Goal: Task Accomplishment & Management: Manage account settings

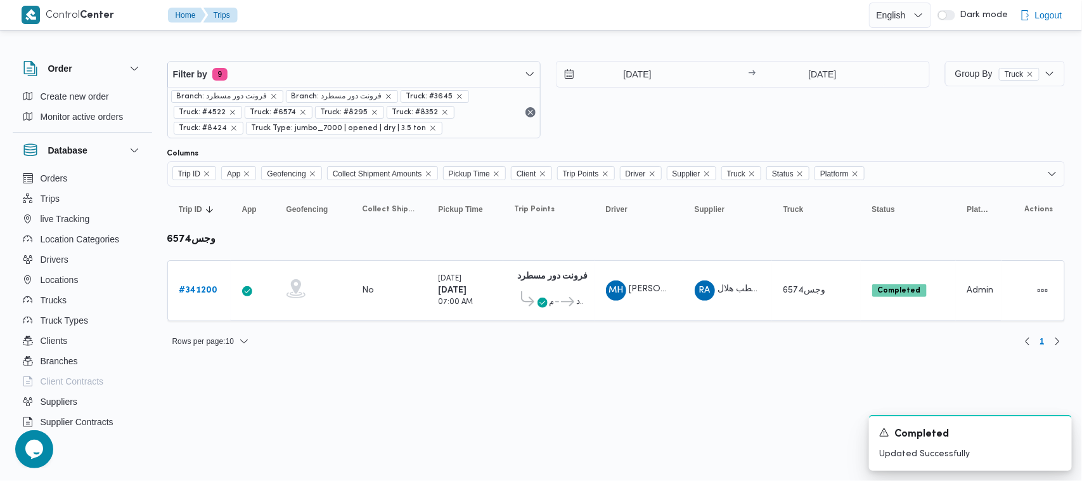
click at [323, 52] on div at bounding box center [616, 51] width 898 height 20
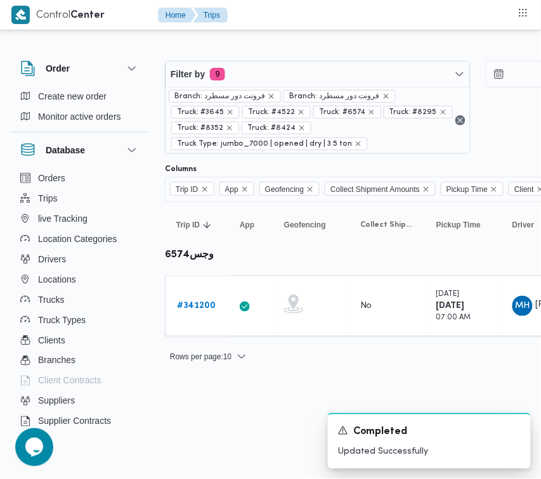
click at [298, 61] on div "Filter by 9 Branch: فرونت دور مسطرد Branch: فرونت دور مسطرد Truck: #3645 Truck:…" at bounding box center [318, 107] width 306 height 93
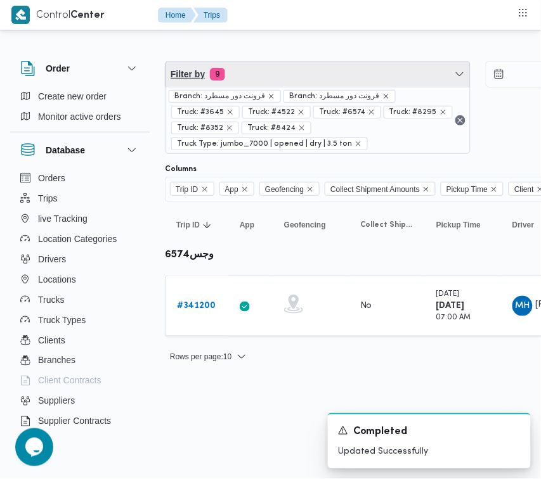
click at [259, 77] on span "Filter by 9" at bounding box center [317, 74] width 304 height 25
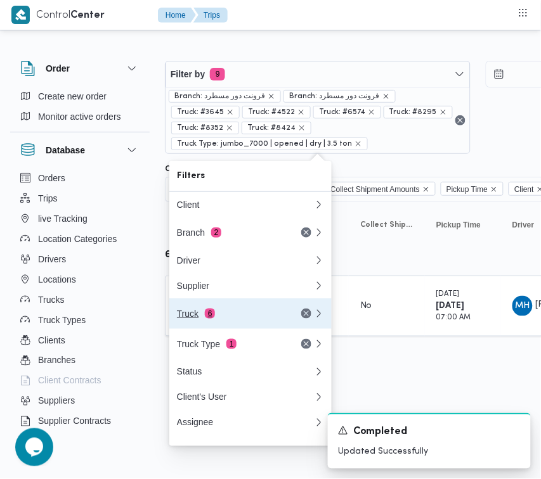
click at [209, 319] on span "6" at bounding box center [210, 314] width 10 height 10
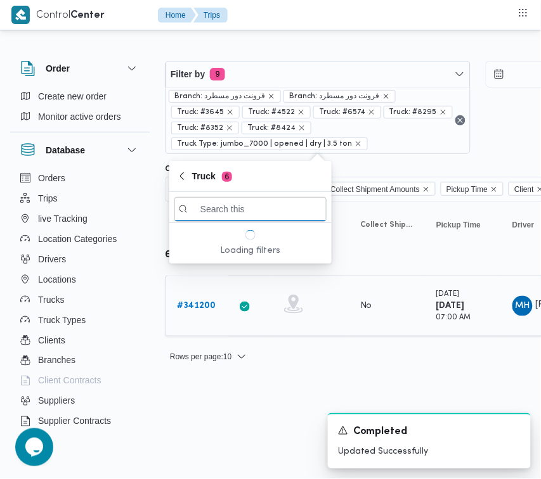
paste input "5132"
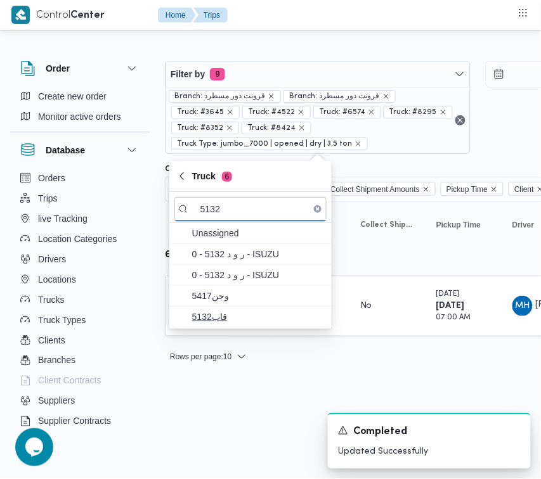
type input "5132"
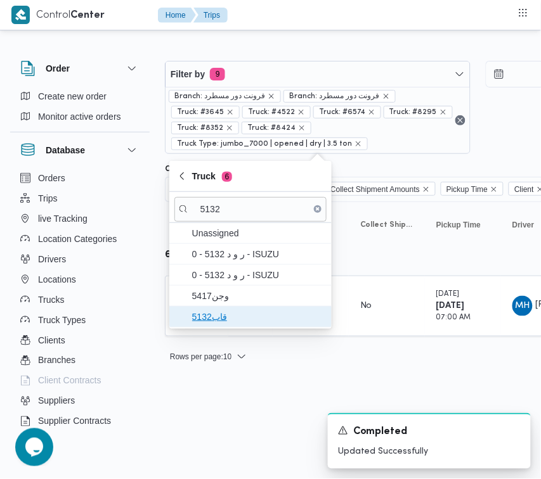
click at [216, 315] on span "قاب5132" at bounding box center [258, 316] width 132 height 15
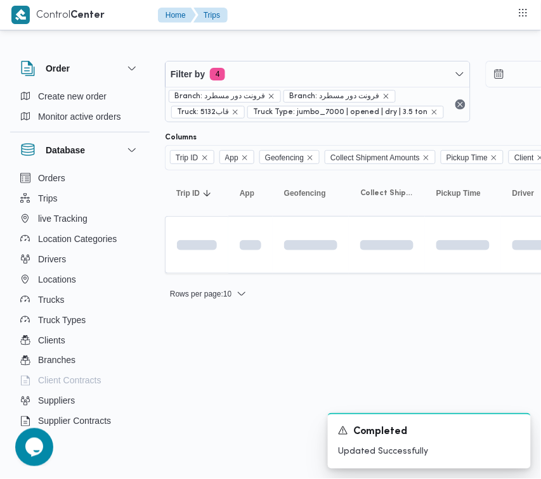
click at [194, 424] on html "Control Center Home Trips Order Create new order Monitor active orders Database…" at bounding box center [270, 239] width 541 height 479
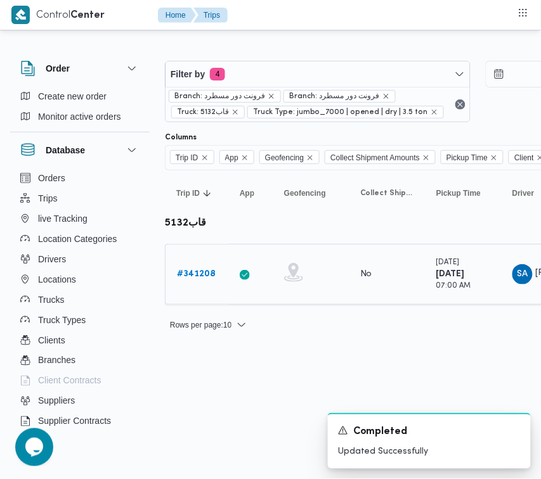
click at [204, 287] on div "# 341208" at bounding box center [197, 274] width 50 height 25
click at [198, 271] on b "# 341208" at bounding box center [196, 274] width 39 height 8
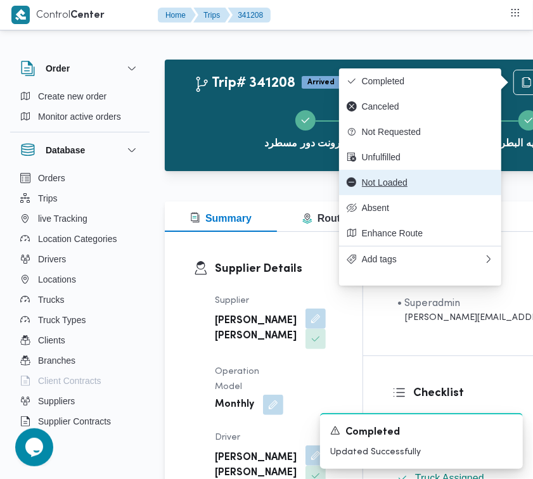
click at [359, 186] on span "Not Loaded" at bounding box center [420, 183] width 147 height 10
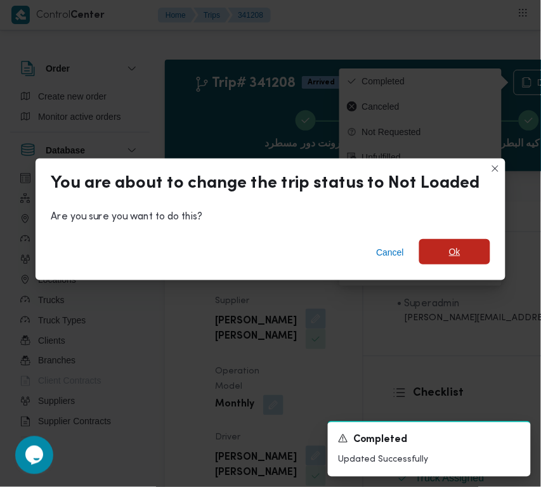
click at [457, 260] on span "Ok" at bounding box center [454, 251] width 71 height 25
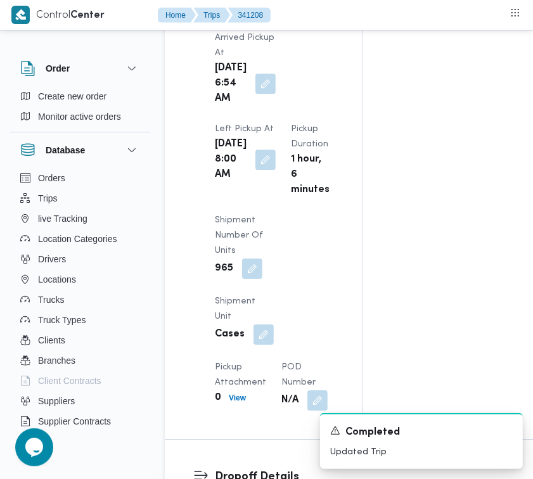
scroll to position [2096, 0]
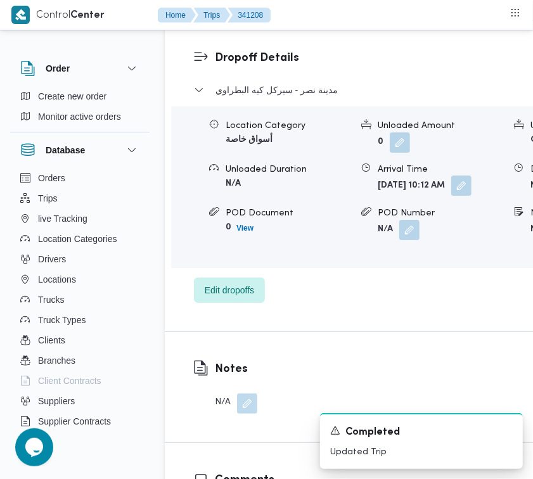
click at [451, 196] on button "button" at bounding box center [461, 186] width 20 height 20
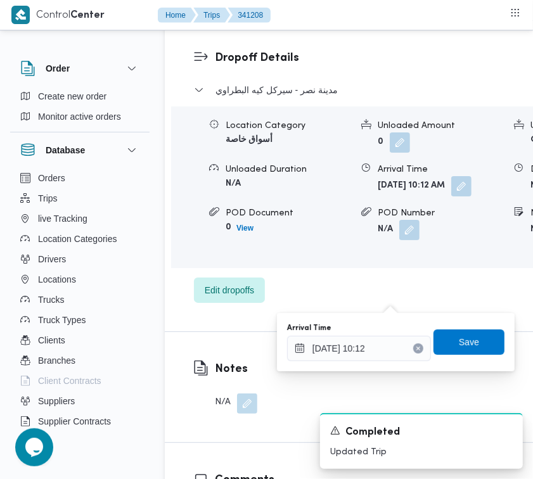
click at [416, 347] on icon "Clear input" at bounding box center [418, 348] width 5 height 5
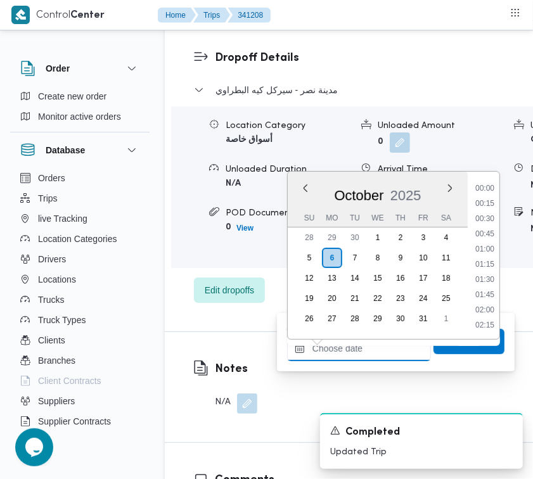
scroll to position [684, 0]
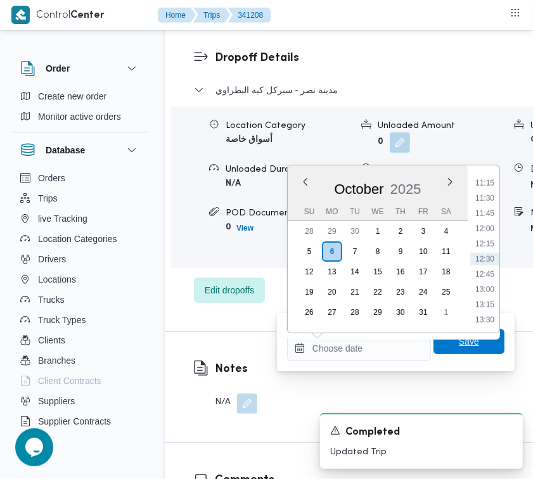
click at [459, 341] on span "Save" at bounding box center [469, 341] width 20 height 15
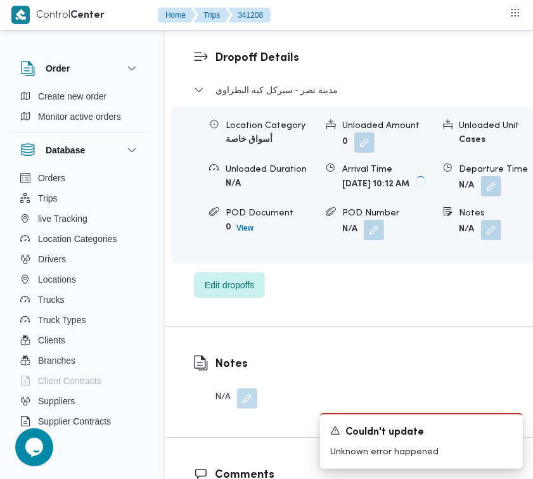
scroll to position [1677, 0]
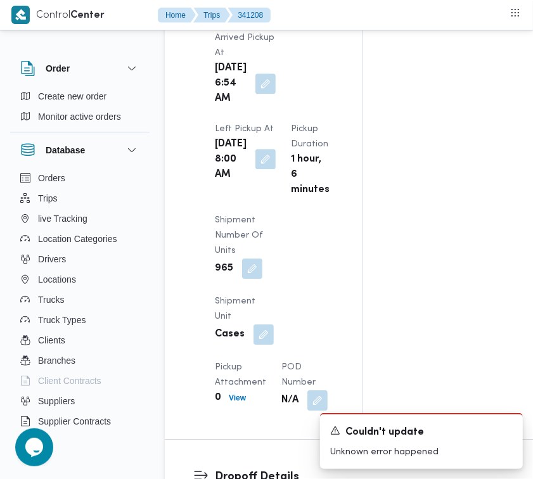
click at [262, 169] on button "button" at bounding box center [266, 159] width 20 height 20
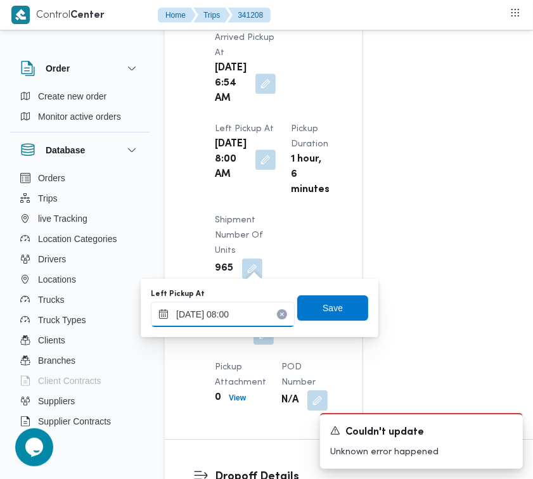
click at [261, 321] on input "06/10/2025 08:00" at bounding box center [223, 314] width 144 height 25
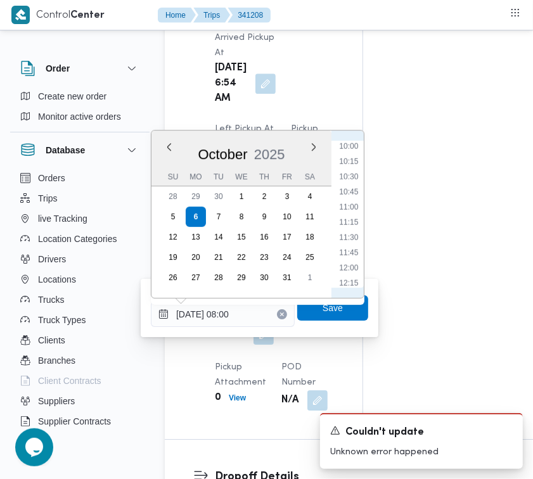
scroll to position [660, 0]
click at [359, 261] on li "12:45" at bounding box center [348, 263] width 29 height 13
type input "06/10/2025 12:45"
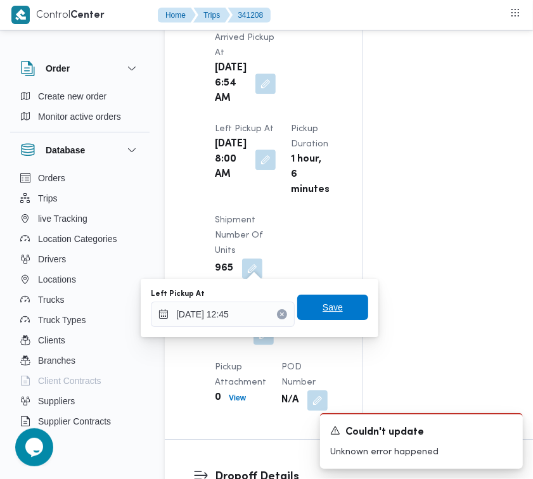
click at [330, 309] on span "Save" at bounding box center [333, 307] width 20 height 15
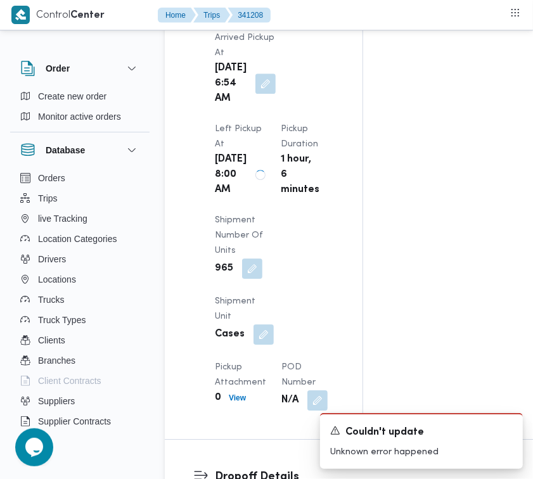
click at [347, 176] on div "Pickup Details Arrived Pickup At Mon, Oct 6, 2025 6:54 AM Left Pickup At Mon, O…" at bounding box center [264, 204] width 198 height 471
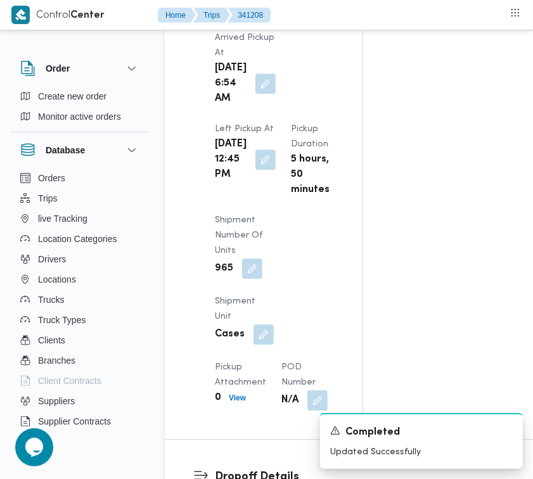
scroll to position [0, 0]
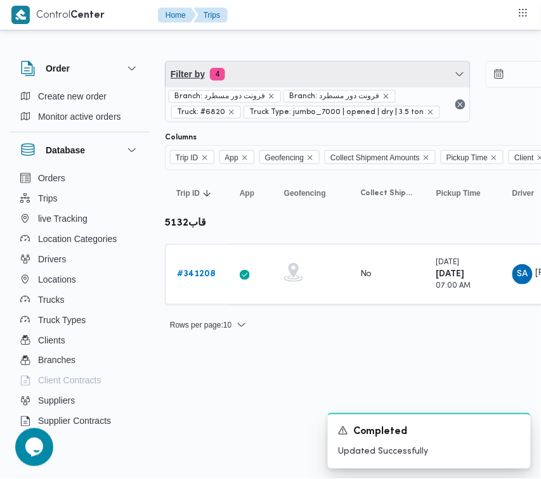
click at [270, 75] on span "Filter by 4" at bounding box center [317, 74] width 304 height 25
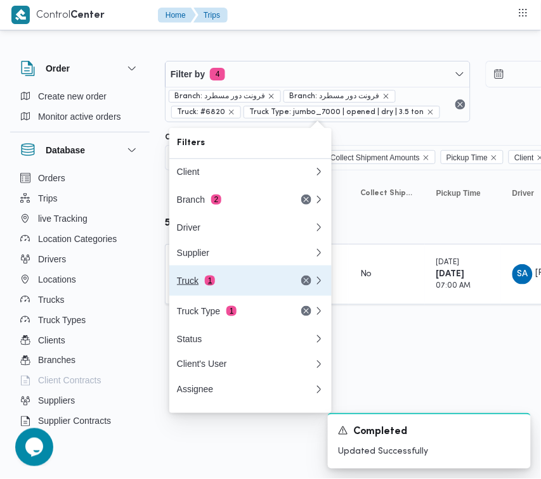
click at [249, 274] on button "Truck 1" at bounding box center [250, 281] width 162 height 30
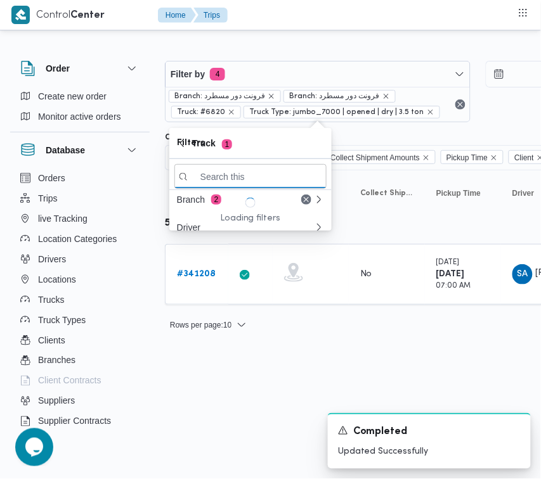
paste input "7349"
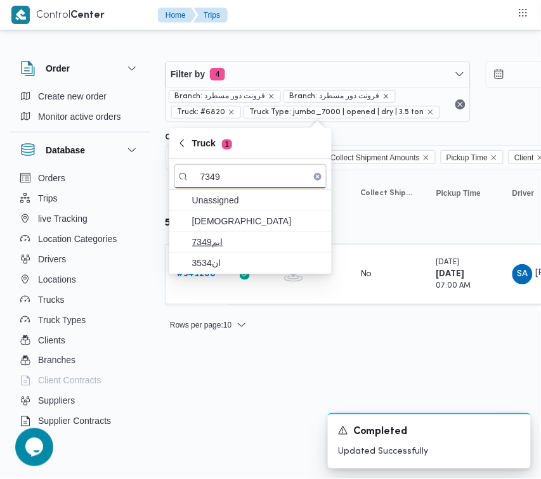
type input "7349"
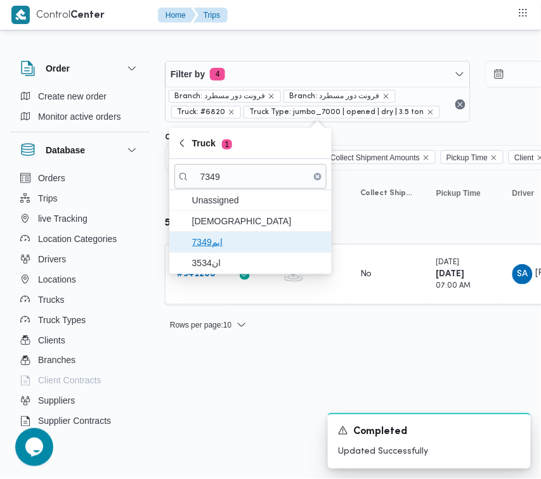
click at [217, 235] on span "ابم7349" at bounding box center [258, 242] width 132 height 15
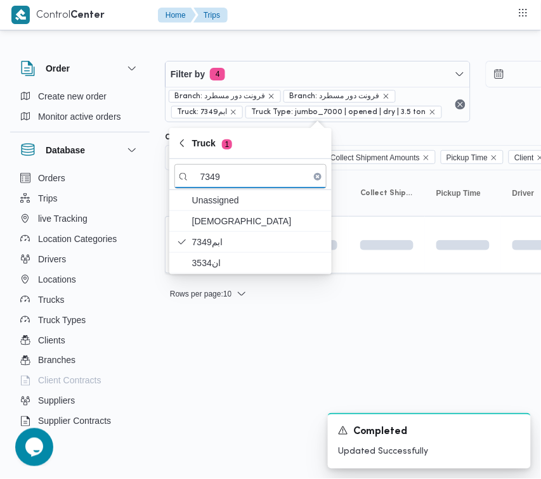
click at [219, 376] on html "Control Center Home Trips Order Create new order Monitor active orders Database…" at bounding box center [270, 239] width 541 height 479
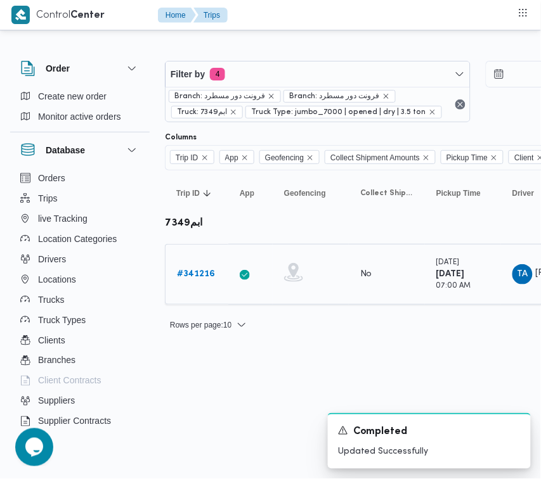
click at [197, 278] on b "# 341216" at bounding box center [196, 274] width 38 height 8
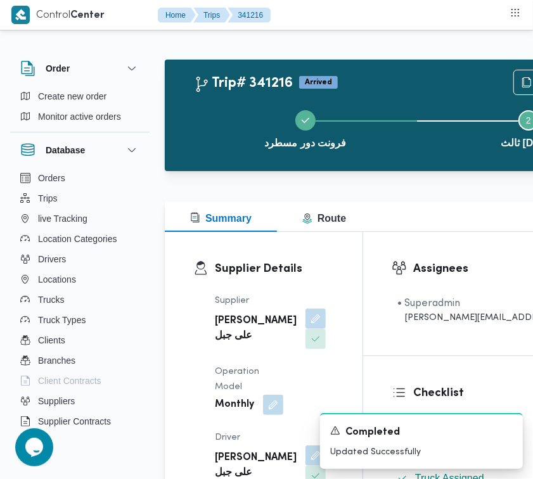
drag, startPoint x: 533, startPoint y: 325, endPoint x: 539, endPoint y: 337, distance: 13.6
click at [533, 327] on html "Control Center Home Trips 341216 Order Create new order Monitor active orders D…" at bounding box center [266, 239] width 533 height 479
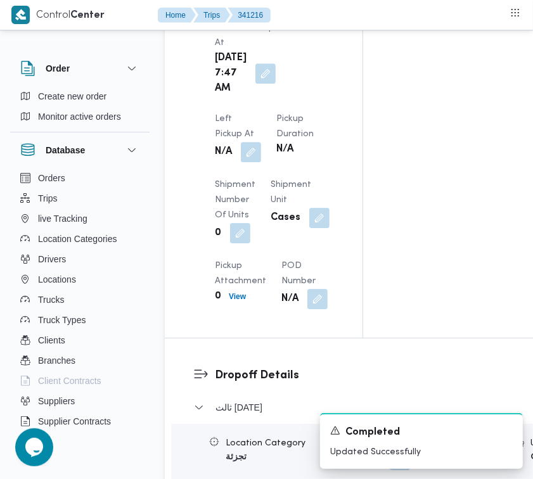
scroll to position [2096, 0]
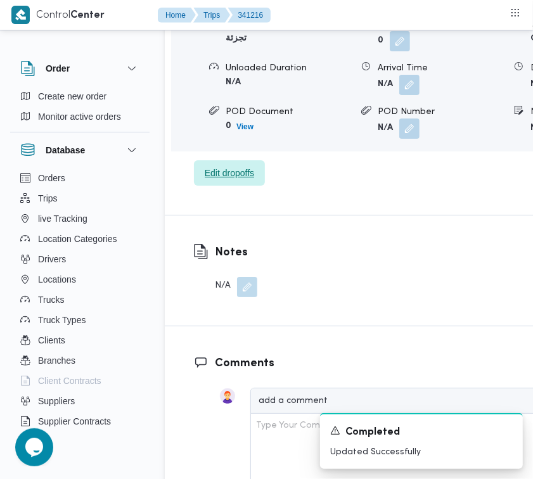
click at [230, 181] on span "Edit dropoffs" at bounding box center [229, 172] width 49 height 15
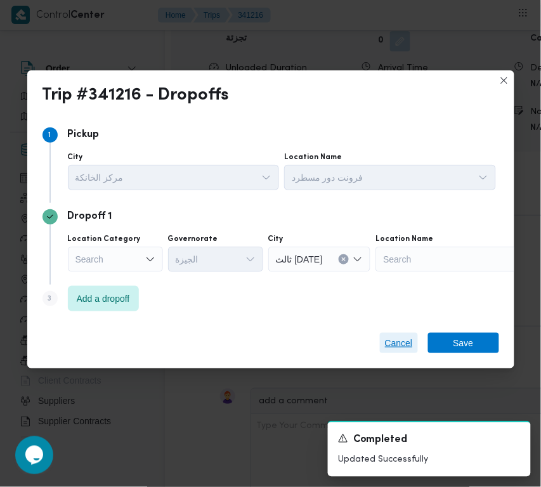
click at [399, 340] on span "Cancel" at bounding box center [399, 342] width 28 height 15
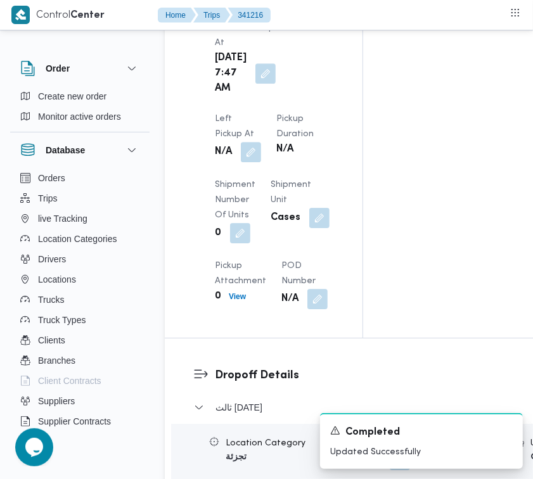
scroll to position [1257, 0]
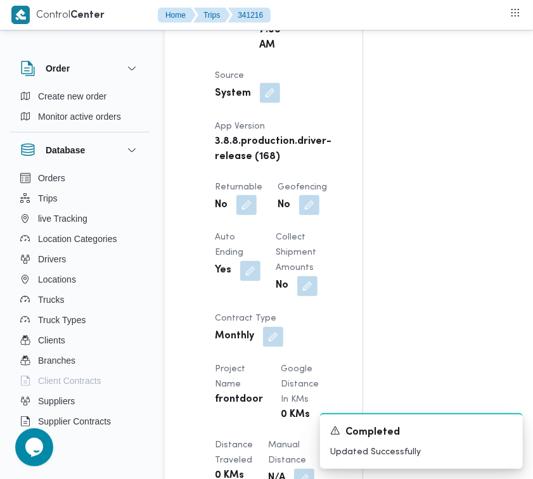
click at [264, 103] on button "button" at bounding box center [270, 93] width 20 height 20
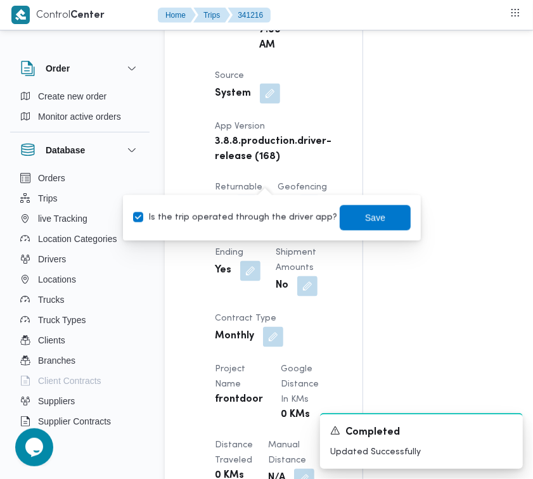
drag, startPoint x: 264, startPoint y: 217, endPoint x: 302, endPoint y: 220, distance: 38.1
click at [264, 219] on label "Is the trip operated through the driver app?" at bounding box center [235, 218] width 204 height 15
checkbox input "false"
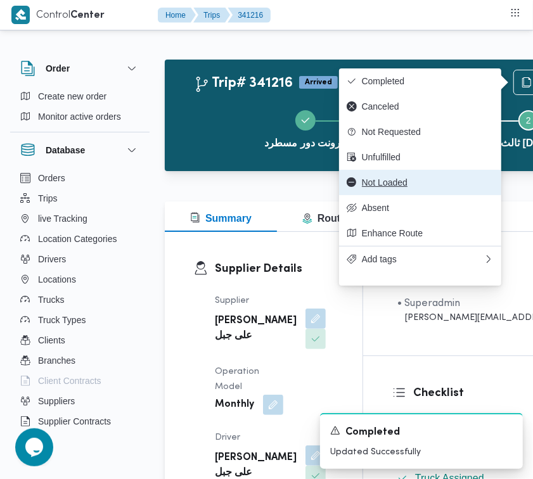
click at [391, 185] on span "Not Loaded" at bounding box center [428, 183] width 132 height 10
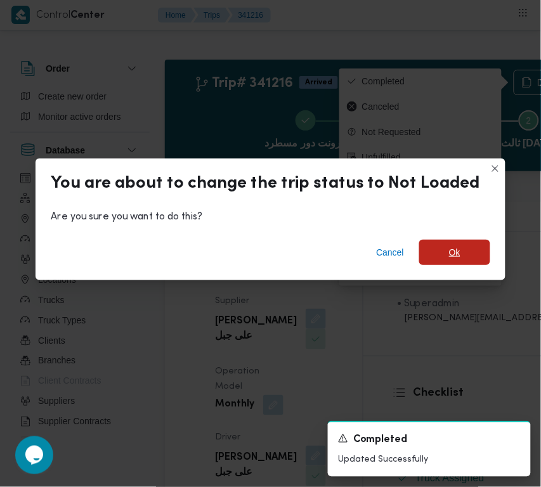
click at [432, 248] on span "Ok" at bounding box center [454, 252] width 71 height 25
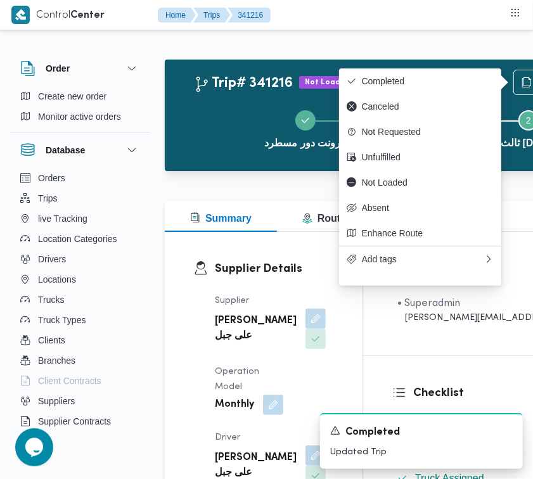
click at [318, 341] on div "Supplier طارق عبدالنبى على جبل Operation Model Monthly Driver طارق عبدالنبى على…" at bounding box center [274, 463] width 134 height 355
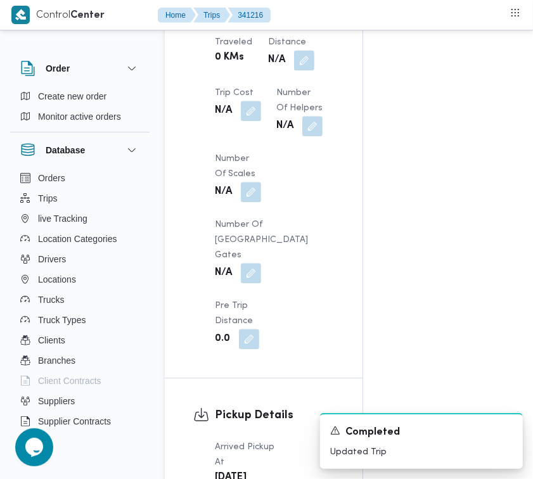
scroll to position [1677, 0]
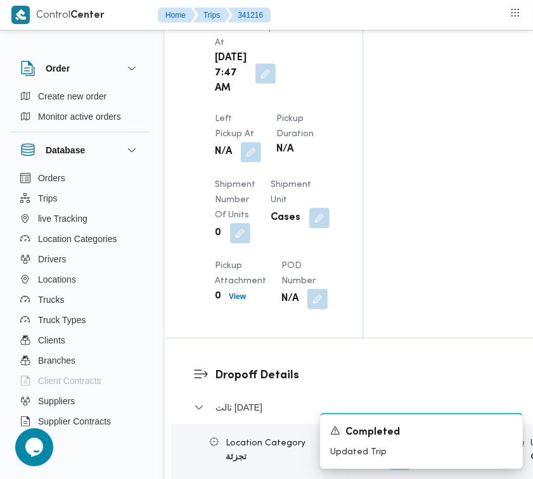
click at [263, 141] on div "N/A" at bounding box center [238, 152] width 49 height 23
click at [261, 141] on button "button" at bounding box center [251, 151] width 20 height 20
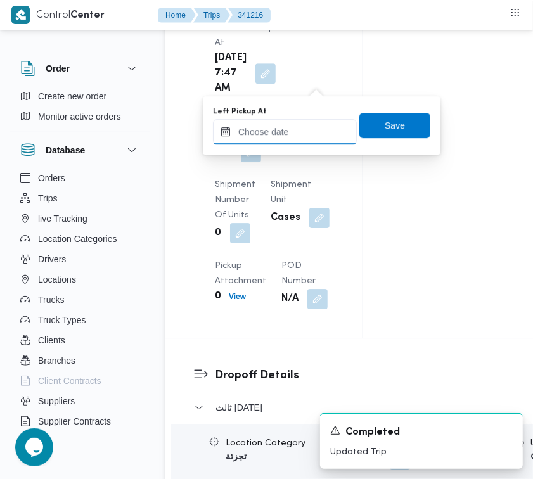
click at [315, 133] on input "Left Pickup At" at bounding box center [285, 131] width 144 height 25
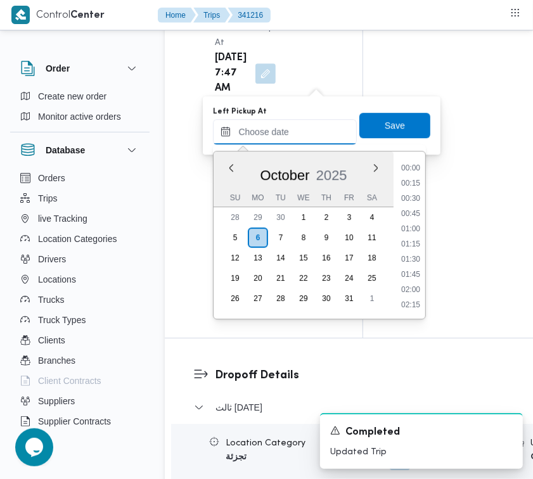
scroll to position [684, 0]
click at [417, 224] on li "12:15" at bounding box center [410, 230] width 29 height 13
type input "06/10/2025 12:15"
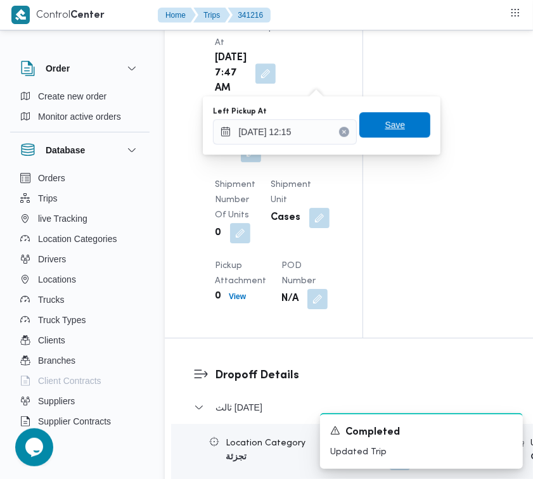
click at [400, 115] on span "Save" at bounding box center [395, 124] width 71 height 25
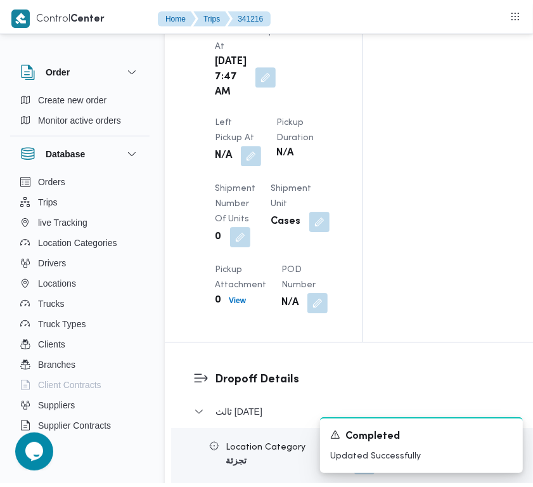
scroll to position [0, 0]
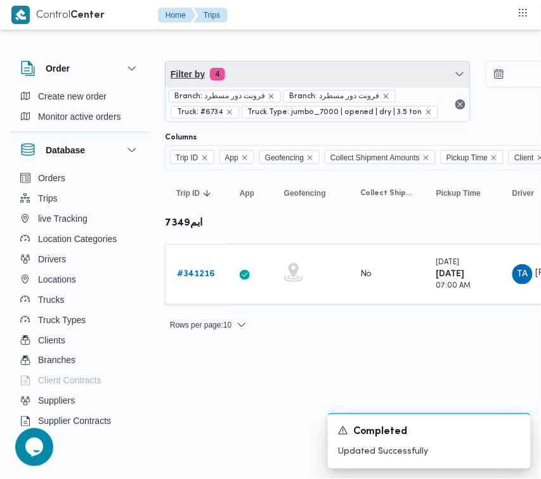
click at [261, 73] on span "Filter by 4" at bounding box center [317, 74] width 304 height 25
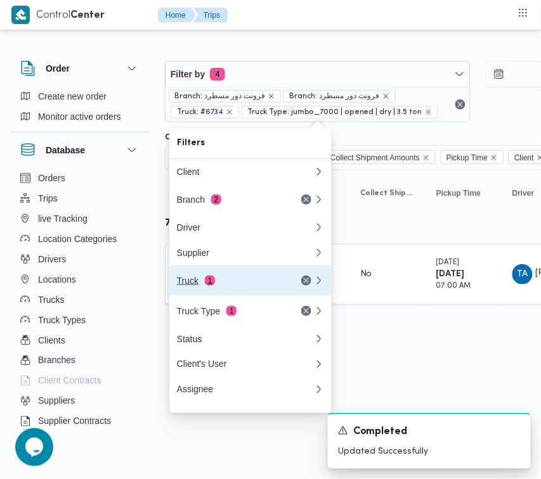
click at [224, 286] on div "Truck 1" at bounding box center [230, 281] width 107 height 10
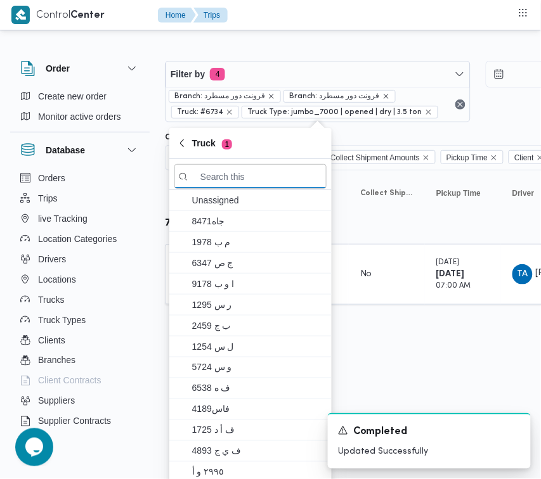
paste input "8418"
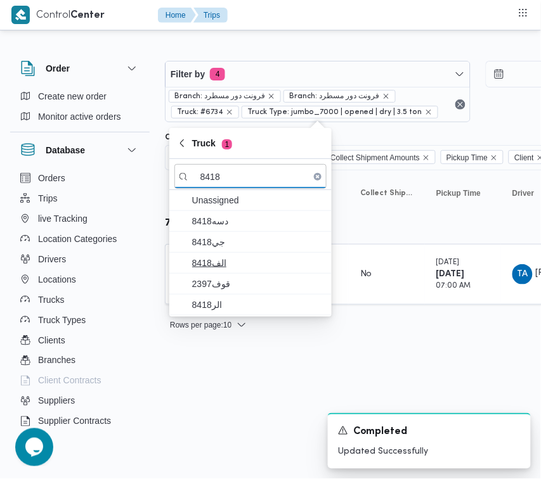
type input "8418"
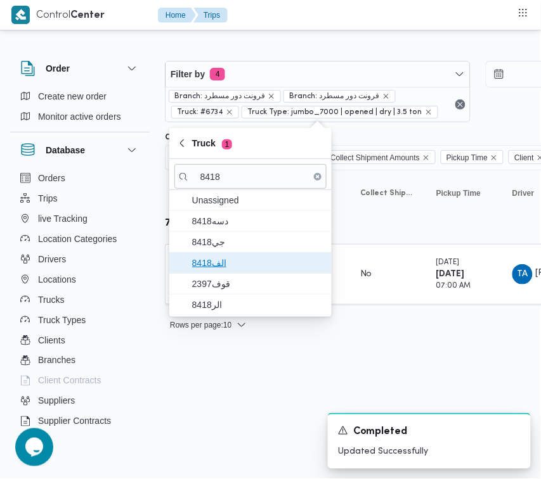
click at [209, 261] on span "الف8418" at bounding box center [258, 263] width 132 height 15
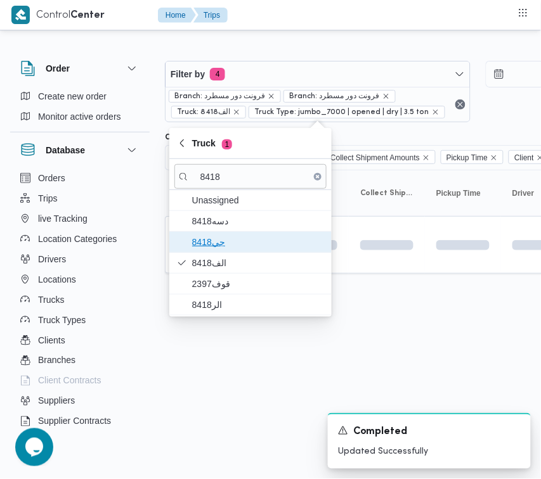
click at [211, 245] on span "جي8418" at bounding box center [258, 242] width 132 height 15
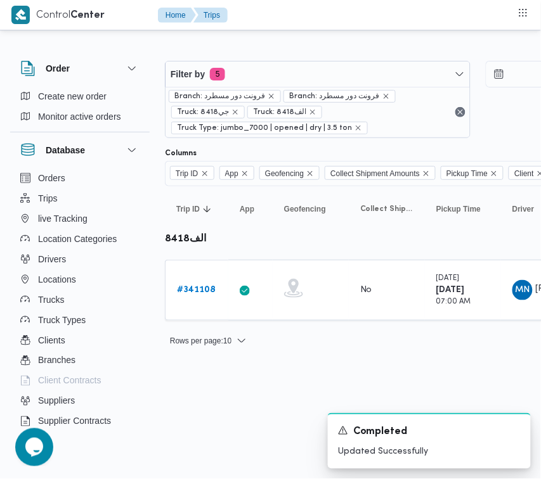
click at [200, 382] on html "Control Center Home Trips Order Create new order Monitor active orders Database…" at bounding box center [270, 239] width 541 height 479
click at [175, 285] on div "# 341108" at bounding box center [197, 290] width 50 height 25
click at [184, 294] on b "# 341108" at bounding box center [196, 290] width 39 height 8
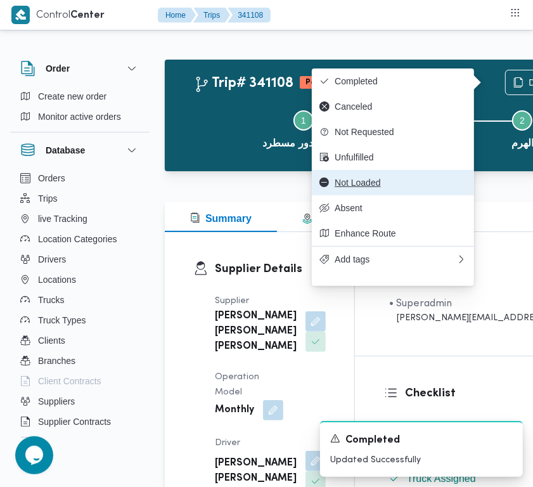
click at [403, 185] on span "Not Loaded" at bounding box center [401, 183] width 132 height 10
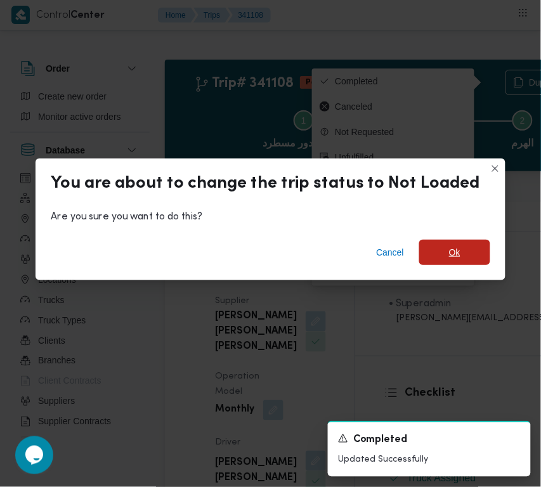
drag, startPoint x: 449, startPoint y: 258, endPoint x: 455, endPoint y: 260, distance: 6.6
click at [451, 260] on span "Ok" at bounding box center [454, 252] width 11 height 15
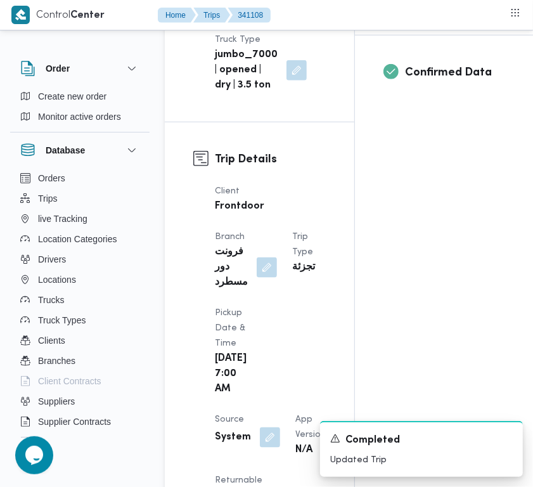
scroll to position [853, 0]
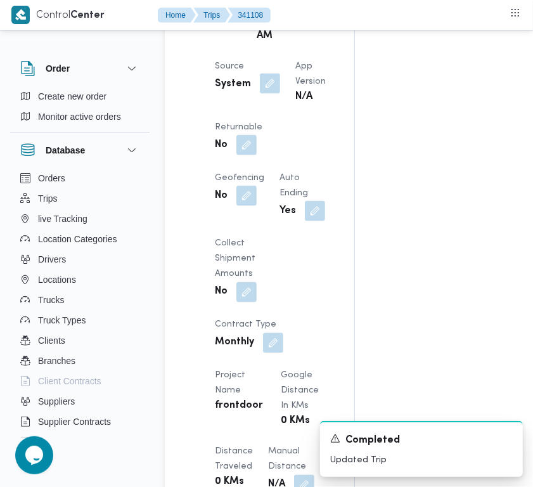
click at [265, 94] on button "button" at bounding box center [270, 84] width 20 height 20
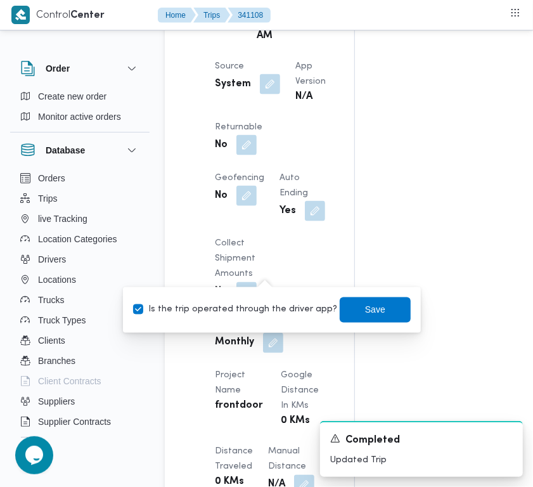
drag, startPoint x: 268, startPoint y: 308, endPoint x: 321, endPoint y: 309, distance: 52.6
click at [268, 309] on label "Is the trip operated through the driver app?" at bounding box center [235, 309] width 204 height 15
checkbox input "false"
click at [379, 311] on span "Save" at bounding box center [375, 309] width 71 height 25
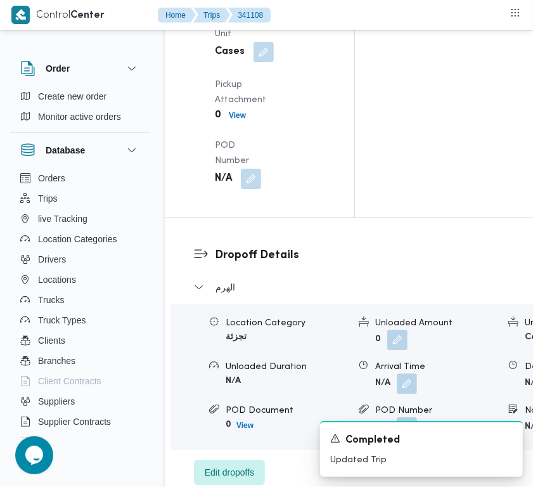
scroll to position [1890, 0]
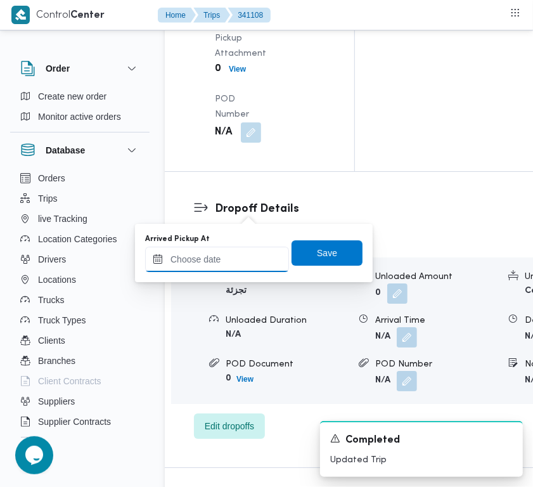
click at [242, 270] on input "Arrived Pickup At" at bounding box center [217, 259] width 144 height 25
paste input "5/10/2025 7:30"
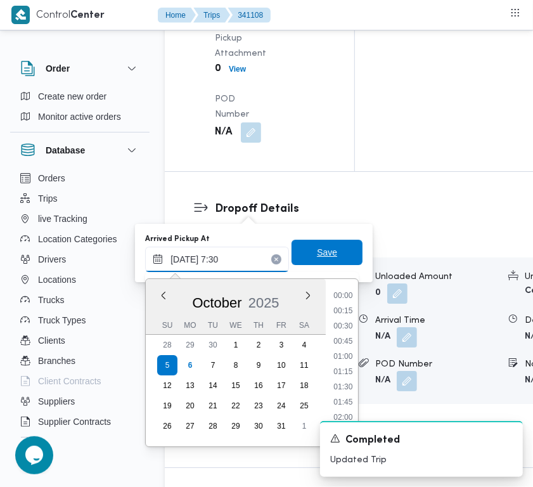
scroll to position [455, 0]
type input "05/10/2025 07:30"
click at [325, 250] on span "Save" at bounding box center [327, 252] width 20 height 15
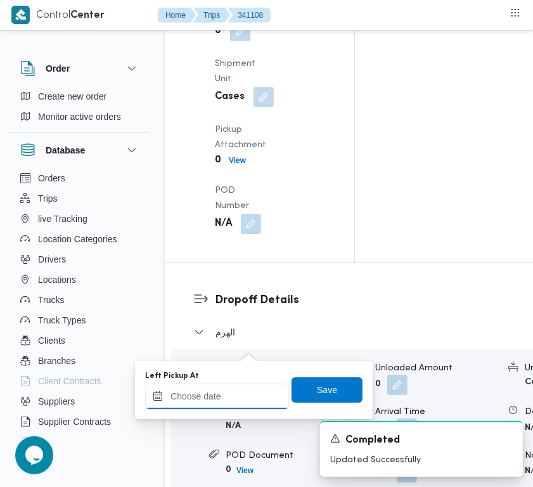
click at [241, 391] on input "Left Pickup At" at bounding box center [217, 396] width 144 height 25
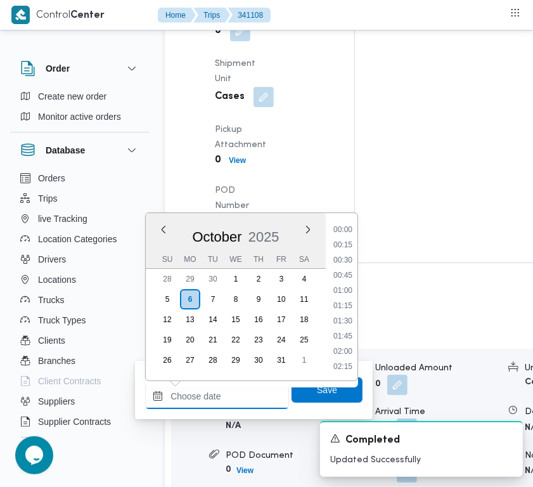
scroll to position [684, 0]
click at [353, 339] on li "13:00" at bounding box center [342, 337] width 29 height 13
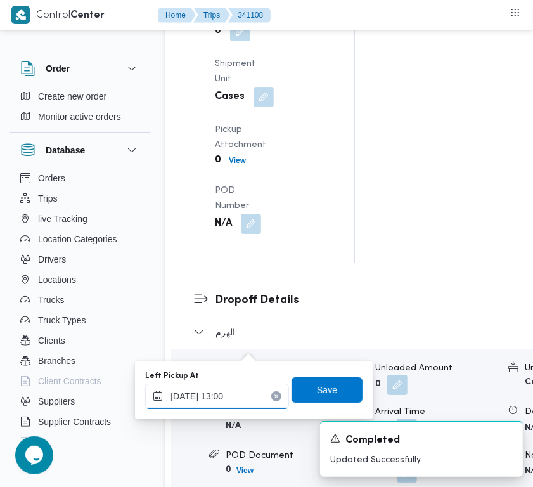
type input "06/10/2025 13:00"
click at [317, 388] on span "Save" at bounding box center [327, 389] width 20 height 15
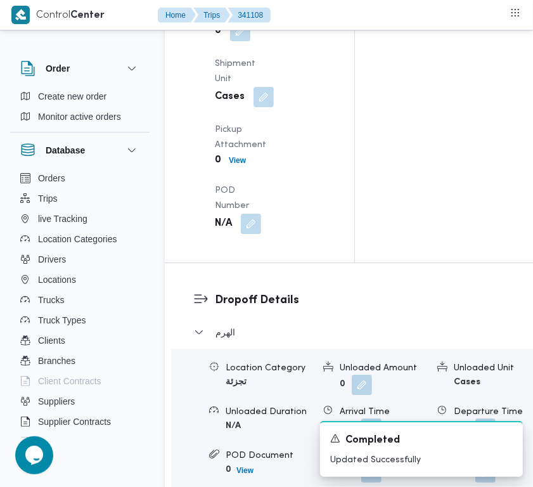
drag, startPoint x: 332, startPoint y: 290, endPoint x: 308, endPoint y: 197, distance: 96.9
click at [333, 263] on div "Pickup Details Arrived Pickup At Sun, Oct 5, 2025 7:30 AM Left Pickup At N/A Pi…" at bounding box center [260, 10] width 190 height 506
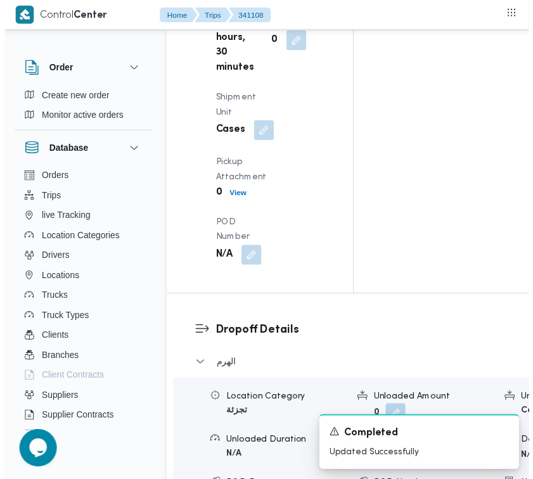
scroll to position [0, 0]
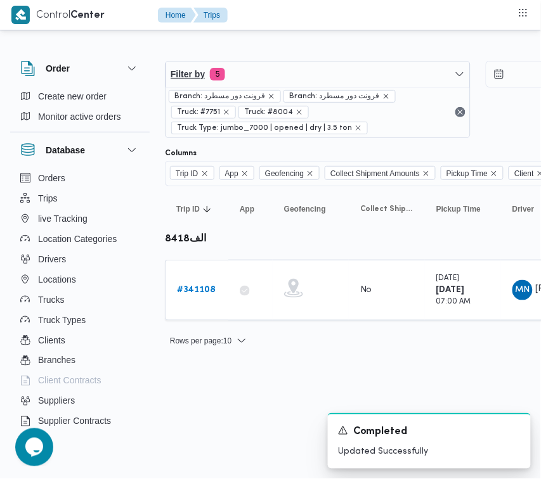
drag, startPoint x: 302, startPoint y: 86, endPoint x: 303, endPoint y: 77, distance: 8.9
click at [302, 87] on div "Branch: فرونت دور مسطرد Branch: فرونت دور مسطرد Truck: #7751 Truck: #8004 Truck…" at bounding box center [317, 112] width 304 height 51
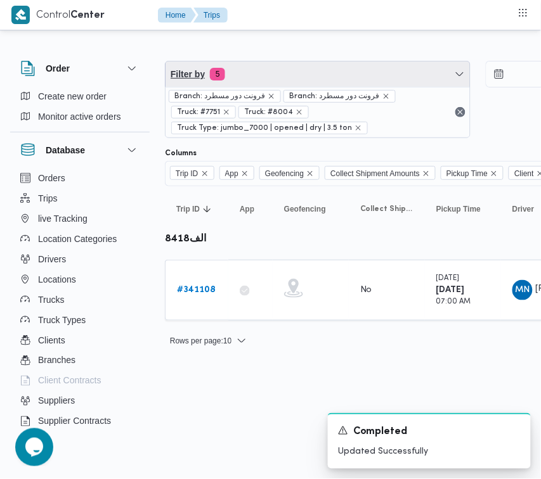
click at [297, 67] on span "Filter by 5" at bounding box center [317, 74] width 304 height 25
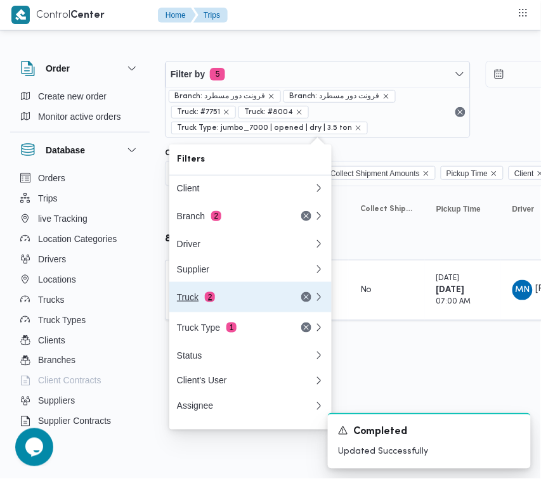
click at [223, 298] on div "Truck 2" at bounding box center [230, 297] width 107 height 10
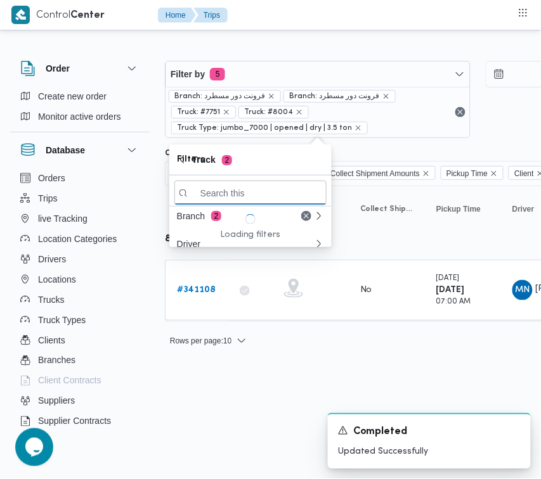
paste input "2419"
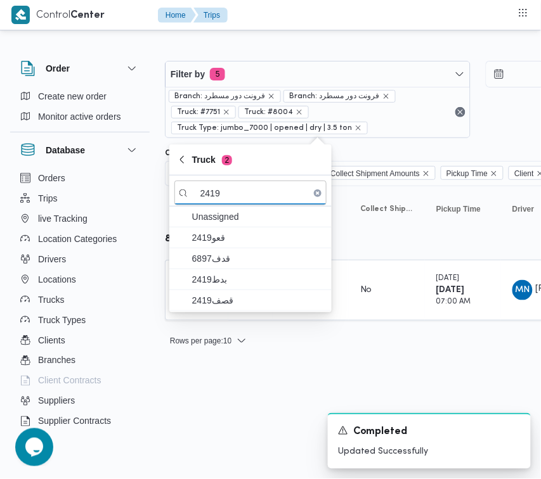
type input "2419"
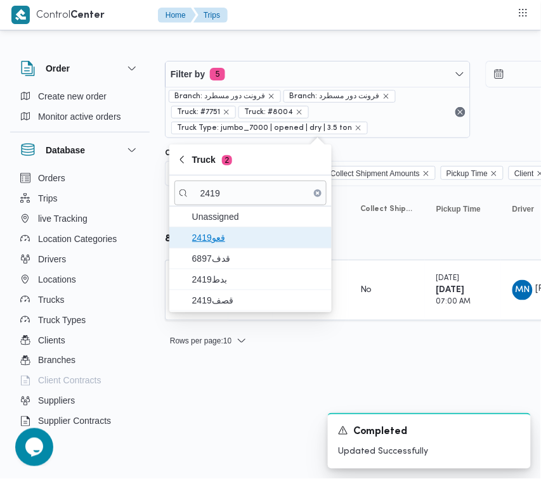
click at [226, 247] on span "قعو2419" at bounding box center [250, 238] width 152 height 20
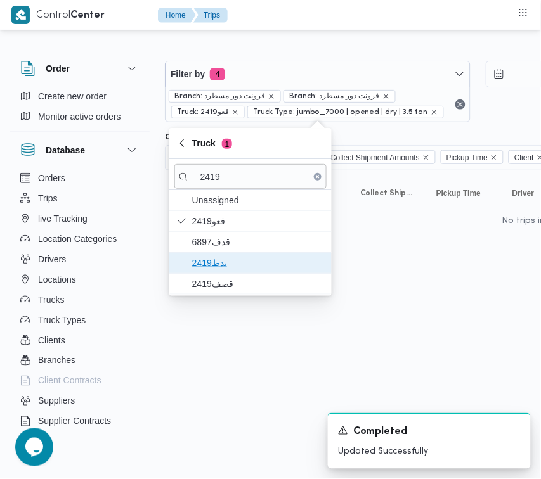
click at [226, 263] on span "بدط2419" at bounding box center [258, 263] width 132 height 15
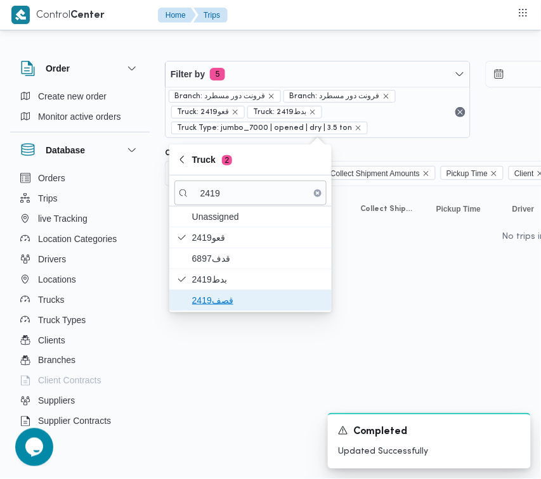
click at [217, 302] on span "قصف2419" at bounding box center [258, 300] width 132 height 15
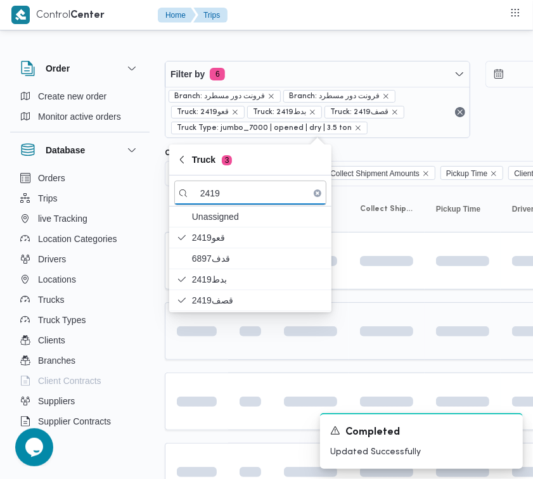
click at [195, 357] on td at bounding box center [196, 331] width 63 height 58
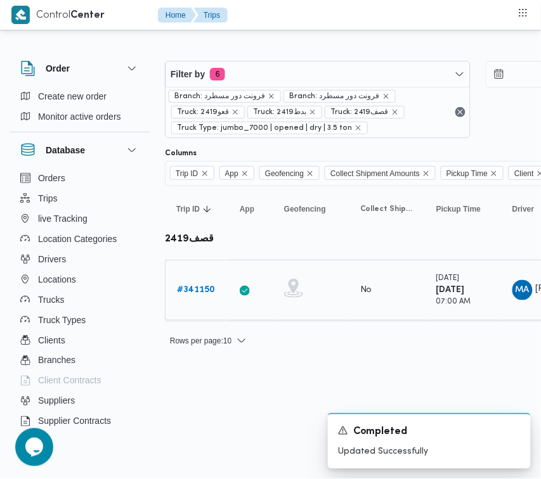
click at [194, 286] on b "# 341150" at bounding box center [196, 290] width 38 height 8
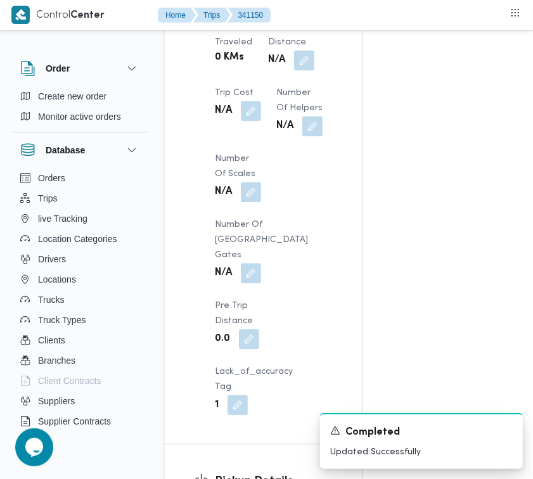
scroll to position [1677, 0]
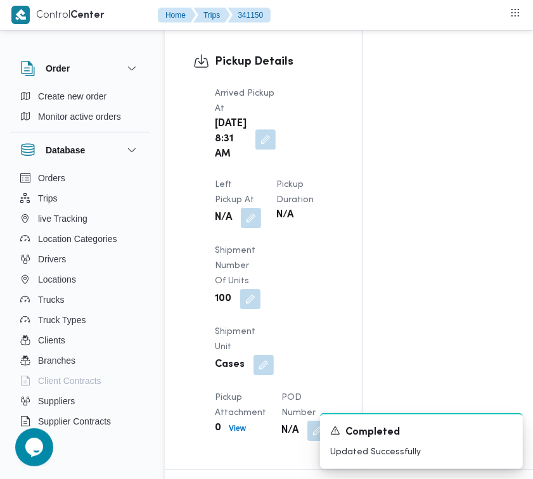
click at [241, 228] on span at bounding box center [248, 218] width 27 height 20
click at [254, 228] on button "button" at bounding box center [251, 217] width 20 height 20
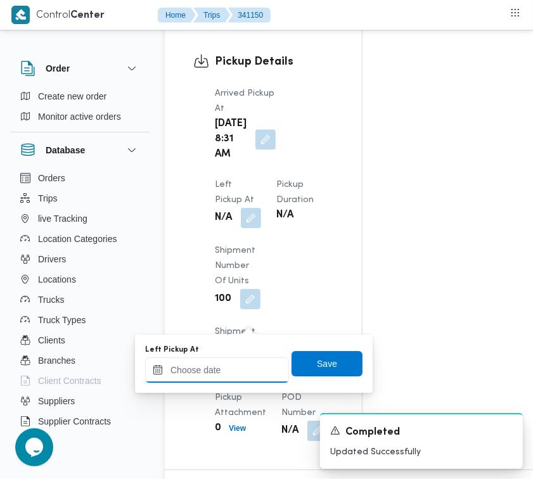
click at [244, 372] on input "Left Pickup At" at bounding box center [217, 370] width 144 height 25
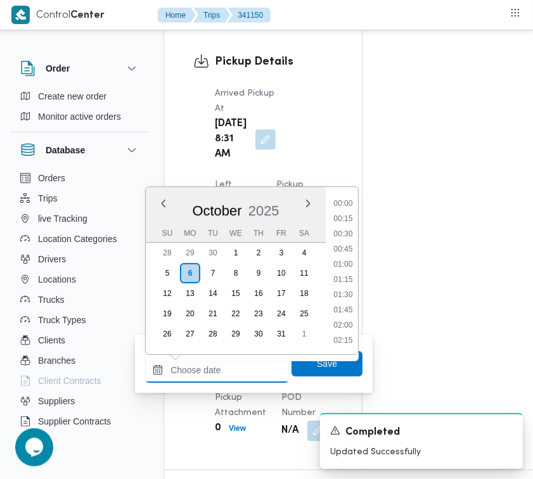
scroll to position [699, 0]
click at [350, 295] on li "13:00" at bounding box center [342, 296] width 29 height 13
type input "06/10/2025 13:00"
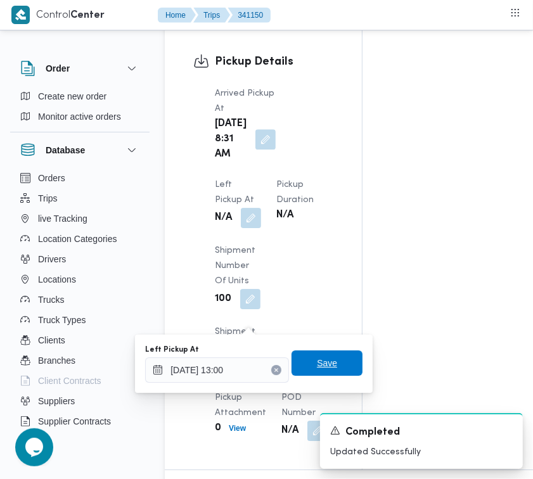
click at [335, 357] on span "Save" at bounding box center [327, 363] width 71 height 25
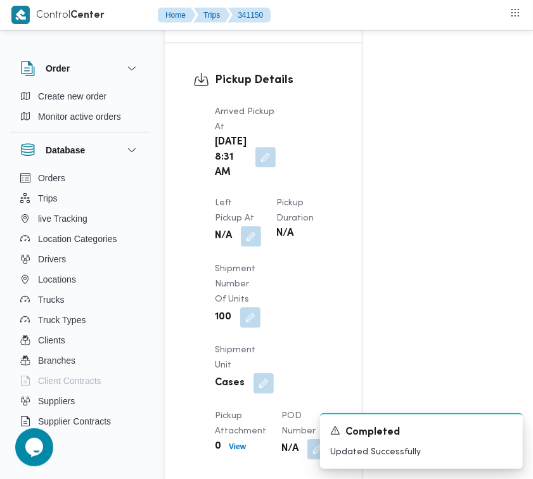
click at [266, 167] on button "button" at bounding box center [266, 157] width 20 height 20
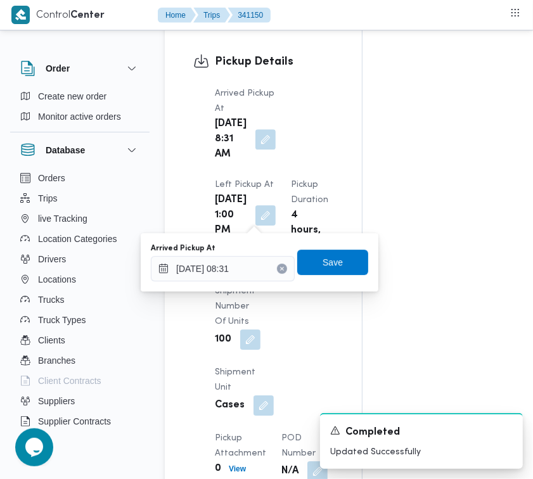
scroll to position [0, 0]
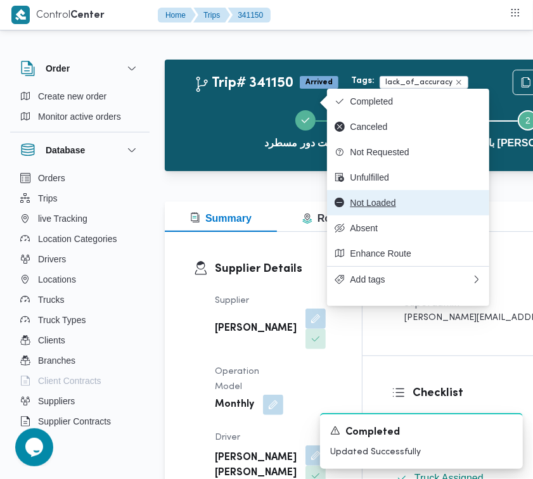
click at [356, 208] on span "Not Loaded" at bounding box center [416, 203] width 132 height 10
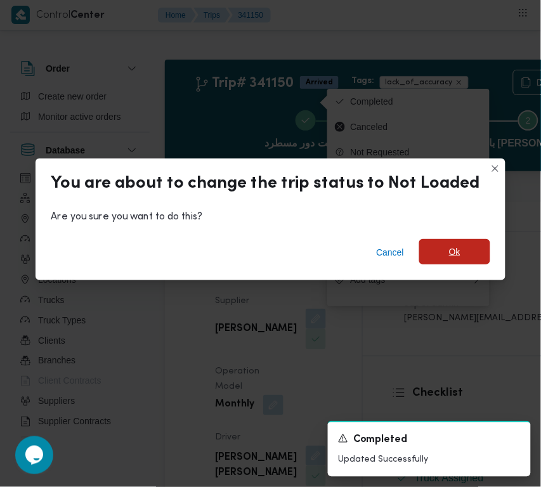
click at [477, 260] on span "Ok" at bounding box center [454, 251] width 71 height 25
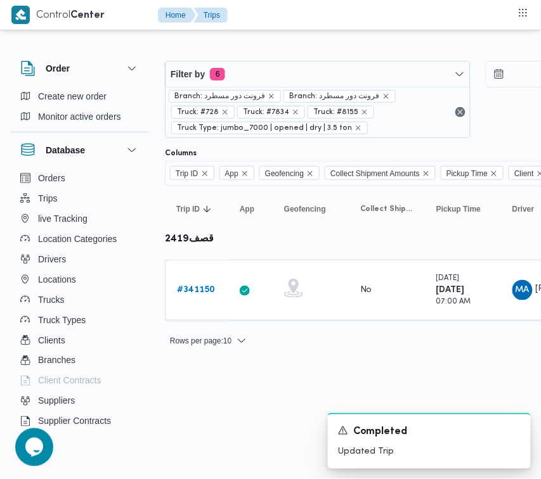
click at [282, 61] on div "Filter by 6 Branch: فرونت دور مسطرد Branch: فرونت دور مسطرد Truck: #728 Truck: …" at bounding box center [318, 99] width 306 height 77
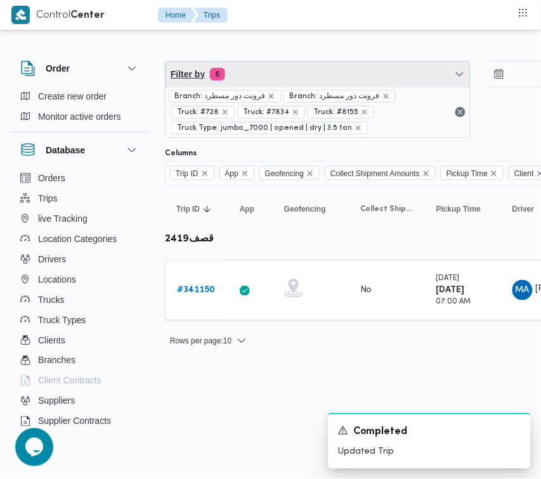
click at [287, 74] on span "Filter by 6" at bounding box center [317, 74] width 304 height 25
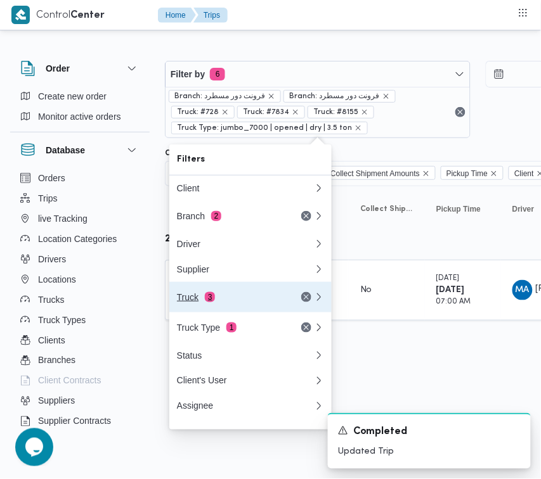
click at [240, 302] on div "Truck 3" at bounding box center [230, 297] width 107 height 10
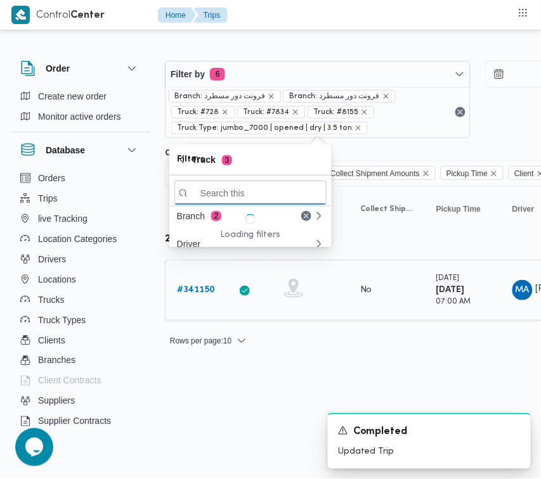
paste input "3217"
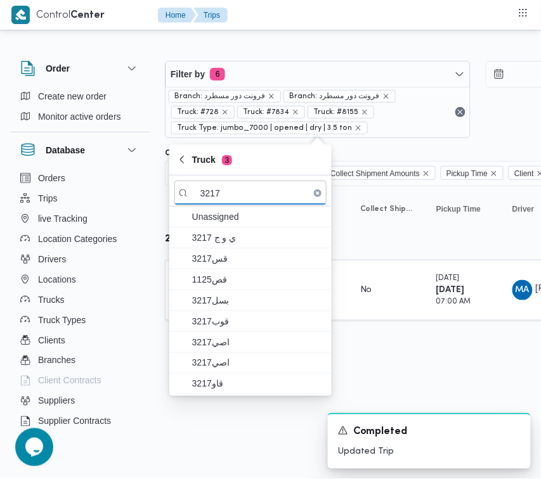
type input "3217"
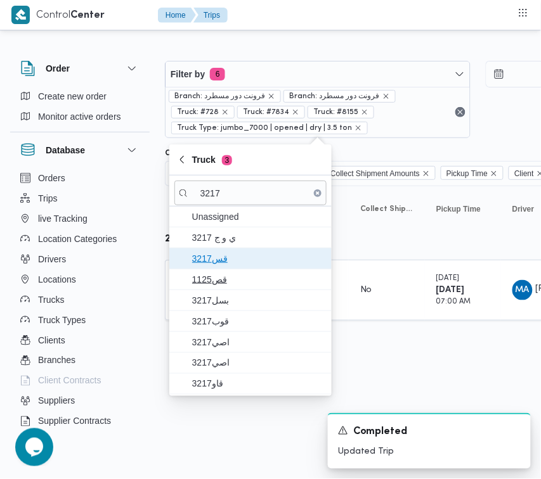
drag, startPoint x: 227, startPoint y: 249, endPoint x: 217, endPoint y: 271, distance: 24.4
click at [217, 254] on span "قس3217" at bounding box center [250, 259] width 152 height 20
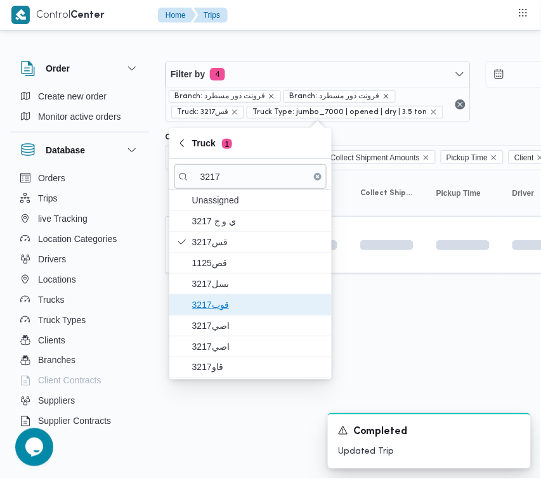
click at [222, 313] on span "3217قوب" at bounding box center [258, 304] width 132 height 15
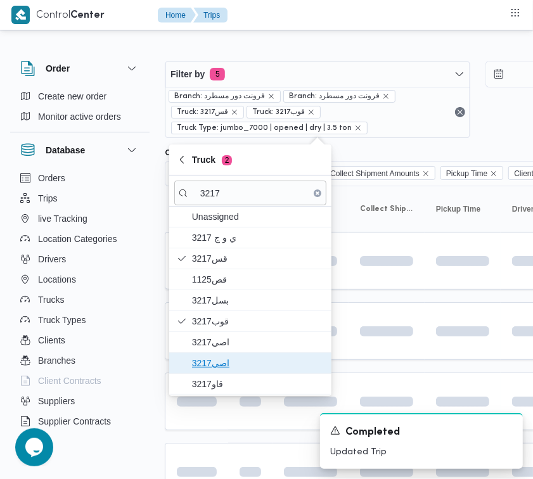
click at [224, 363] on span "اصي3217" at bounding box center [258, 363] width 132 height 15
drag, startPoint x: 224, startPoint y: 365, endPoint x: 224, endPoint y: 377, distance: 12.0
click at [224, 369] on span "اصي3217" at bounding box center [258, 363] width 132 height 15
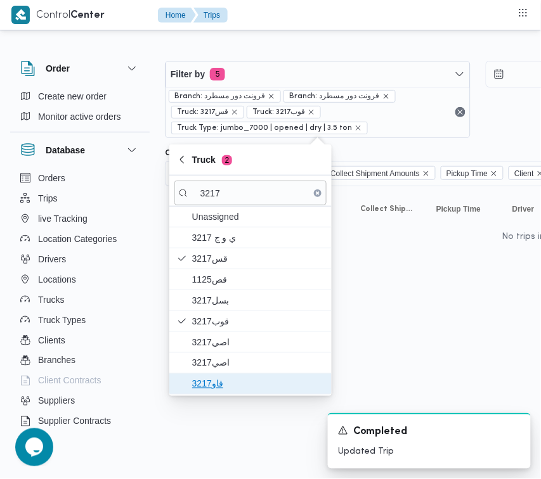
click at [223, 390] on span "قاو3217" at bounding box center [258, 384] width 132 height 15
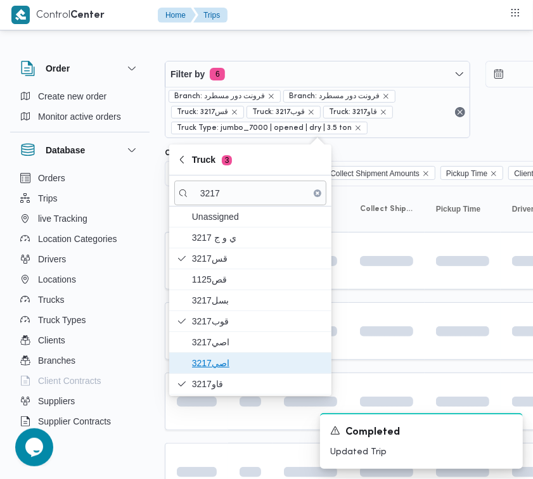
click at [221, 366] on span "اصي3217" at bounding box center [258, 363] width 132 height 15
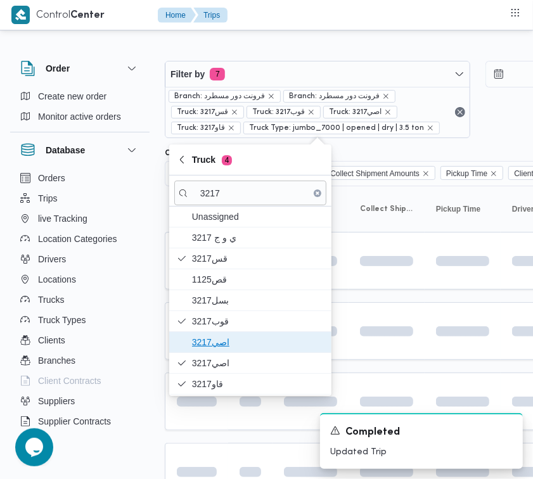
click at [217, 343] on span "اصي3217" at bounding box center [258, 342] width 132 height 15
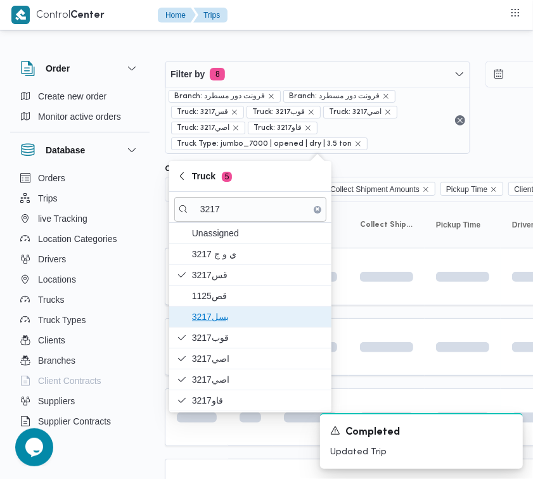
click at [217, 309] on span "بسل3217" at bounding box center [250, 317] width 152 height 20
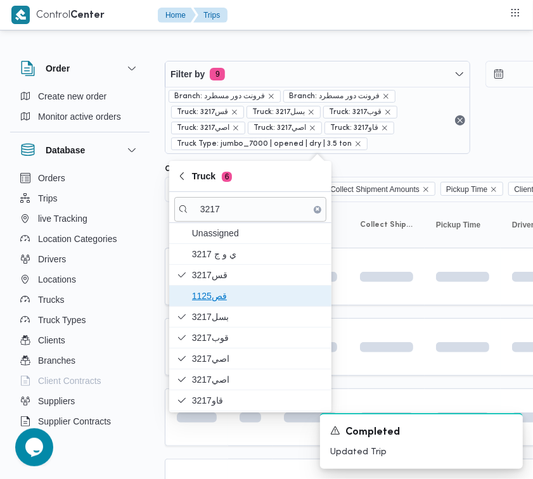
click at [216, 301] on span "1125قص" at bounding box center [258, 296] width 132 height 15
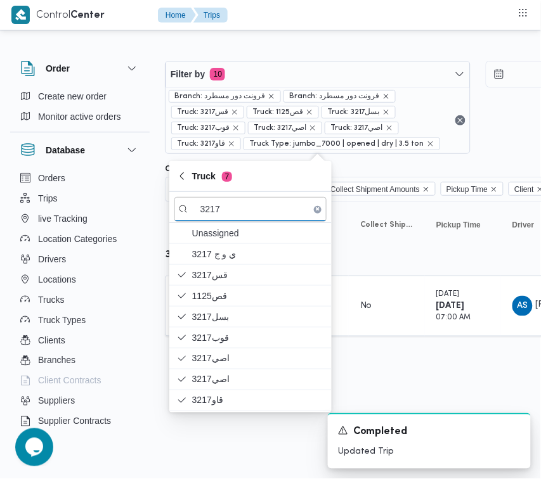
click at [444, 358] on div "Rows per page : 10 1" at bounding box center [545, 357] width 776 height 30
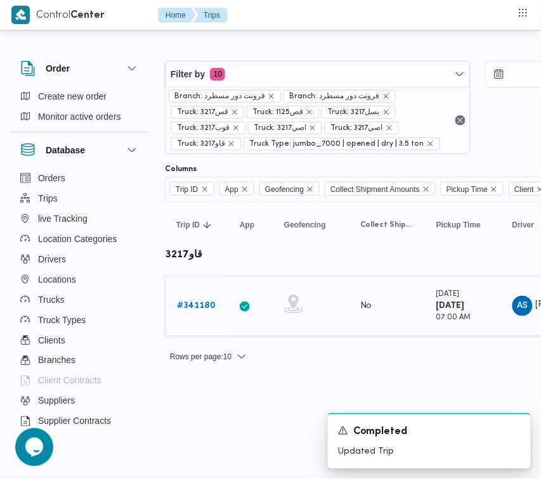
click at [195, 298] on div "# 341180" at bounding box center [197, 306] width 50 height 25
click at [195, 300] on link "# 341180" at bounding box center [196, 306] width 39 height 15
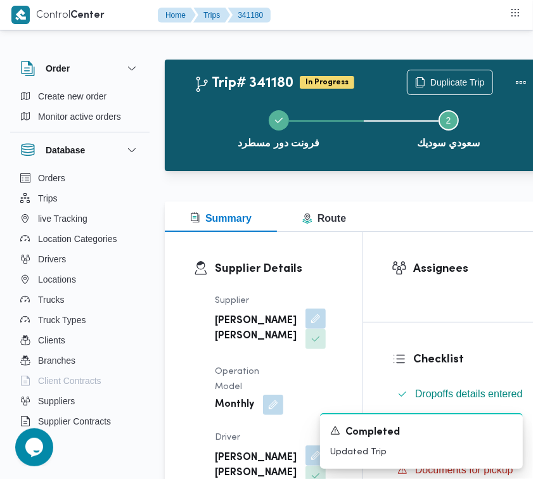
click at [503, 88] on div "فرونت دور مسطرد Step 2 is incomplete 2 سعودي سوديك" at bounding box center [363, 128] width 355 height 81
click at [533, 71] on div "Duplicate Trip" at bounding box center [470, 82] width 142 height 41
drag, startPoint x: 522, startPoint y: 75, endPoint x: 514, endPoint y: 89, distance: 16.4
click at [521, 76] on button "Actions" at bounding box center [521, 81] width 25 height 25
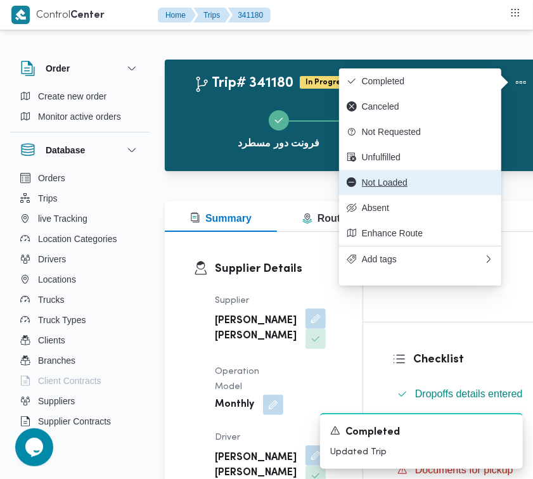
click at [419, 184] on span "Not Loaded" at bounding box center [428, 183] width 132 height 10
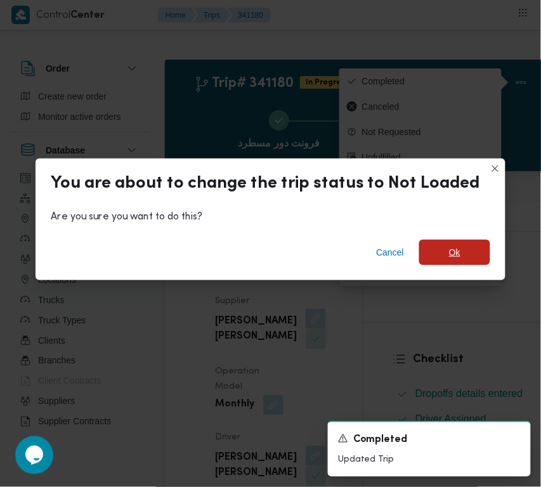
click at [455, 252] on span "Ok" at bounding box center [454, 252] width 11 height 15
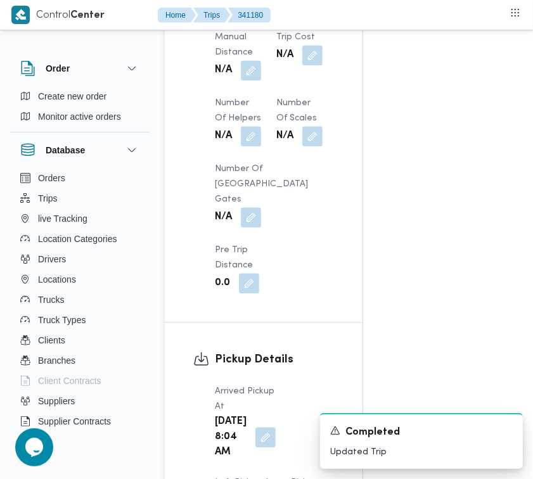
scroll to position [1677, 0]
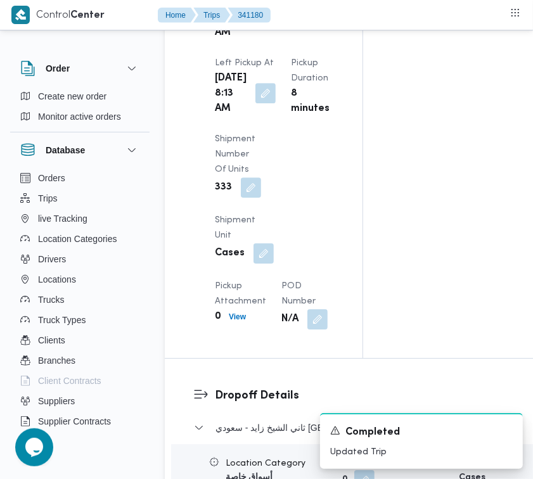
click at [266, 103] on button "button" at bounding box center [266, 93] width 20 height 20
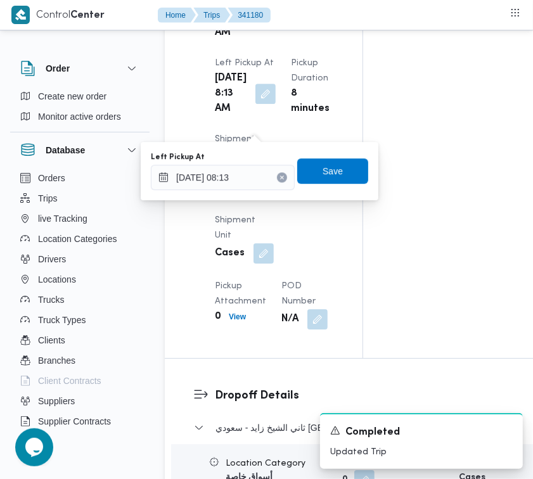
click at [280, 175] on icon "Clear input" at bounding box center [282, 177] width 5 height 5
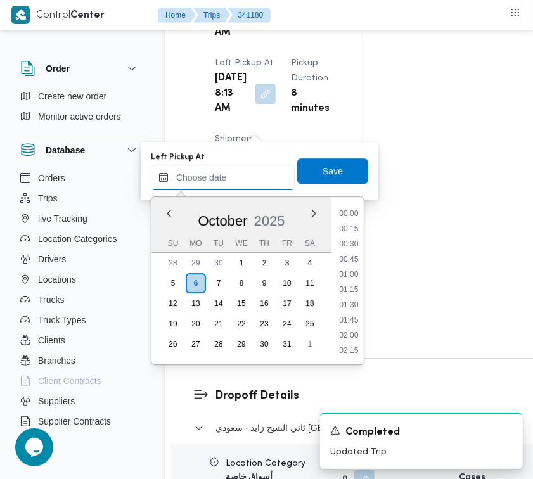
scroll to position [699, 0]
click at [359, 306] on li "13:00" at bounding box center [348, 306] width 29 height 13
type input "06/10/2025 13:00"
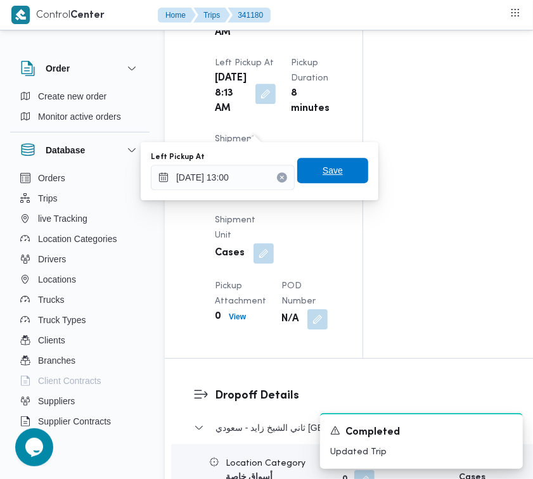
click at [334, 169] on span "Save" at bounding box center [332, 170] width 71 height 25
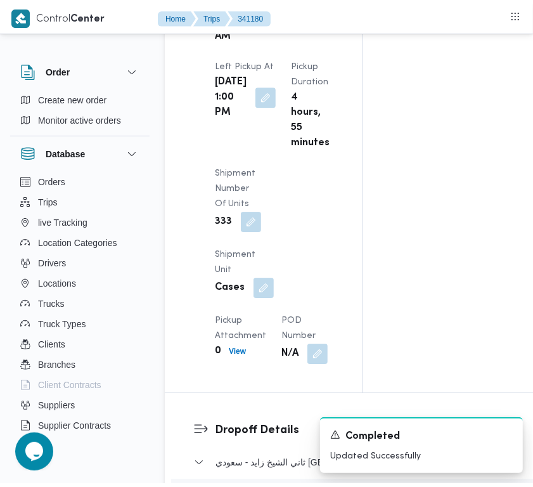
scroll to position [0, 0]
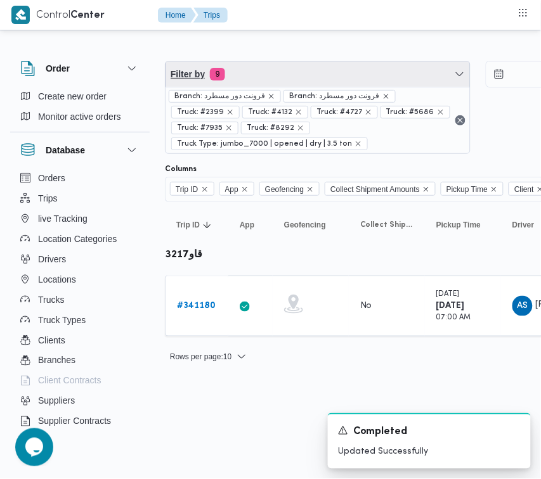
click at [273, 64] on span "Filter by 9" at bounding box center [317, 74] width 304 height 25
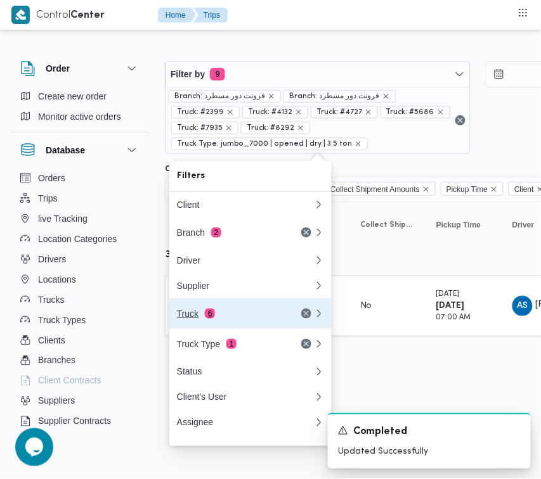
click at [248, 312] on div "Truck 6" at bounding box center [230, 314] width 107 height 10
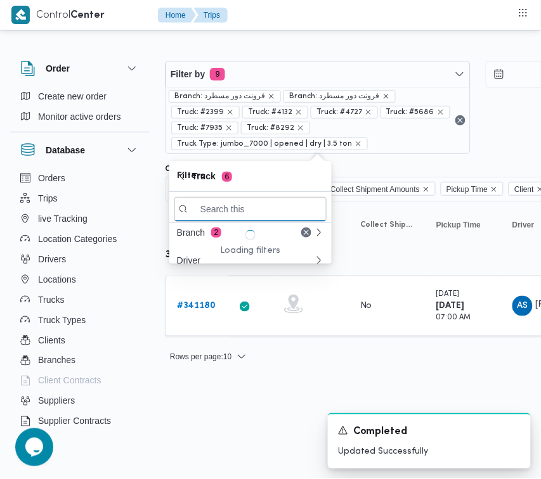
paste input "2463"
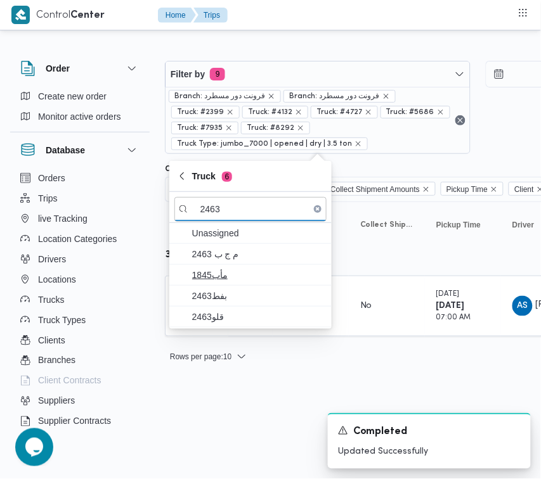
type input "2463"
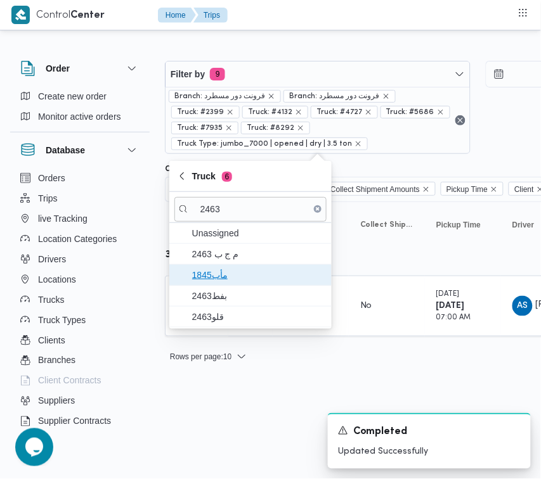
click at [230, 285] on span "1845مأب" at bounding box center [250, 275] width 152 height 20
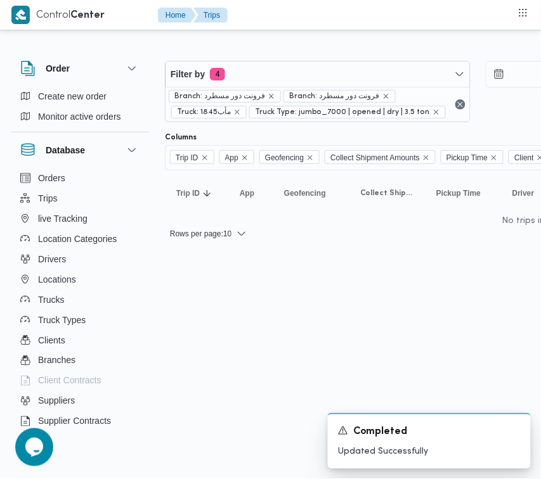
click at [227, 299] on html "Control Center Home Trips Order Create new order Monitor active orders Database…" at bounding box center [270, 239] width 541 height 479
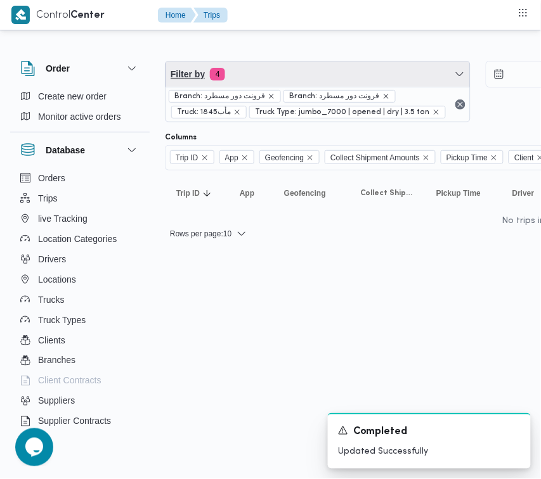
click at [271, 65] on span "Filter by 4" at bounding box center [317, 74] width 304 height 25
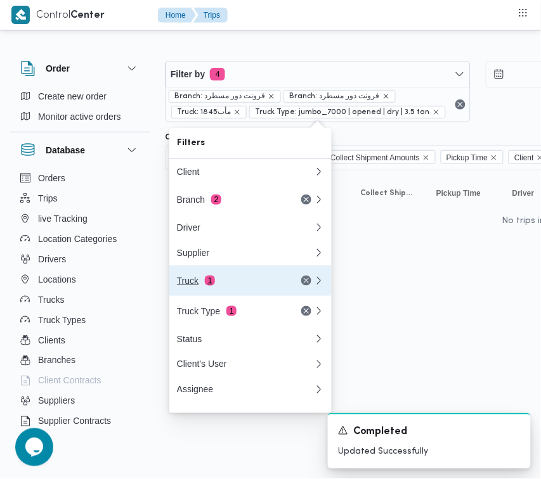
click at [245, 282] on div "Truck 1" at bounding box center [230, 281] width 107 height 10
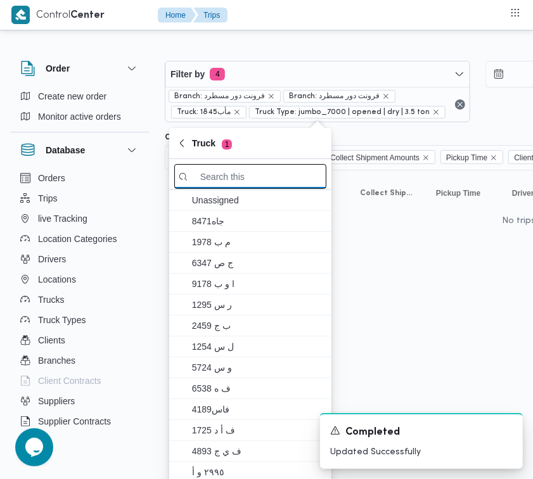
paste input "2463"
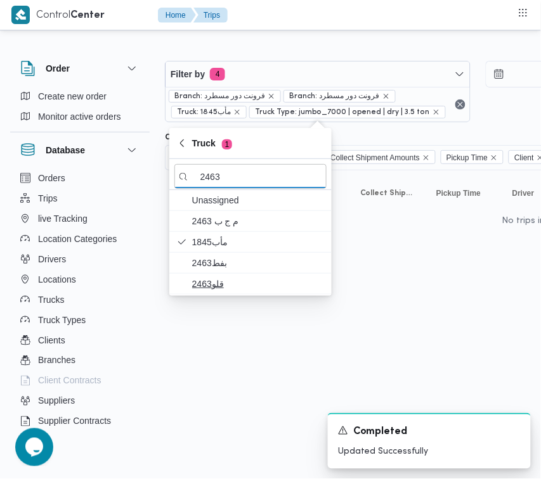
type input "2463"
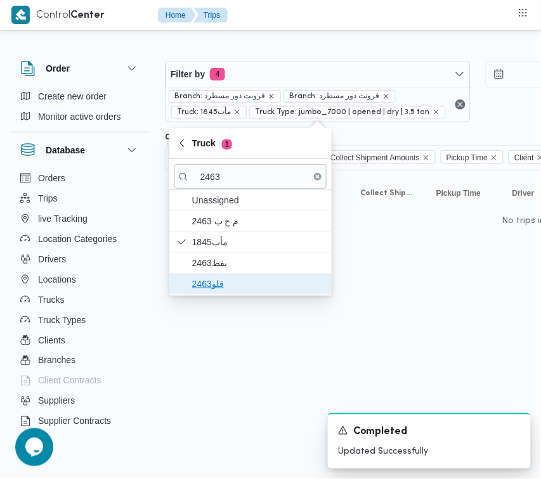
click at [223, 276] on span "قلو2463" at bounding box center [250, 284] width 152 height 20
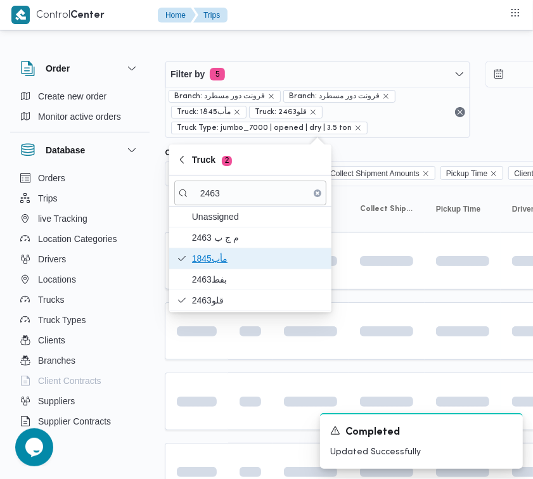
click at [225, 261] on span "1845مأب" at bounding box center [258, 258] width 132 height 15
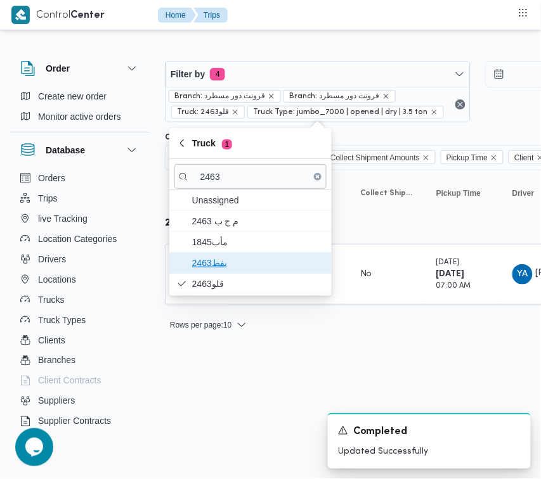
click at [223, 255] on span "بفط2463" at bounding box center [250, 263] width 152 height 20
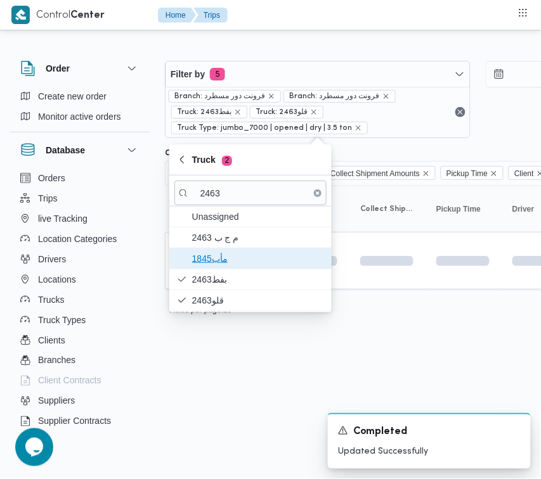
click at [220, 262] on span "1845مأب" at bounding box center [258, 258] width 132 height 15
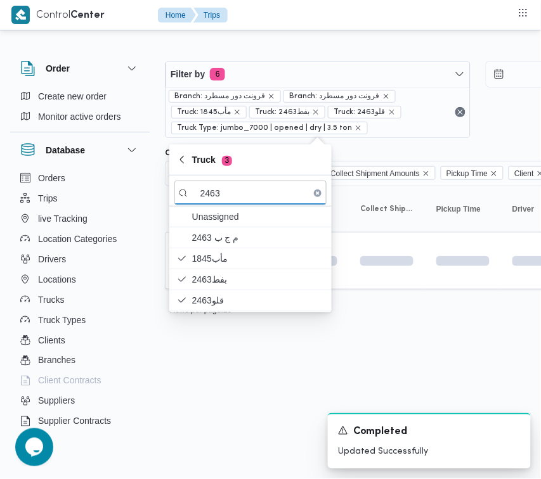
click at [224, 375] on html "Control Center Home Trips Order Create new order Monitor active orders Database…" at bounding box center [270, 239] width 541 height 479
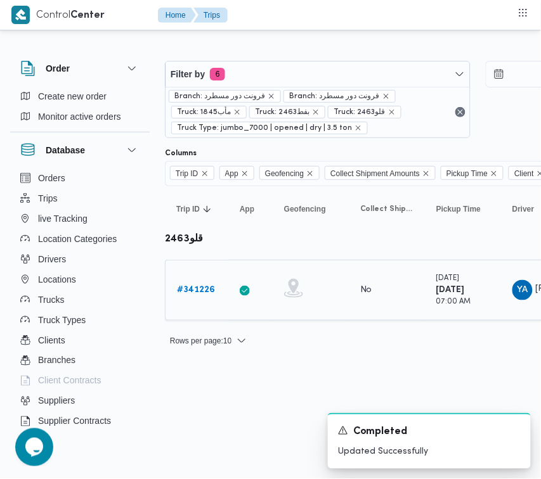
click at [201, 287] on b "# 341226" at bounding box center [196, 290] width 38 height 8
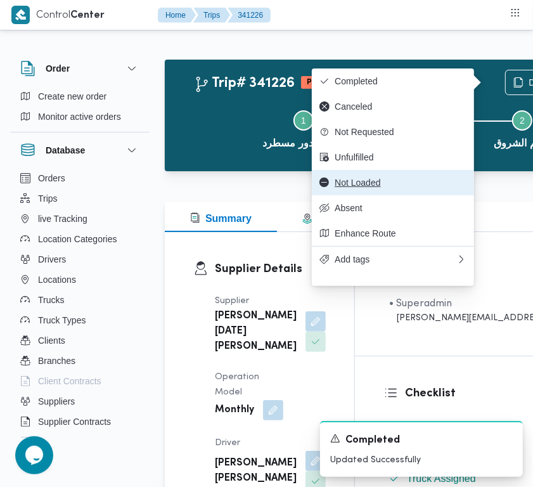
click at [401, 187] on span "Not Loaded" at bounding box center [401, 183] width 132 height 10
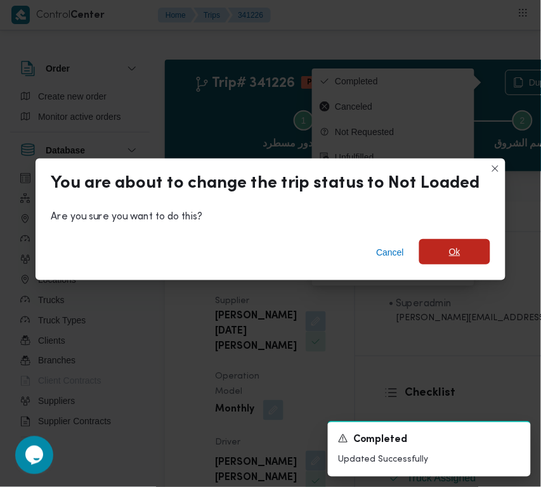
click at [451, 249] on span "Ok" at bounding box center [454, 251] width 11 height 15
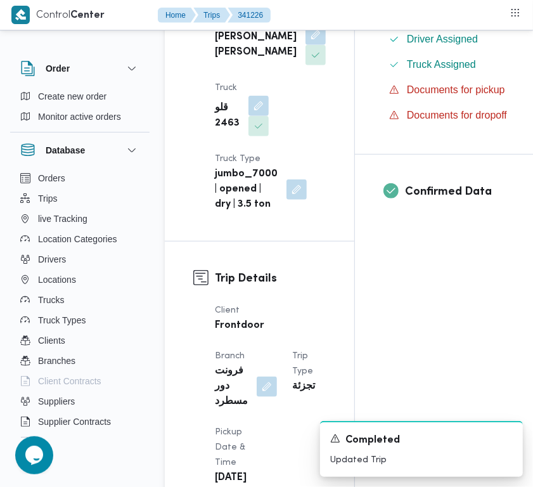
scroll to position [853, 0]
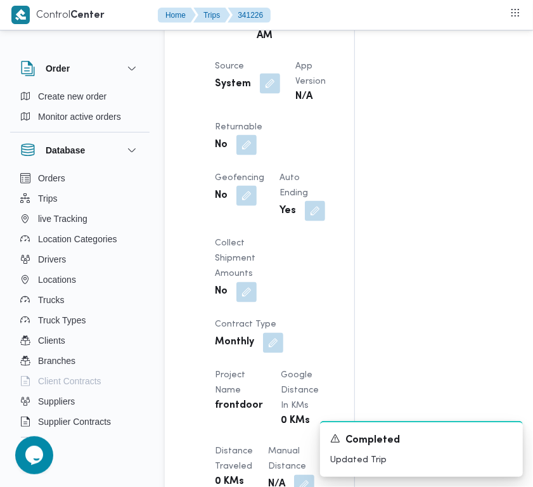
click at [271, 94] on button "button" at bounding box center [270, 84] width 20 height 20
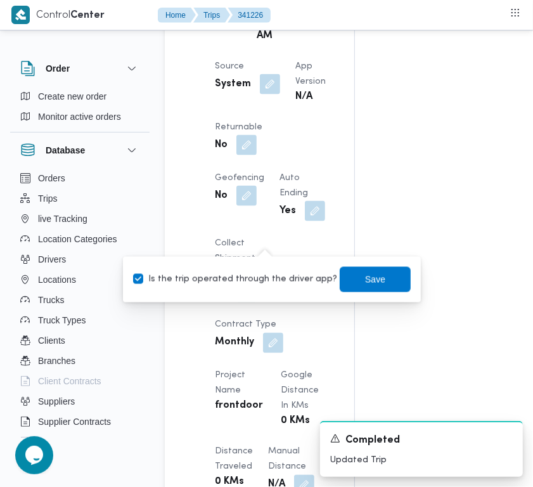
click at [286, 278] on label "Is the trip operated through the driver app?" at bounding box center [235, 279] width 204 height 15
checkbox input "false"
click at [354, 270] on span "Save" at bounding box center [375, 278] width 71 height 25
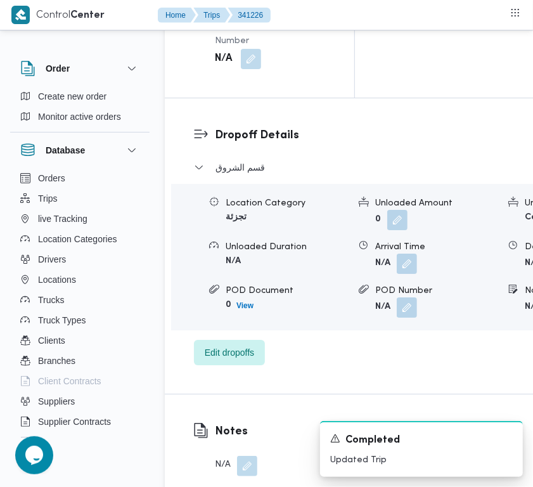
scroll to position [1846, 0]
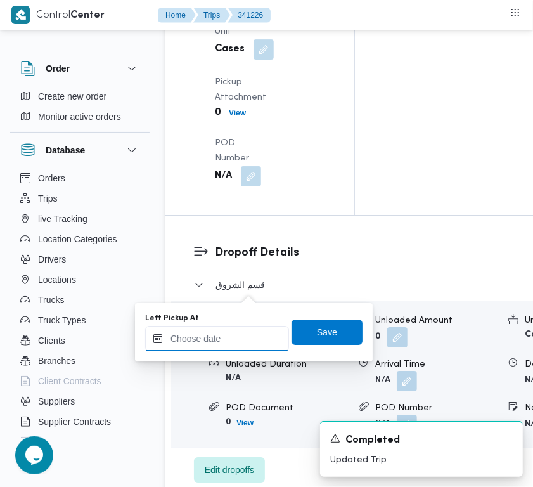
click at [254, 340] on input "Left Pickup At" at bounding box center [217, 338] width 144 height 25
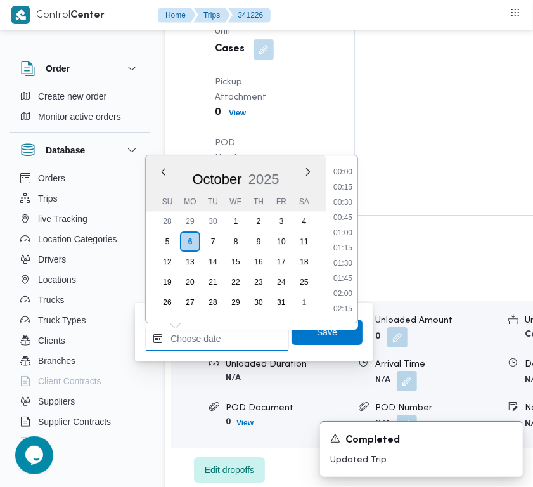
scroll to position [699, 0]
drag, startPoint x: 355, startPoint y: 246, endPoint x: 353, endPoint y: 260, distance: 14.2
click at [354, 246] on li "12:45" at bounding box center [342, 249] width 29 height 13
type input "06/10/2025 12:45"
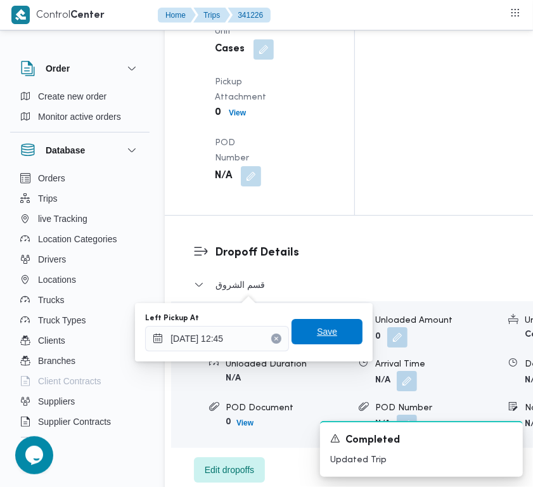
click at [332, 327] on span "Save" at bounding box center [327, 331] width 71 height 25
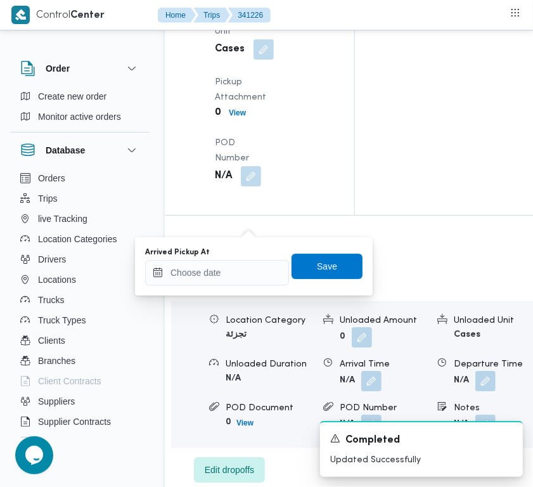
click at [267, 286] on div "You are in a dialog. To close this dialog, hit escape. Arrived Pickup At Save" at bounding box center [254, 266] width 238 height 58
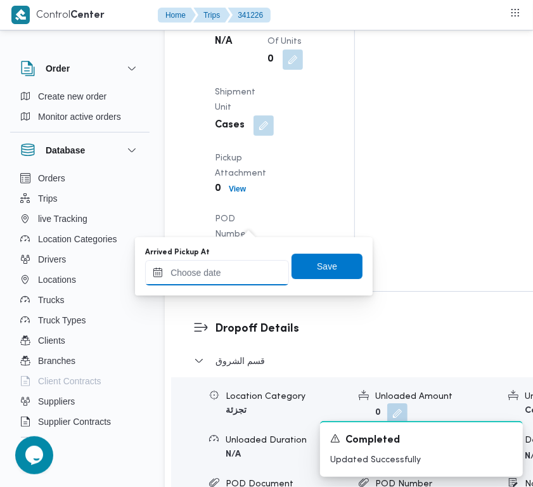
click at [256, 265] on input "Arrived Pickup At" at bounding box center [217, 272] width 144 height 25
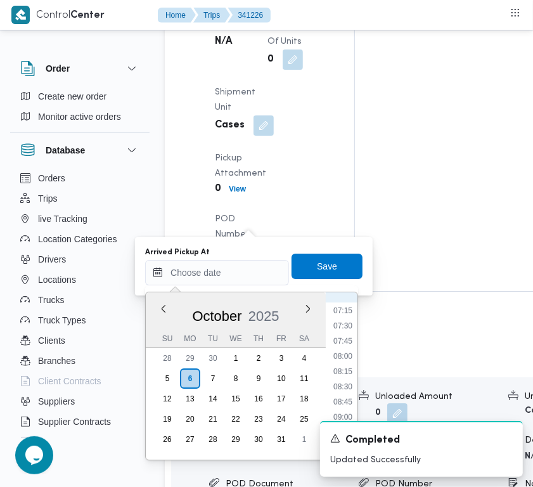
scroll to position [325, 0]
click at [341, 391] on li "06:45" at bounding box center [342, 394] width 29 height 13
type input "06/10/2025 06:45"
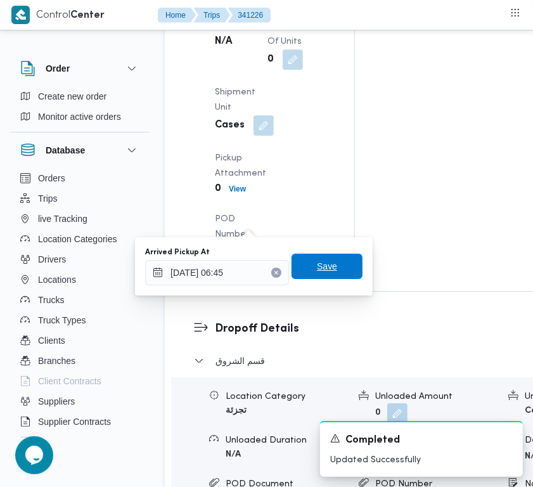
drag, startPoint x: 319, startPoint y: 261, endPoint x: 319, endPoint y: 252, distance: 9.5
click at [319, 264] on span "Save" at bounding box center [327, 266] width 20 height 15
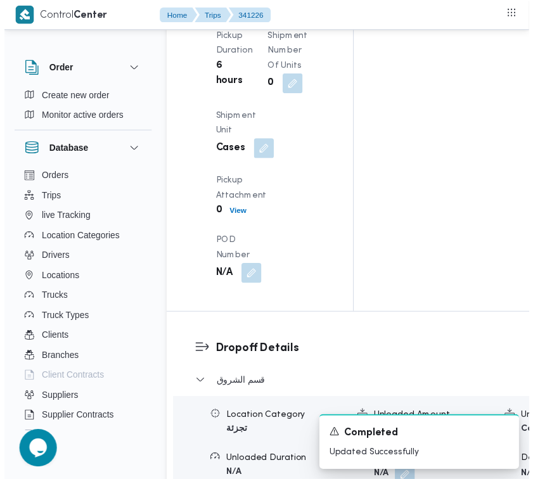
scroll to position [0, 0]
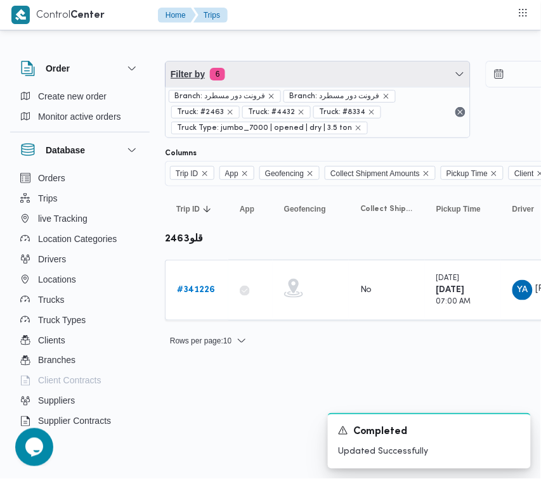
click at [275, 77] on span "Filter by 6" at bounding box center [317, 74] width 304 height 25
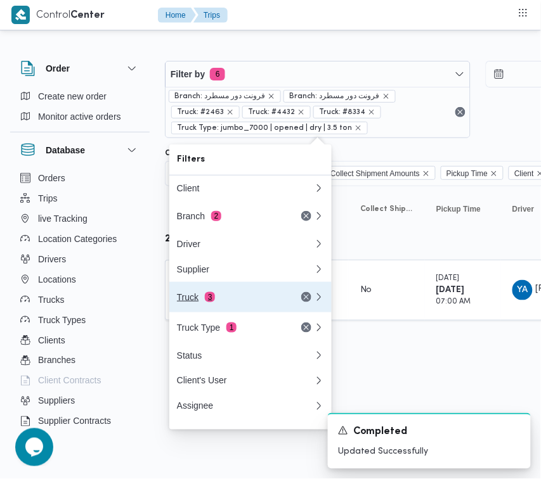
click at [231, 302] on div "Truck 3" at bounding box center [230, 297] width 107 height 10
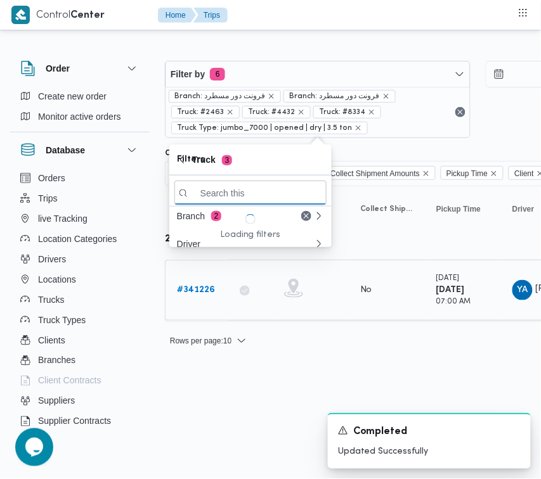
paste input "9879"
type input "9879"
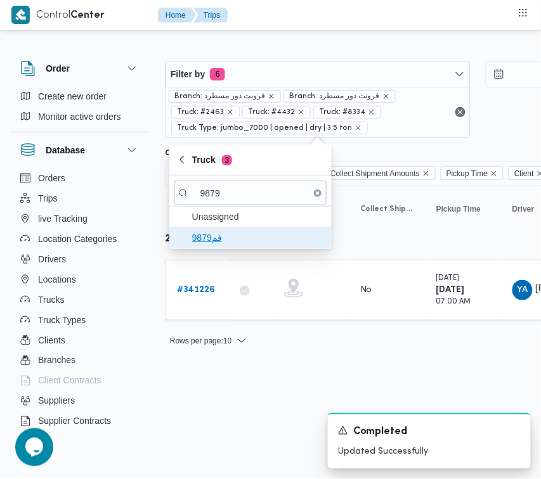
click at [216, 246] on span "فم9879" at bounding box center [250, 238] width 152 height 20
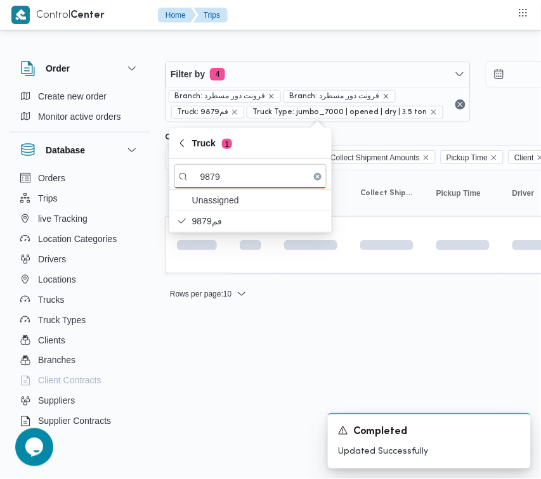
click at [229, 372] on html "Control Center Home Trips Order Create new order Monitor active orders Database…" at bounding box center [270, 239] width 541 height 479
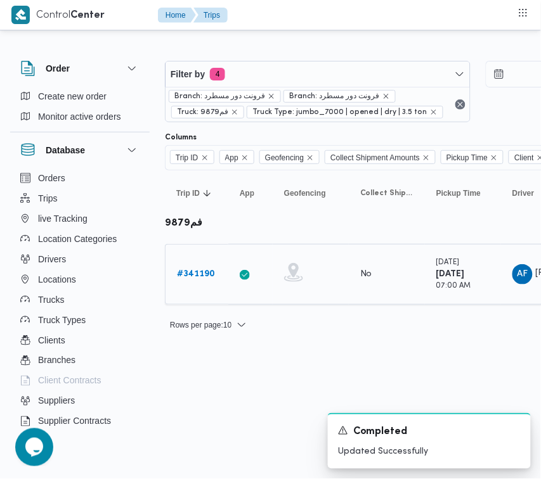
click at [197, 276] on b "# 341190" at bounding box center [196, 274] width 38 height 8
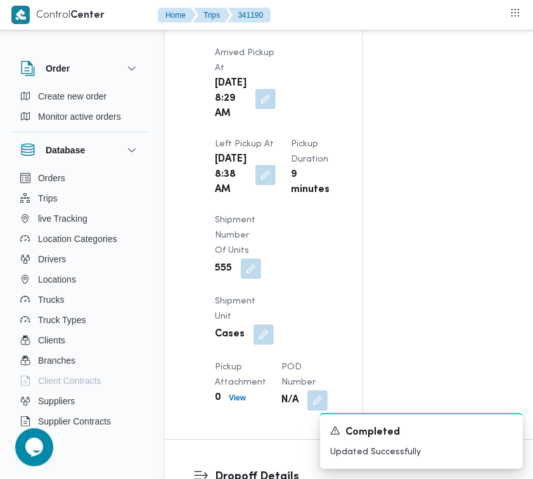
scroll to position [2096, 0]
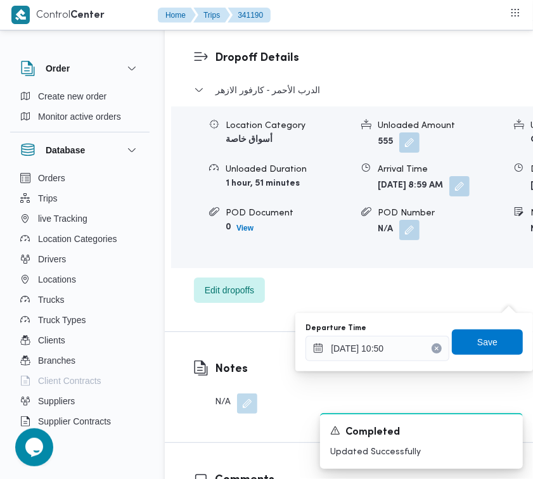
click at [432, 346] on button "Clear input" at bounding box center [437, 349] width 10 height 10
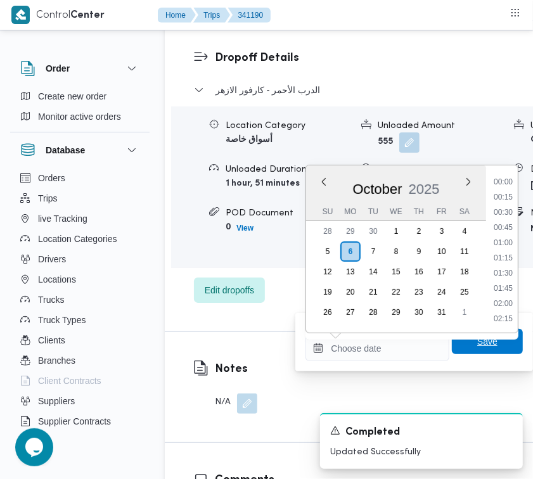
scroll to position [0, 0]
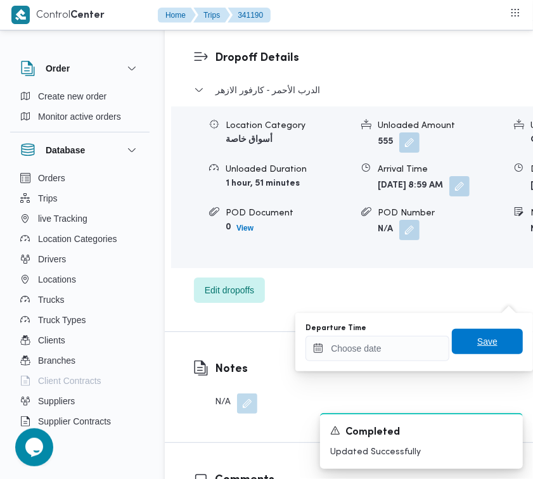
click at [452, 336] on span "Save" at bounding box center [487, 341] width 71 height 25
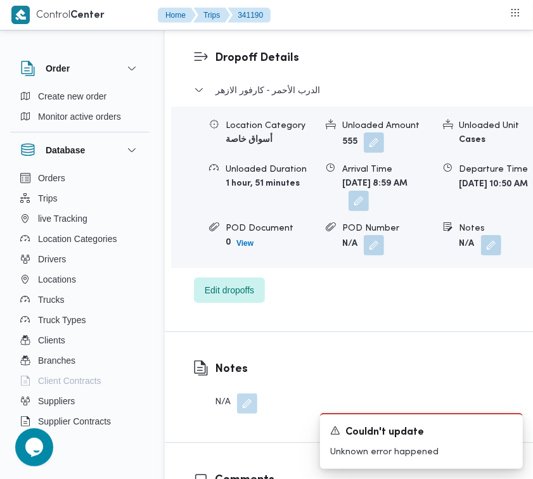
click at [369, 211] on button "button" at bounding box center [359, 201] width 20 height 20
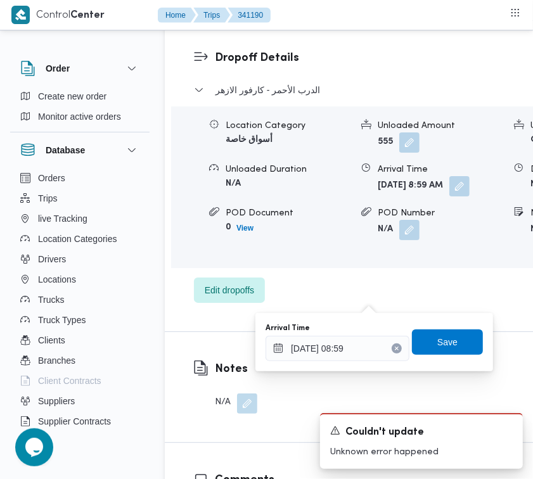
click at [392, 349] on button "Clear input" at bounding box center [397, 349] width 10 height 10
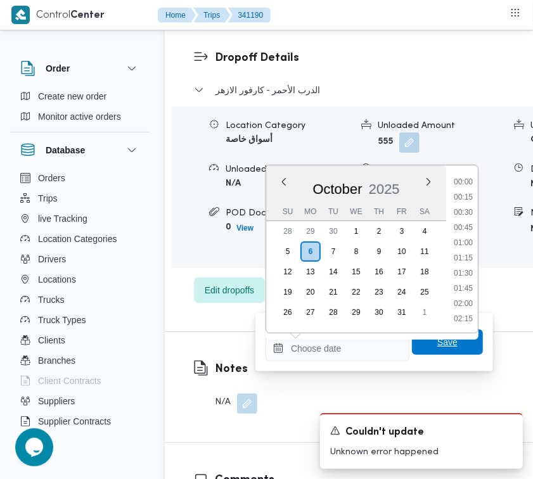
drag, startPoint x: 408, startPoint y: 343, endPoint x: 419, endPoint y: 343, distance: 11.4
click at [412, 343] on span "Save" at bounding box center [447, 342] width 71 height 25
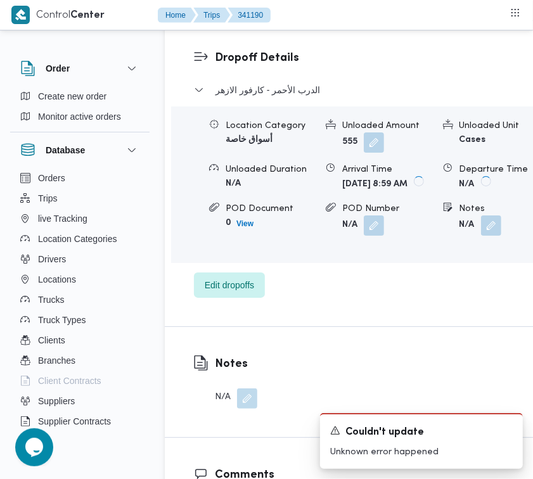
scroll to position [1677, 0]
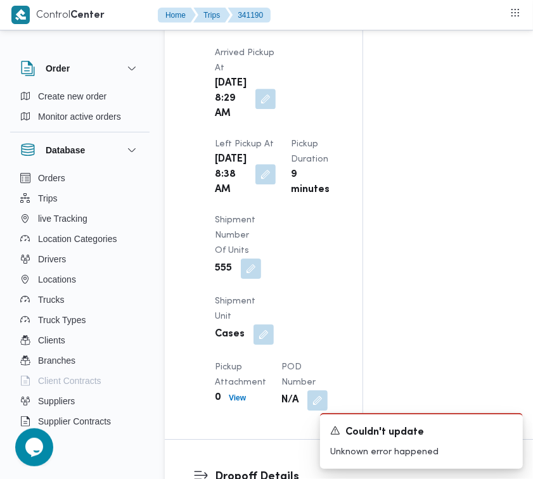
click at [258, 185] on button "button" at bounding box center [266, 174] width 20 height 20
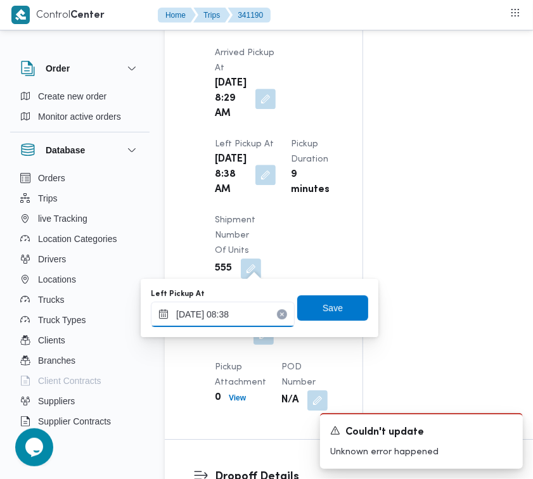
click at [270, 321] on input "06/10/2025 08:38" at bounding box center [223, 314] width 144 height 25
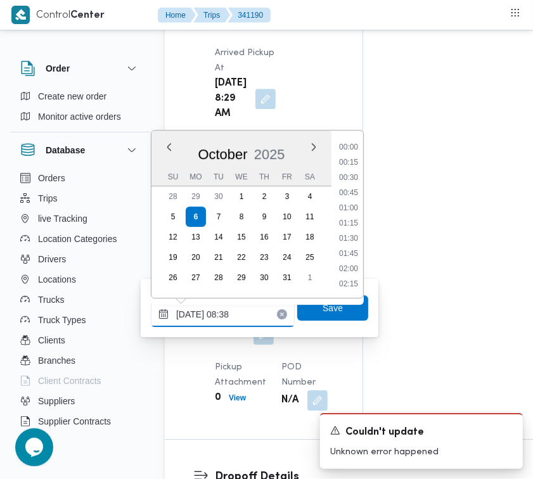
scroll to position [441, 0]
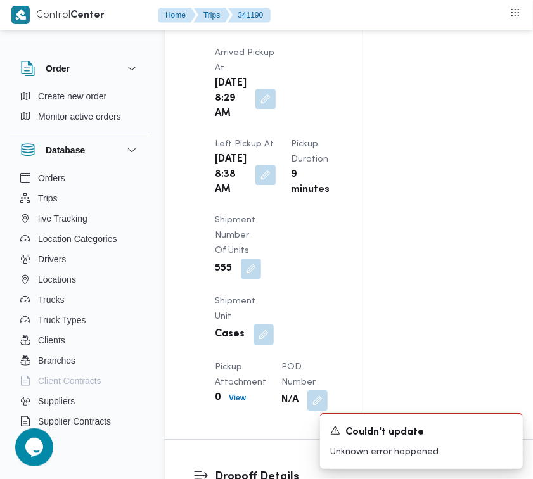
drag, startPoint x: 261, startPoint y: 260, endPoint x: 263, endPoint y: 275, distance: 14.8
click at [260, 185] on button "button" at bounding box center [266, 175] width 20 height 20
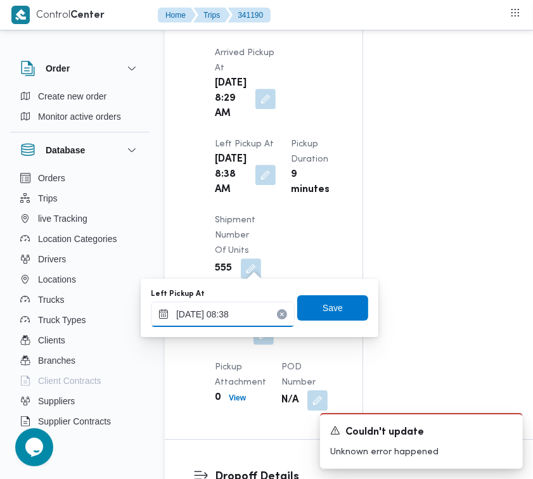
click at [252, 308] on div "06/10/2025 08:38" at bounding box center [223, 314] width 144 height 25
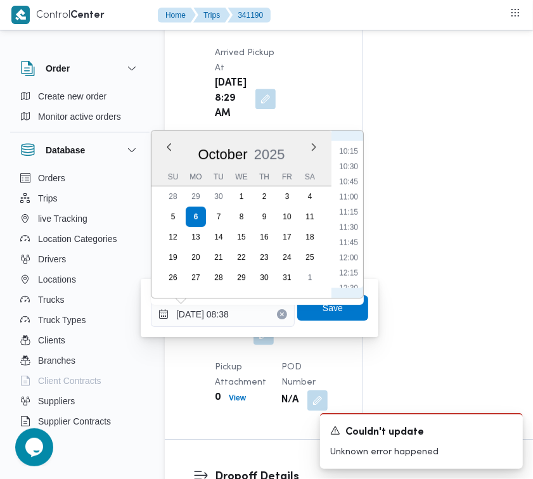
scroll to position [691, 0]
click at [347, 248] on li "13:00" at bounding box center [348, 247] width 29 height 13
type input "06/10/2025 13:00"
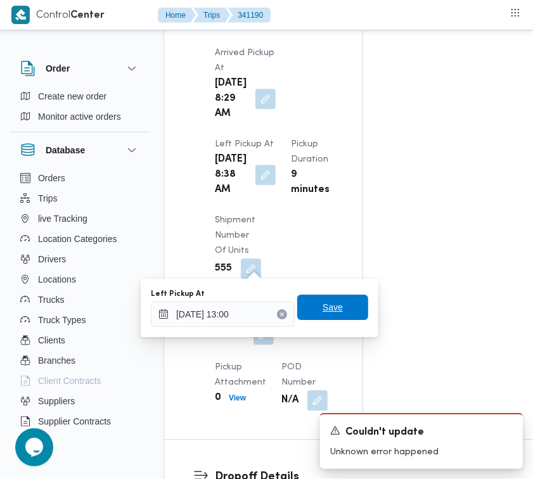
click at [346, 313] on span "Save" at bounding box center [332, 307] width 71 height 25
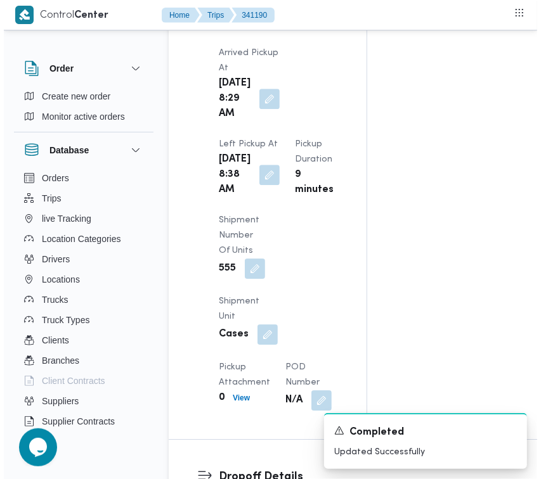
scroll to position [0, 0]
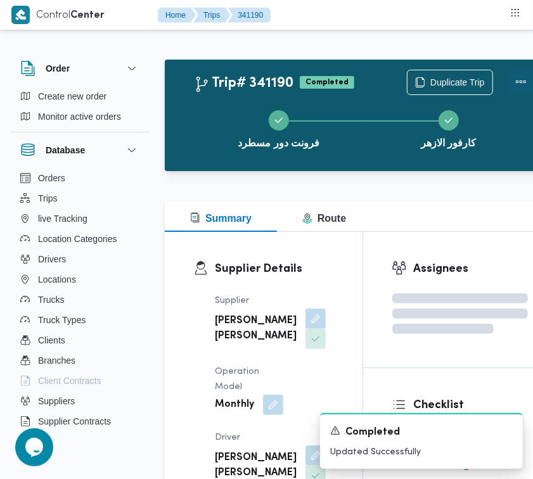
click at [509, 82] on button "Actions" at bounding box center [521, 81] width 25 height 25
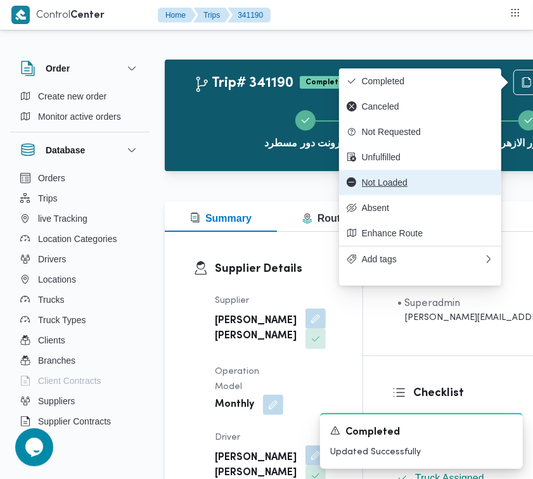
click at [388, 186] on span "Not Loaded" at bounding box center [428, 183] width 132 height 10
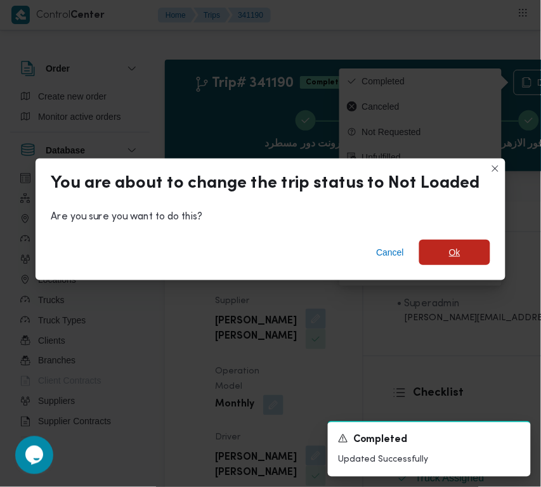
click at [452, 243] on span "Ok" at bounding box center [454, 252] width 71 height 25
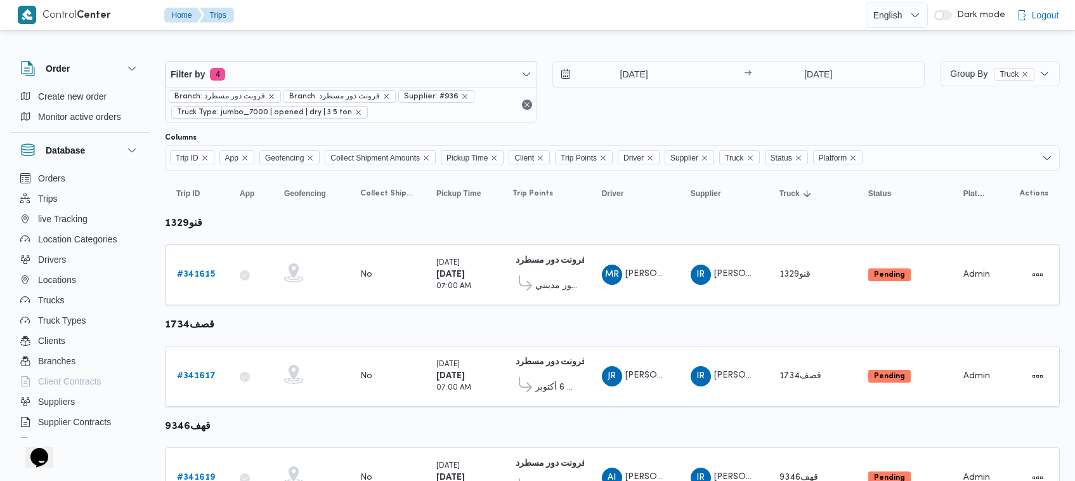
click at [349, 58] on div "Filter by 4 Branch: فرونت دور مسطرد Branch: فرونت دور مسطرد Supplier: #936 Truc…" at bounding box center [544, 91] width 775 height 77
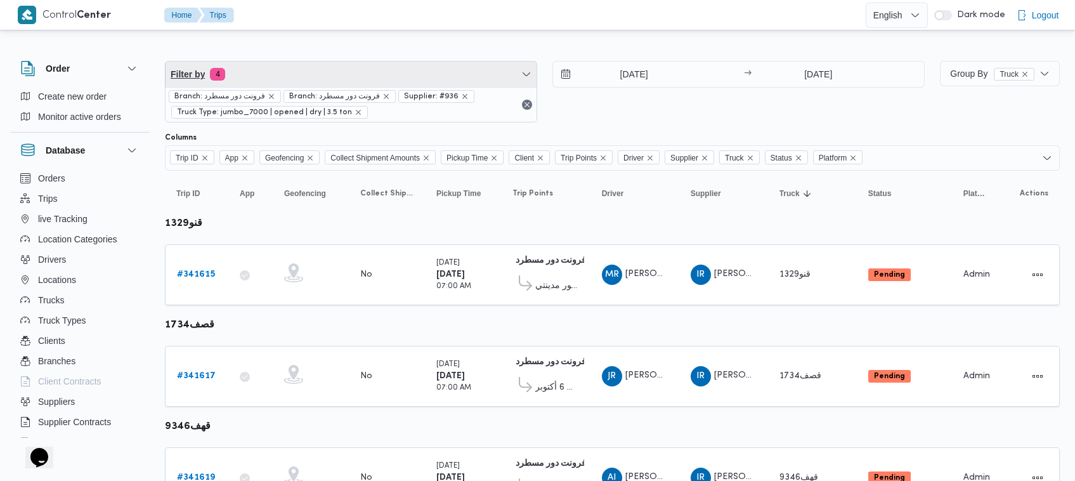
click at [248, 81] on span "Filter by 4" at bounding box center [350, 74] width 371 height 25
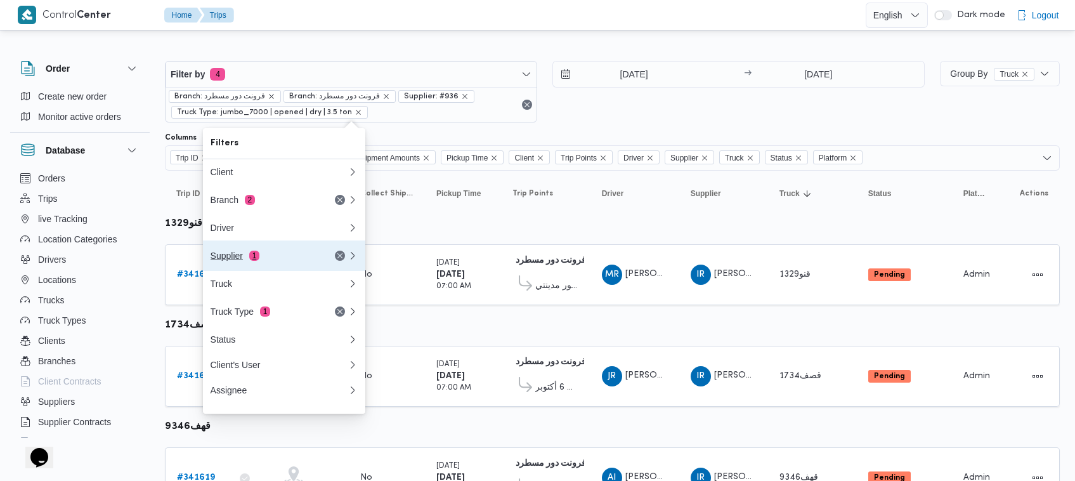
click at [261, 268] on button "Supplier 1" at bounding box center [284, 255] width 162 height 30
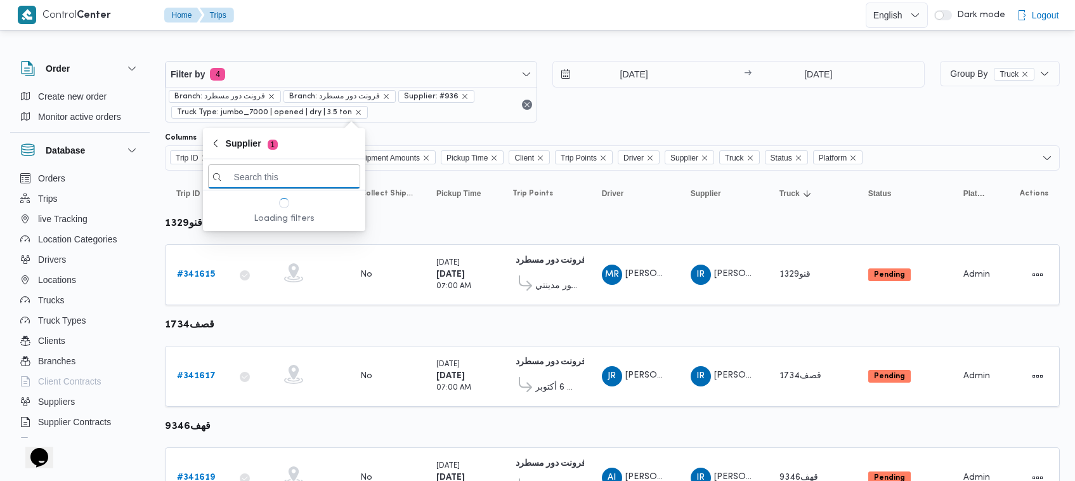
paste input "[PERSON_NAME] [PERSON_NAME]"
type input "[PERSON_NAME] [PERSON_NAME]"
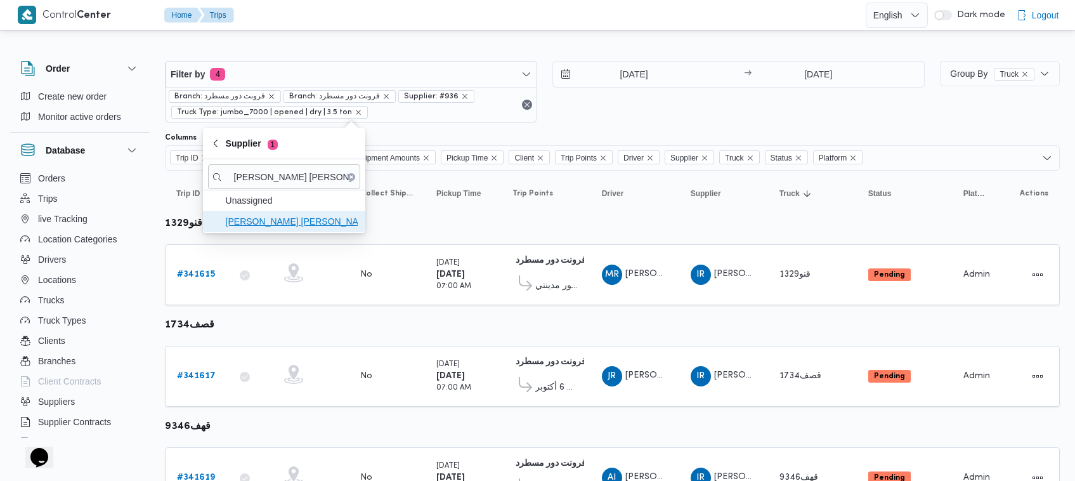
click at [280, 225] on span "[PERSON_NAME] [PERSON_NAME]" at bounding box center [292, 221] width 132 height 15
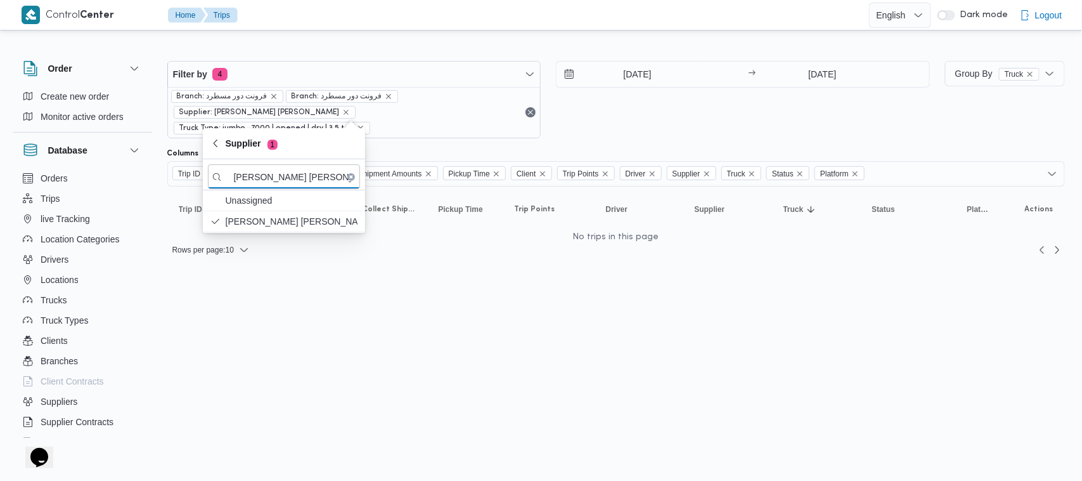
click at [720, 114] on div "9/10/2025 → 9/10/2025" at bounding box center [743, 99] width 374 height 77
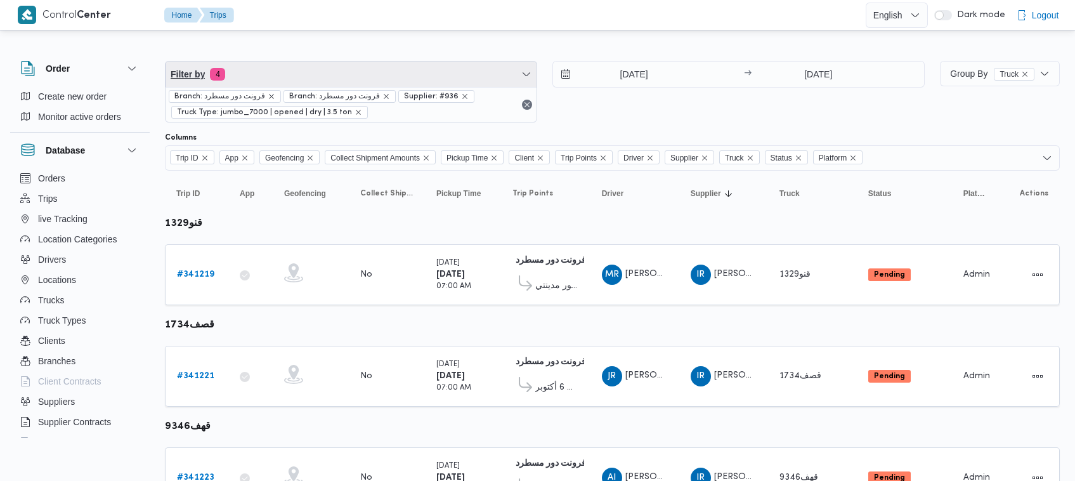
click at [390, 62] on span "Filter by 4" at bounding box center [350, 74] width 371 height 25
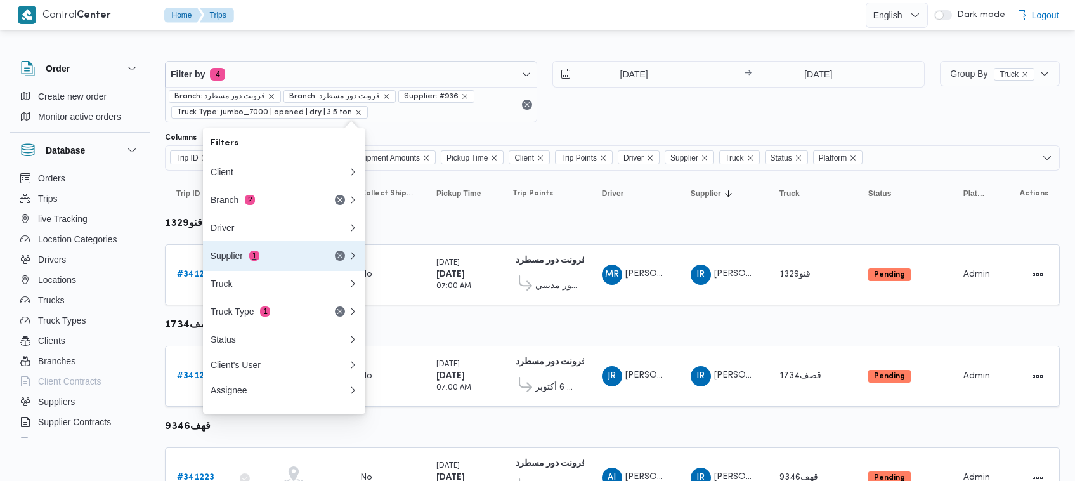
click at [274, 254] on div "Supplier 1" at bounding box center [264, 255] width 107 height 10
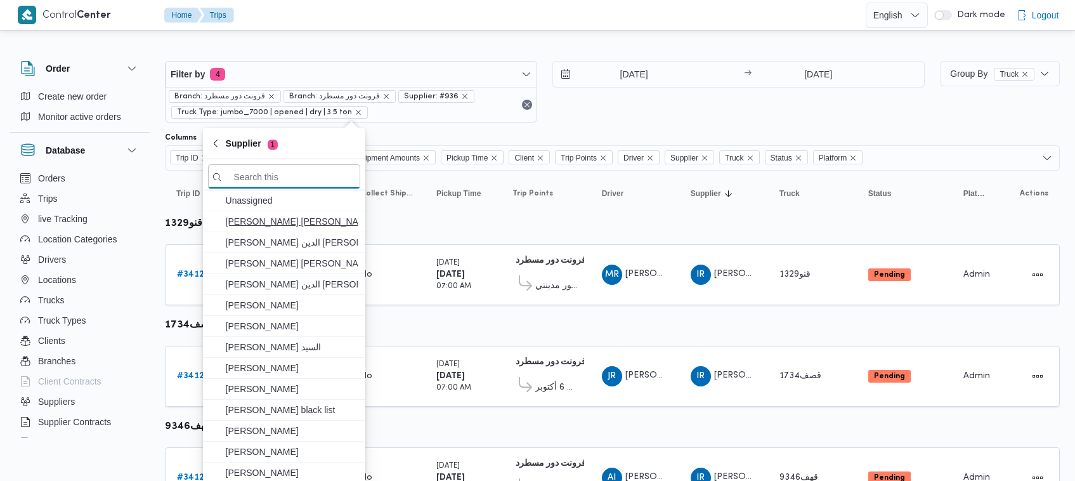
paste input "شعبان عاشور محمد بله"
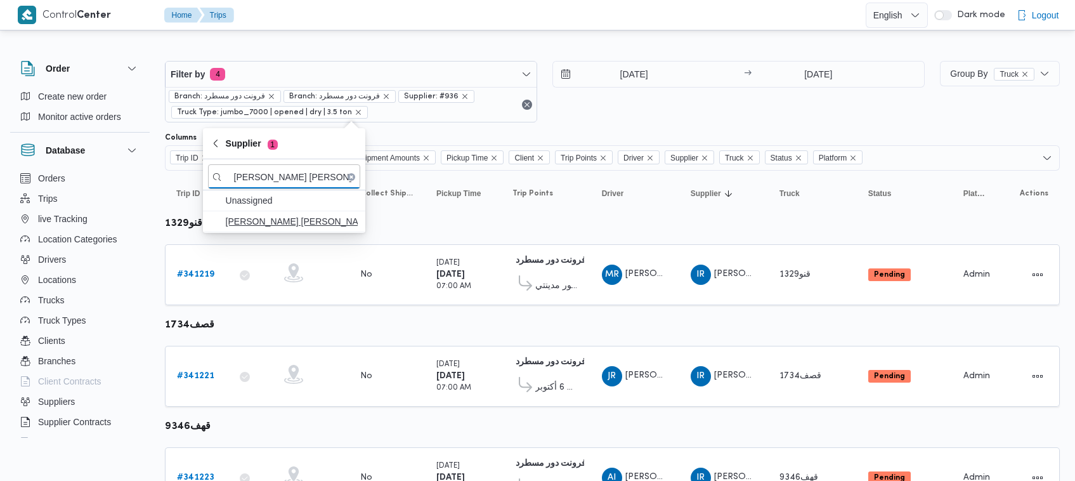
type input "شعبان عاشور محمد بله"
drag, startPoint x: 271, startPoint y: 219, endPoint x: 322, endPoint y: 195, distance: 56.7
click at [270, 220] on span "شعبان عاشور محمد بله" at bounding box center [292, 221] width 132 height 15
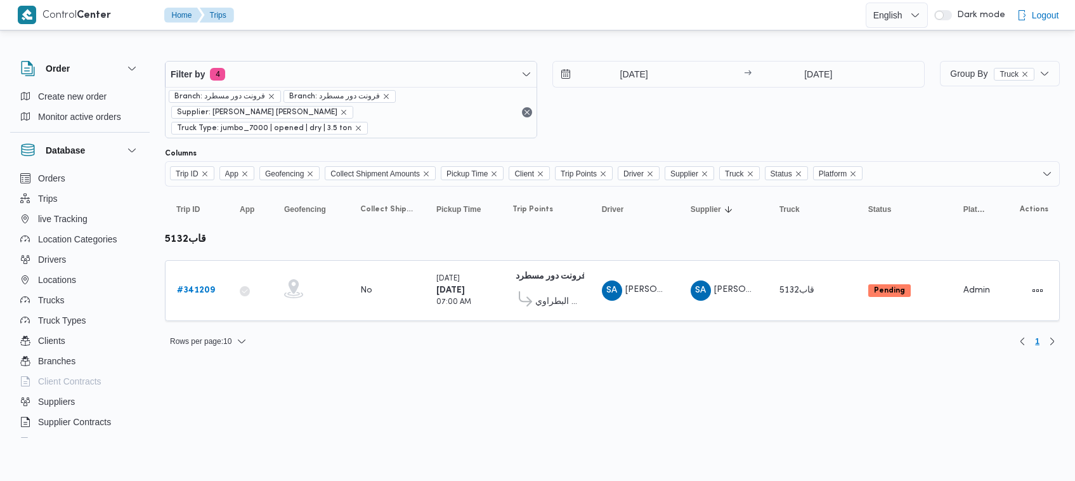
click at [581, 122] on div "7/10/2025 → 7/10/2025" at bounding box center [738, 99] width 372 height 77
click at [193, 286] on b "# 341209" at bounding box center [198, 290] width 38 height 8
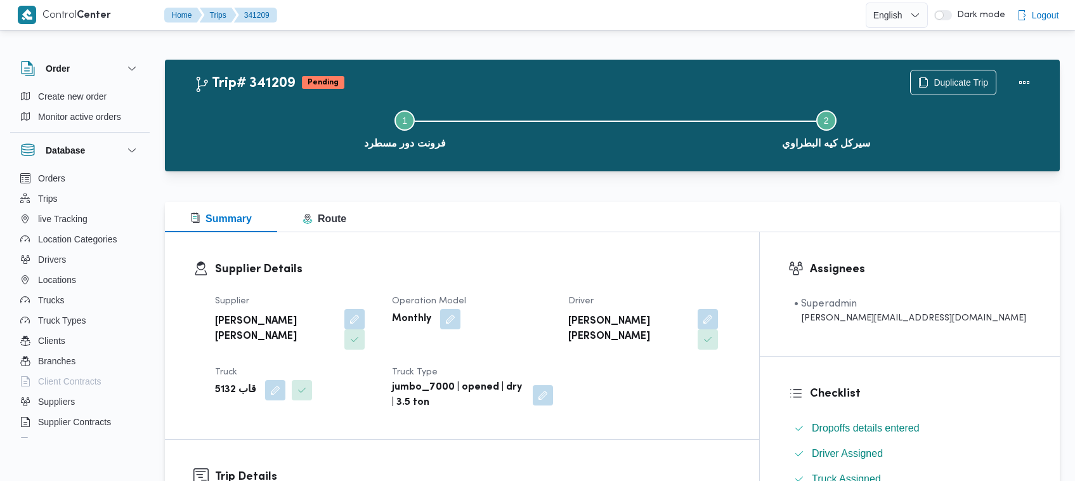
click at [946, 91] on div "Step 1 is incomplete 1 فرونت دور مسطرد Step 2 is incomplete 2 سيركل كيه البطراوي" at bounding box center [615, 128] width 858 height 81
click at [944, 81] on span "Duplicate Trip" at bounding box center [960, 81] width 55 height 15
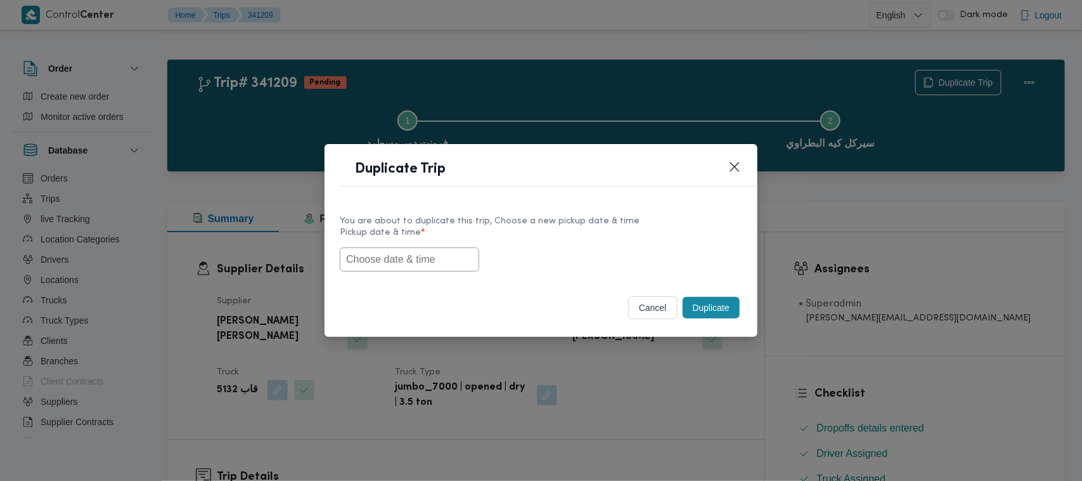
click at [379, 247] on input "text" at bounding box center [410, 259] width 140 height 24
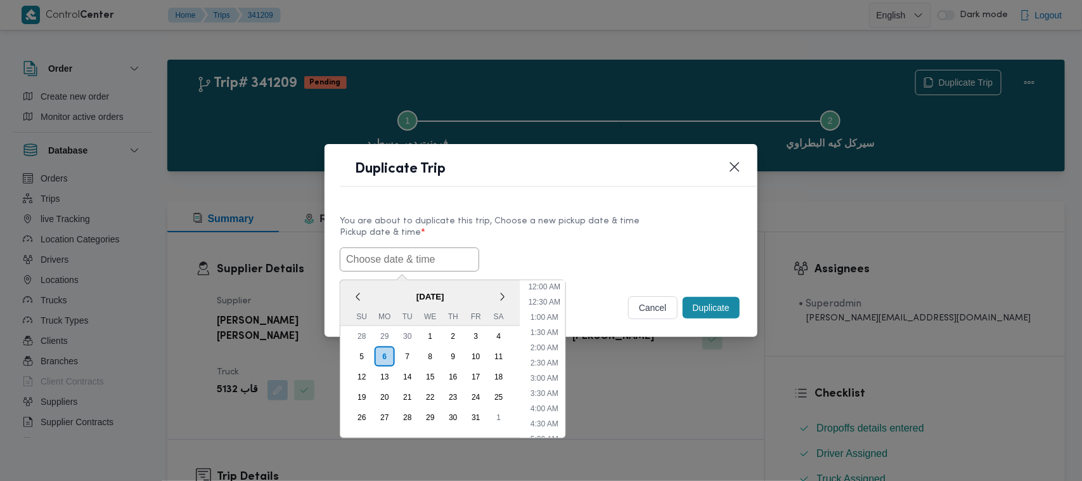
scroll to position [295, 0]
paste input "08/10/2025 7:00AM"
type input "08/10/2025 7:00AM"
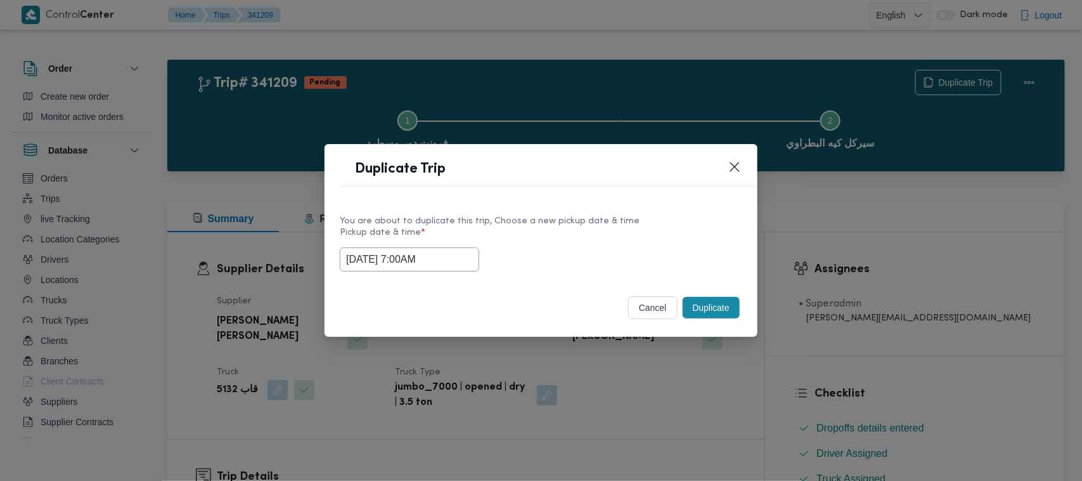
click at [656, 231] on label "Pickup date & time *" at bounding box center [541, 238] width 403 height 20
click at [712, 302] on button "Duplicate" at bounding box center [711, 308] width 57 height 22
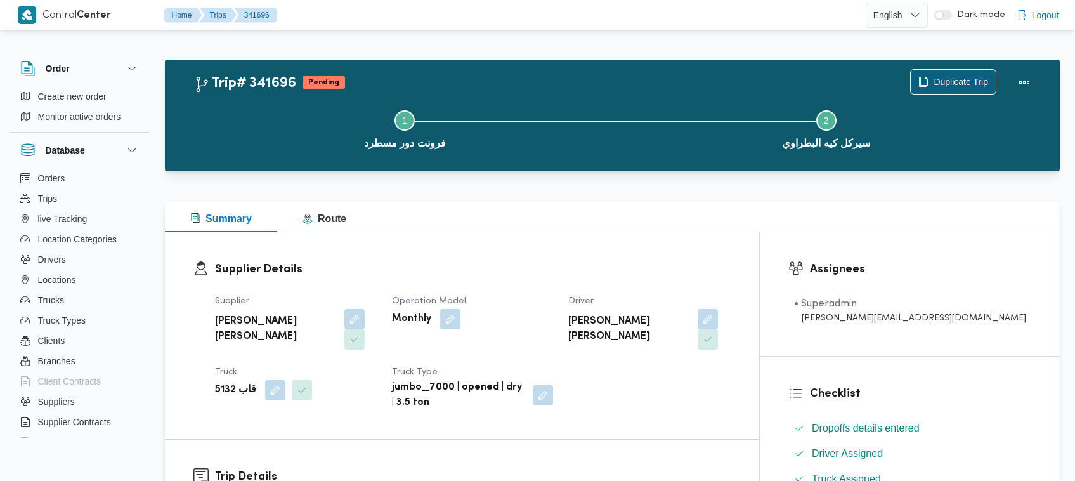
click at [962, 86] on span "Duplicate Trip" at bounding box center [960, 81] width 55 height 15
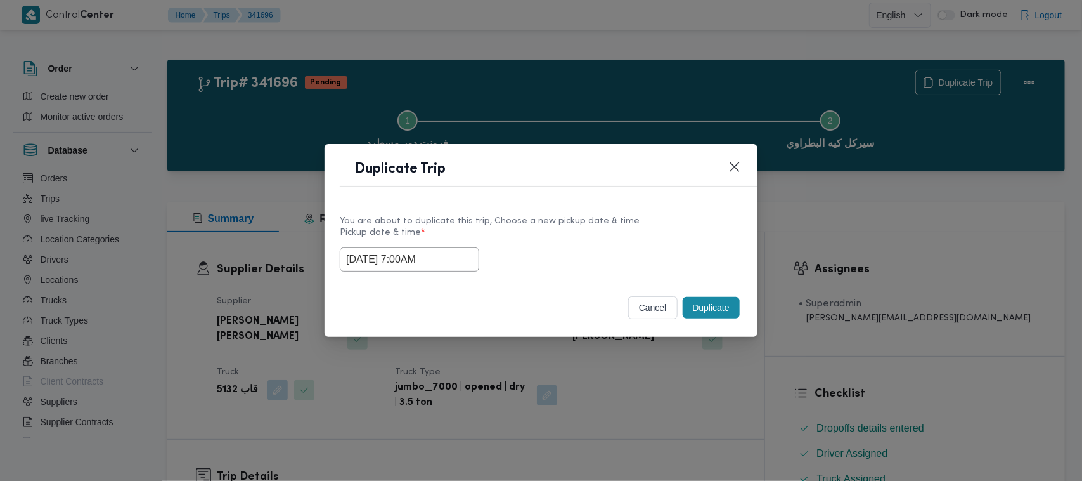
click at [467, 249] on div "08/10/2025 7:00AM" at bounding box center [541, 259] width 403 height 24
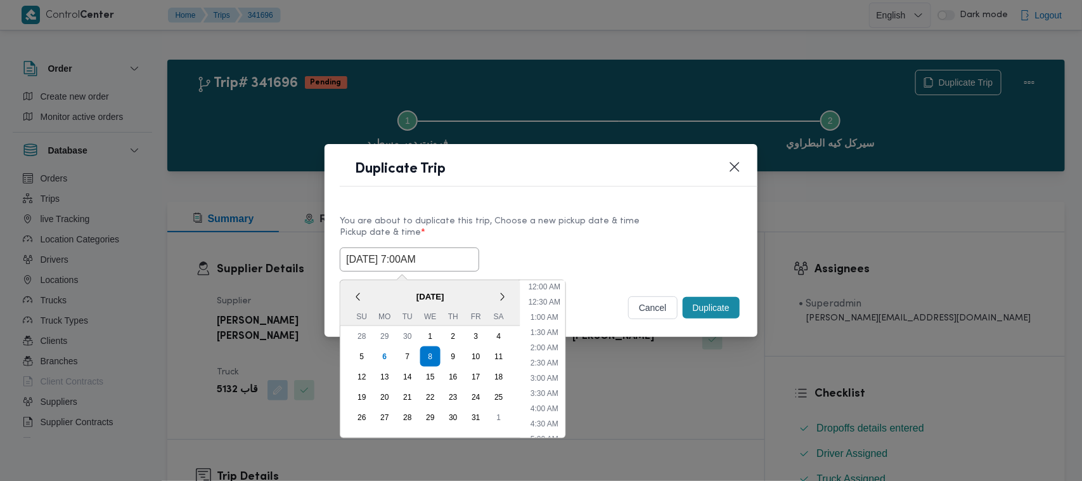
click at [451, 254] on input "08/10/2025 7:00AM" at bounding box center [410, 259] width 140 height 24
click at [451, 359] on div "9" at bounding box center [453, 356] width 24 height 24
type input "09/10/2025 7:00AM"
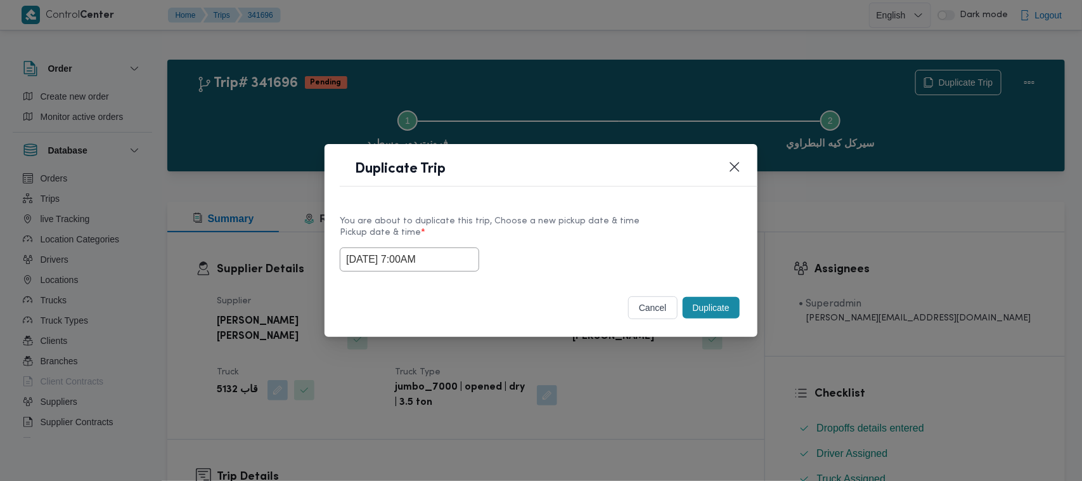
click at [512, 242] on label "Pickup date & time *" at bounding box center [541, 238] width 403 height 20
click at [718, 303] on button "Duplicate" at bounding box center [711, 308] width 57 height 22
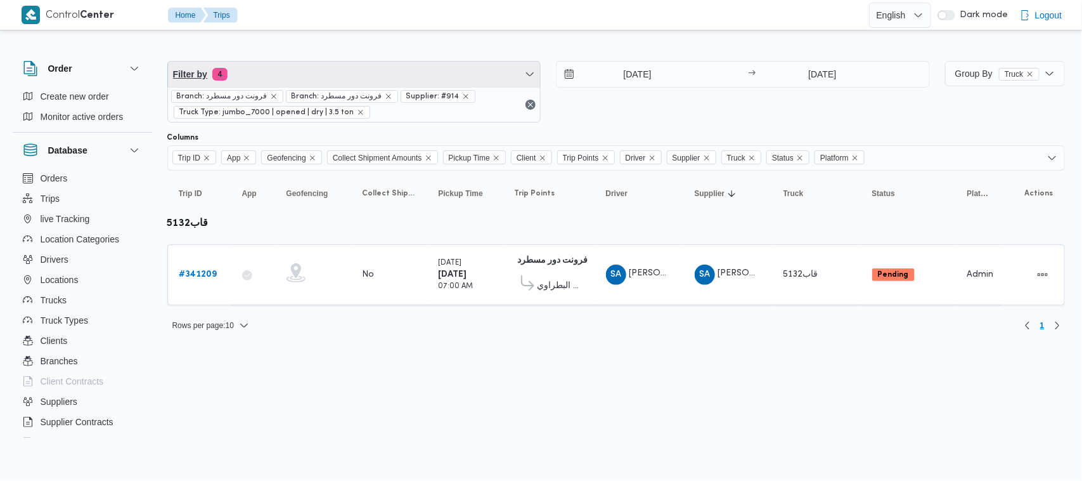
click at [335, 68] on span "Filter by 4" at bounding box center [354, 74] width 373 height 25
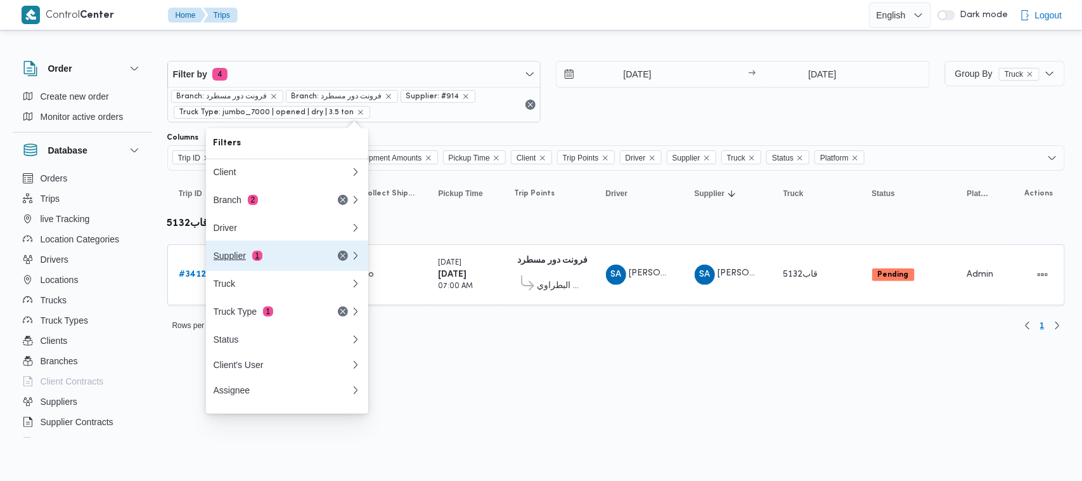
click at [279, 258] on div "Supplier 1" at bounding box center [267, 255] width 107 height 10
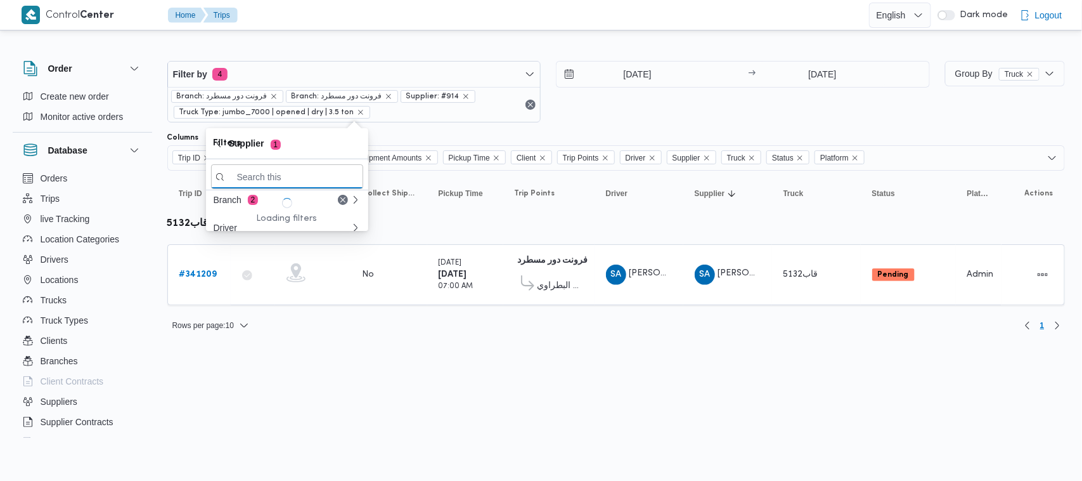
paste input "محمد شبل عبدالقادر شبل"
type input "محمد شبل عبدالقادر شبل"
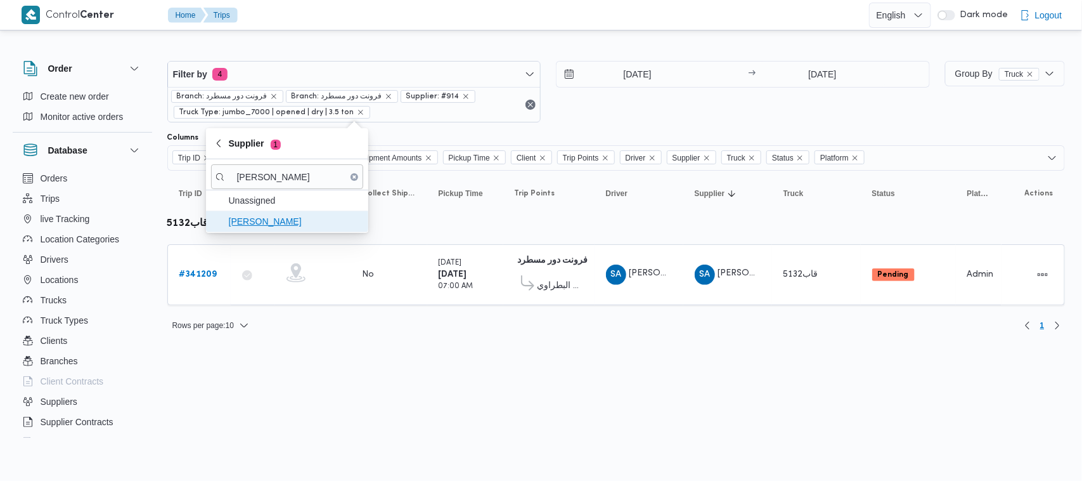
click at [297, 225] on span "محمد شبل عبدالقادر شبل" at bounding box center [295, 221] width 132 height 15
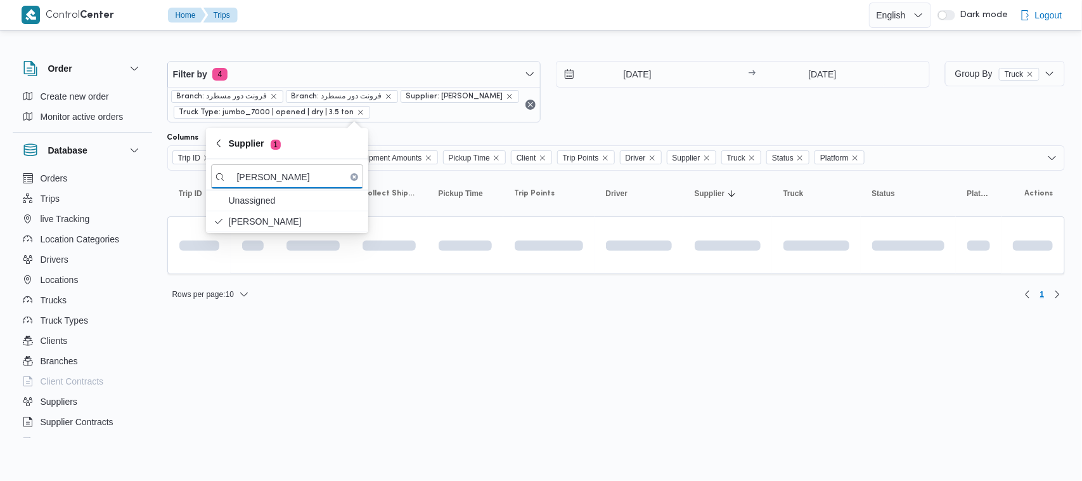
click at [653, 125] on div "Filter by 4 Branch: فرونت دور مسطرد Branch: فرونت دور مسطرد Supplier: محمد شبل …" at bounding box center [549, 91] width 778 height 77
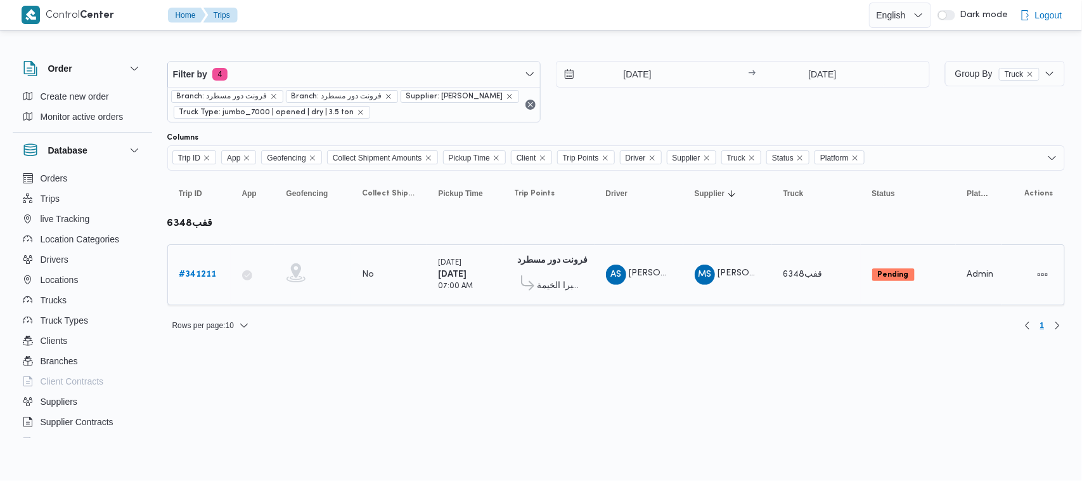
click at [192, 271] on b "# 341211" at bounding box center [197, 274] width 37 height 8
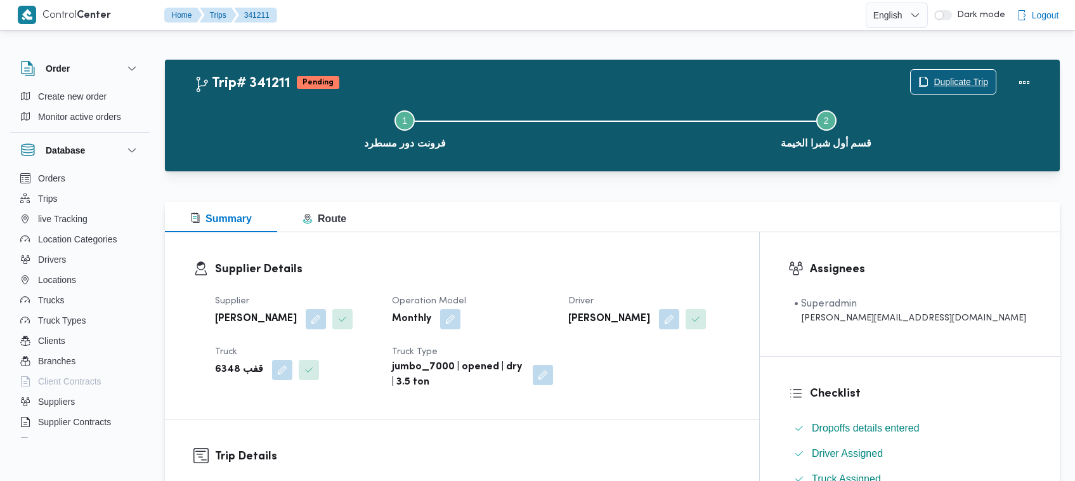
click at [962, 74] on span "Duplicate Trip" at bounding box center [953, 82] width 85 height 24
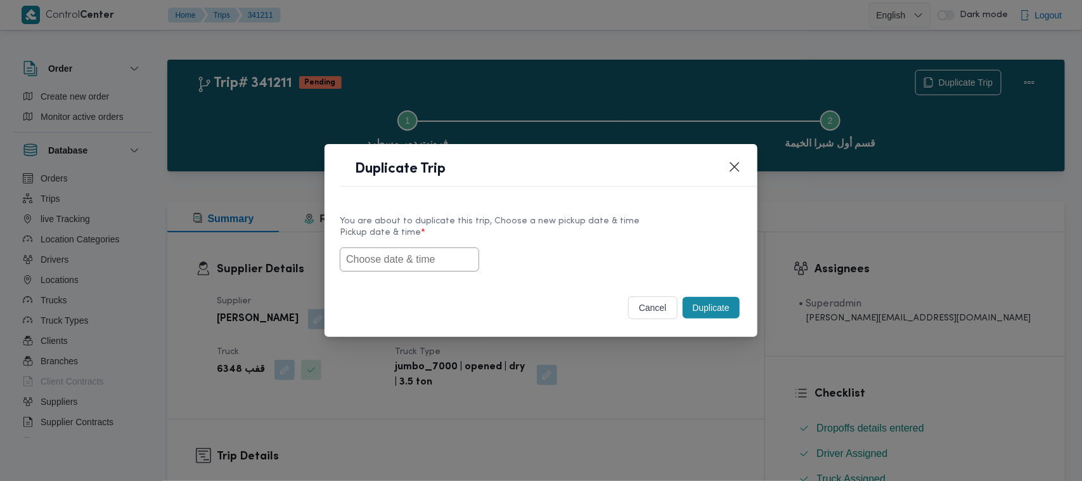
click at [371, 256] on input "text" at bounding box center [410, 259] width 140 height 24
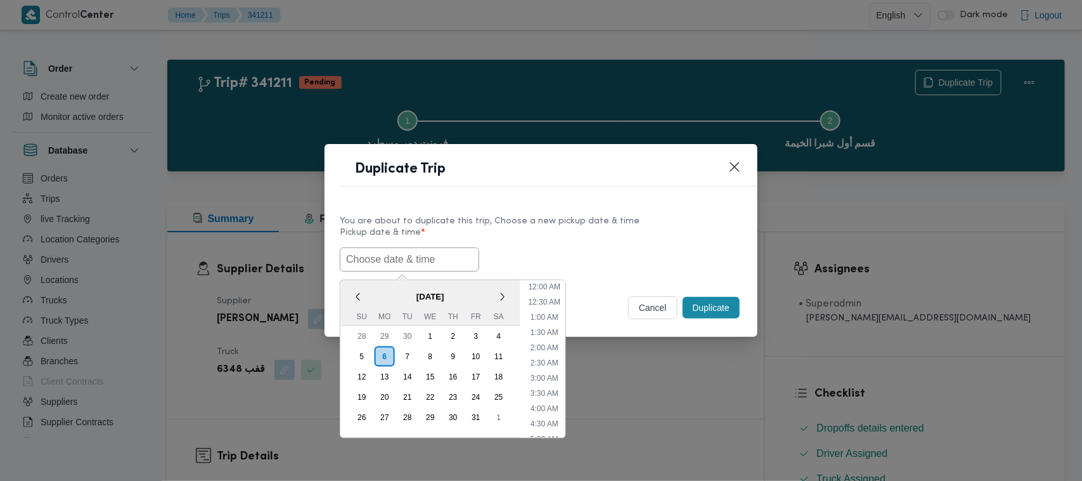
scroll to position [295, 0]
paste input "08/10/2025 7:00AM"
type input "08/10/2025 7:00AM"
click at [613, 228] on label "Pickup date & time *" at bounding box center [541, 238] width 403 height 20
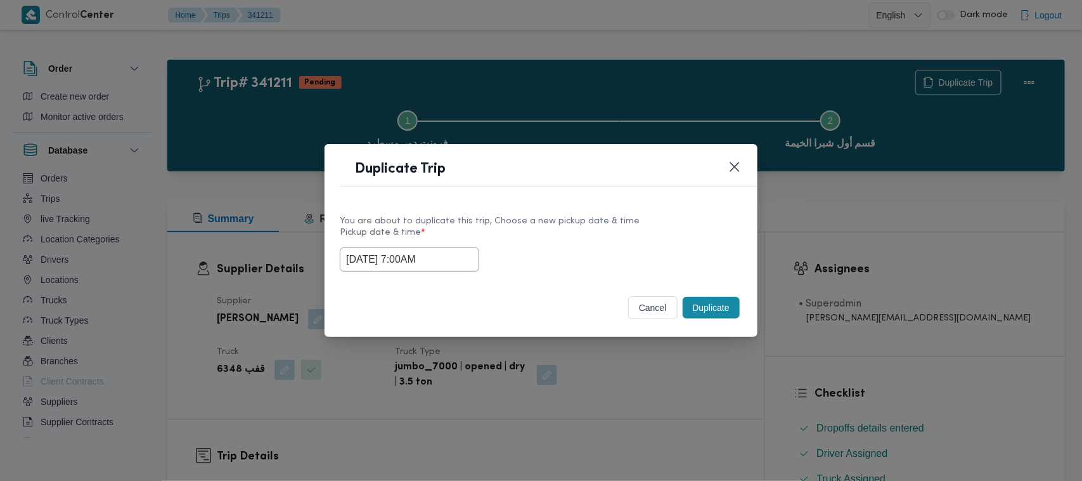
click at [698, 308] on button "Duplicate" at bounding box center [711, 308] width 57 height 22
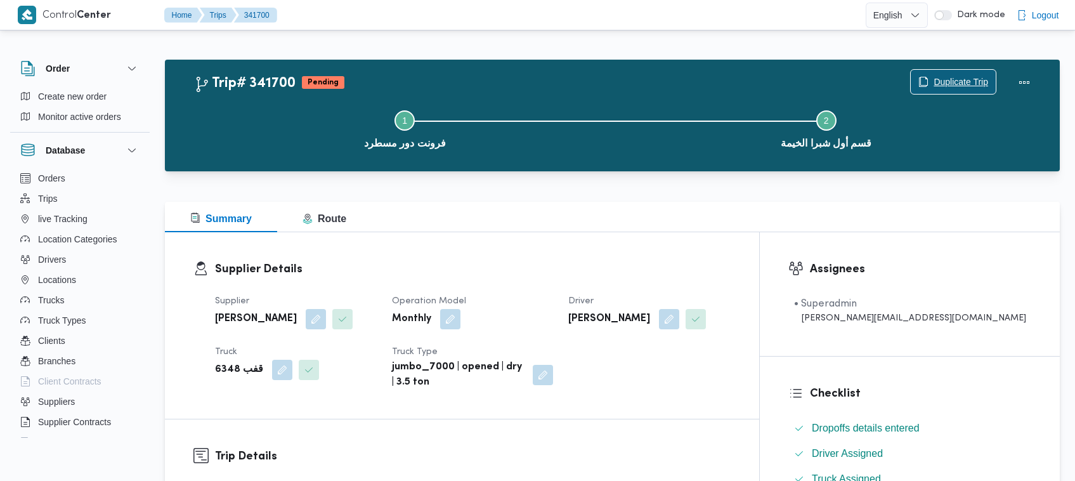
click at [951, 76] on span "Duplicate Trip" at bounding box center [960, 81] width 55 height 15
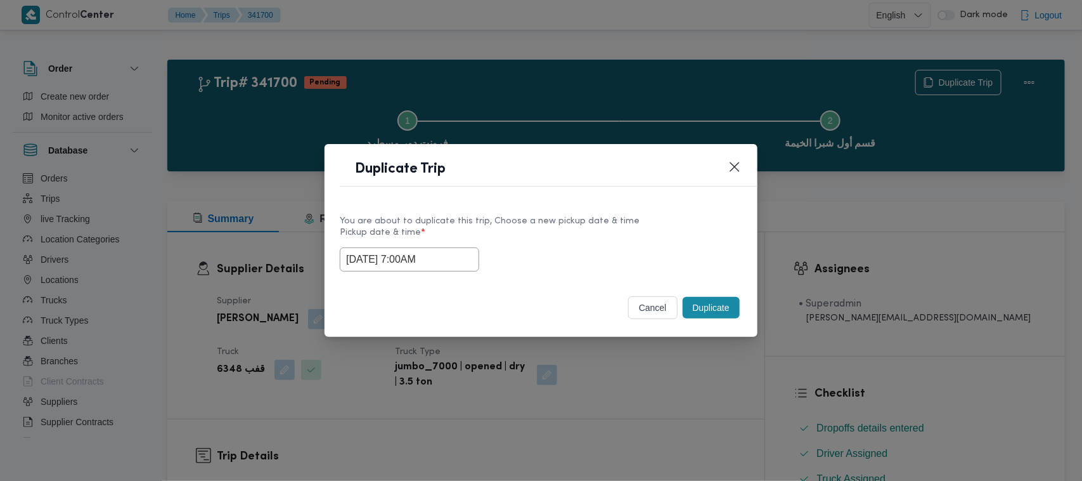
click at [441, 268] on input "08/10/2025 7:00AM" at bounding box center [410, 259] width 140 height 24
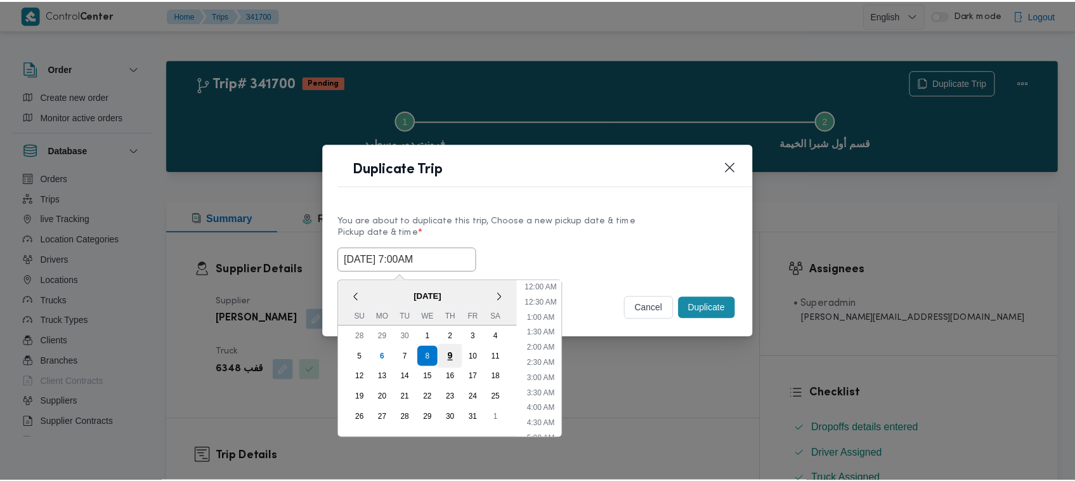
scroll to position [141, 0]
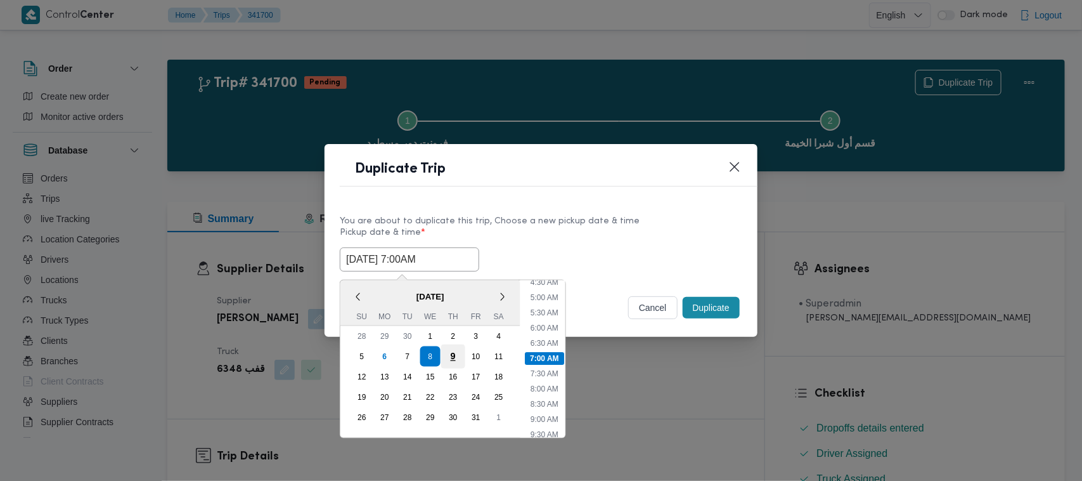
click at [457, 357] on div "9" at bounding box center [453, 356] width 24 height 24
type input "09/10/2025 7:00AM"
click at [604, 217] on div "You are about to duplicate this trip, Choose a new pickup date & time" at bounding box center [541, 220] width 403 height 13
click at [712, 302] on button "Duplicate" at bounding box center [711, 308] width 57 height 22
click at [546, 349] on div "Duplicate Trip You are about to duplicate this trip, Choose a new pickup date &…" at bounding box center [541, 240] width 1082 height 481
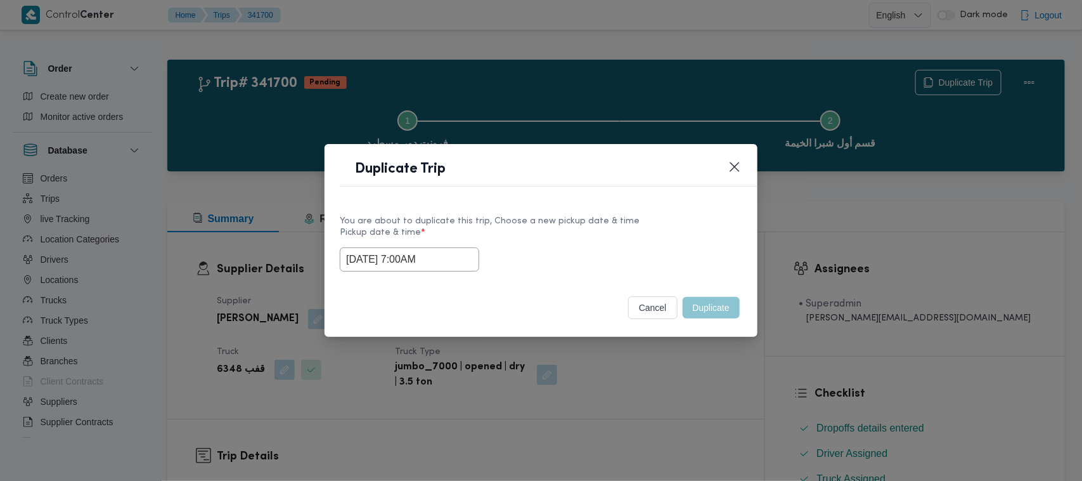
click at [688, 242] on label "Pickup date & time *" at bounding box center [541, 238] width 403 height 20
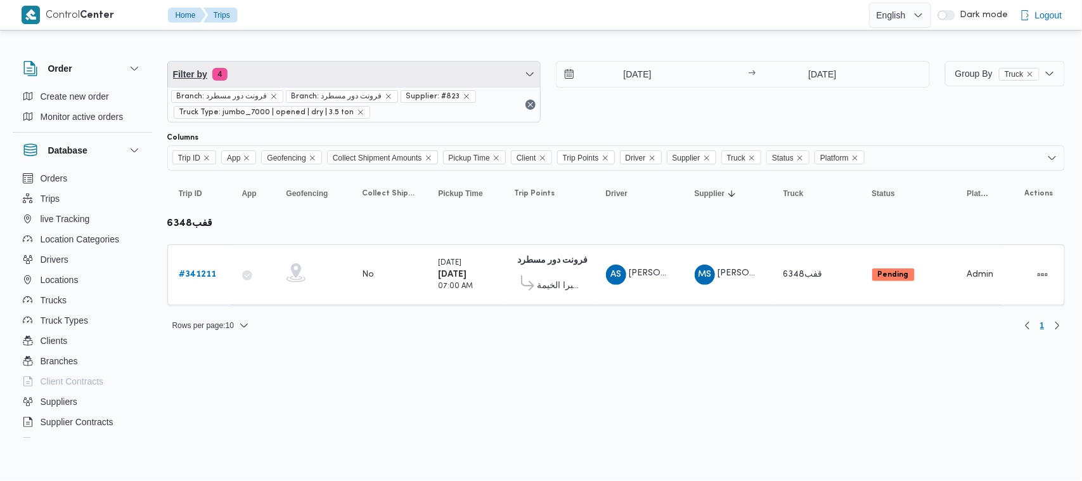
click at [327, 83] on span "Filter by 4" at bounding box center [354, 74] width 373 height 25
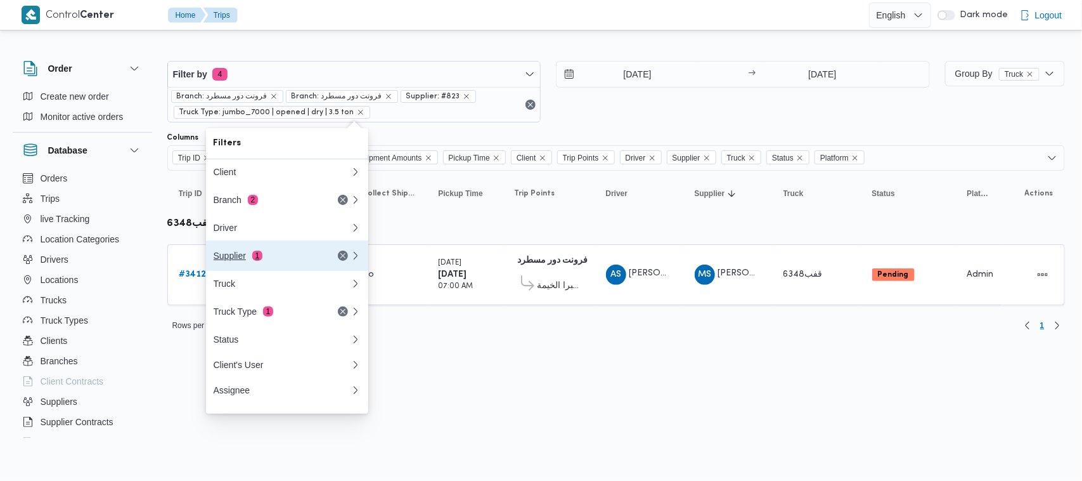
click at [268, 265] on div "Supplier 1" at bounding box center [282, 255] width 152 height 30
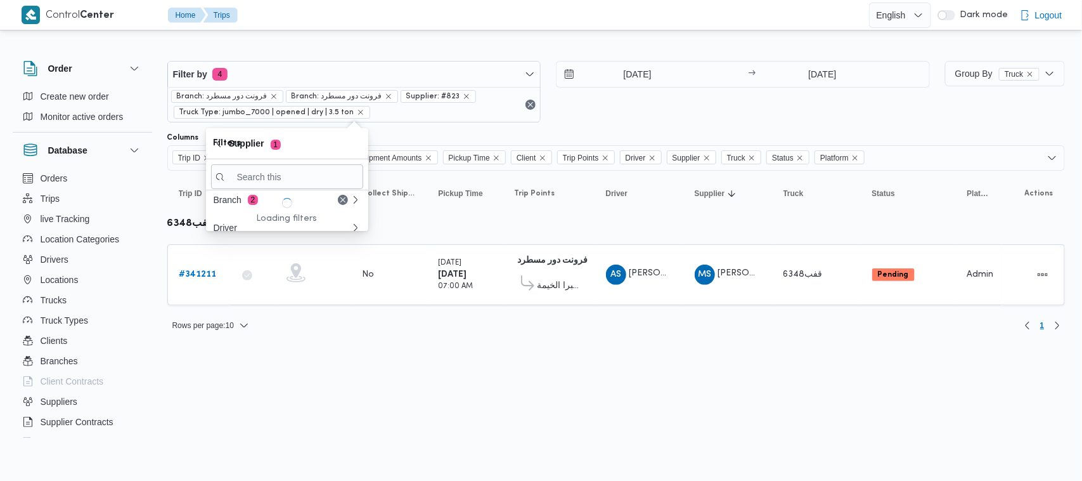
click at [256, 178] on div "Filters Client Branch 2 Driver Supplier 1 Truck Truck Type 1 Status Client's Us…" at bounding box center [287, 179] width 162 height 103
click at [254, 169] on div "Filters Client Branch 2 Driver Supplier 1 Truck Truck Type 1 Status Client's Us…" at bounding box center [287, 179] width 162 height 103
click at [240, 176] on div "Filters Client Branch 2 Driver Supplier 1 Truck Truck Type 1 Status Client's Us…" at bounding box center [287, 179] width 162 height 103
click at [261, 172] on div "Filters Client Branch 2 Driver Supplier 1 Truck Truck Type 1 Status Client's Us…" at bounding box center [287, 179] width 162 height 103
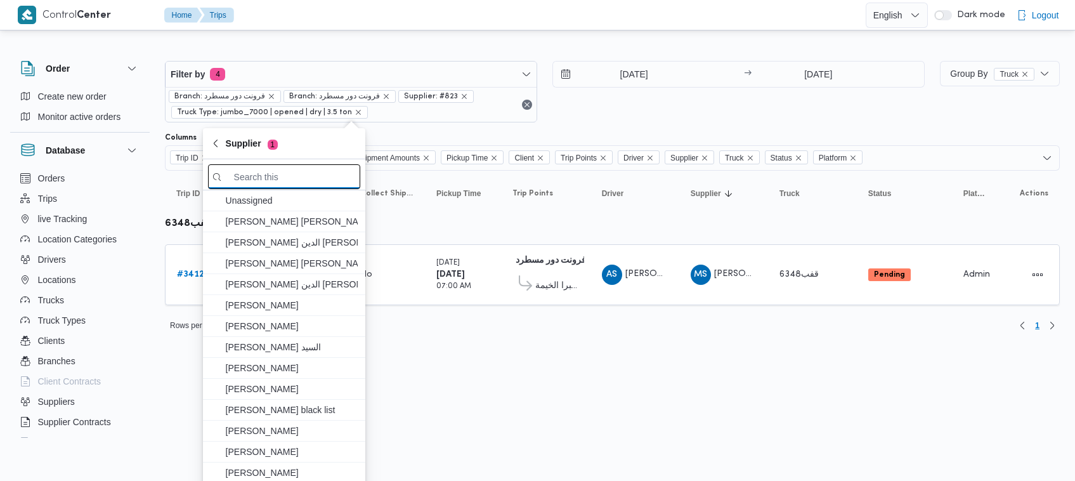
click at [299, 183] on input "search filters" at bounding box center [284, 176] width 152 height 25
paste input "[PERSON_NAME] [PERSON_NAME]"
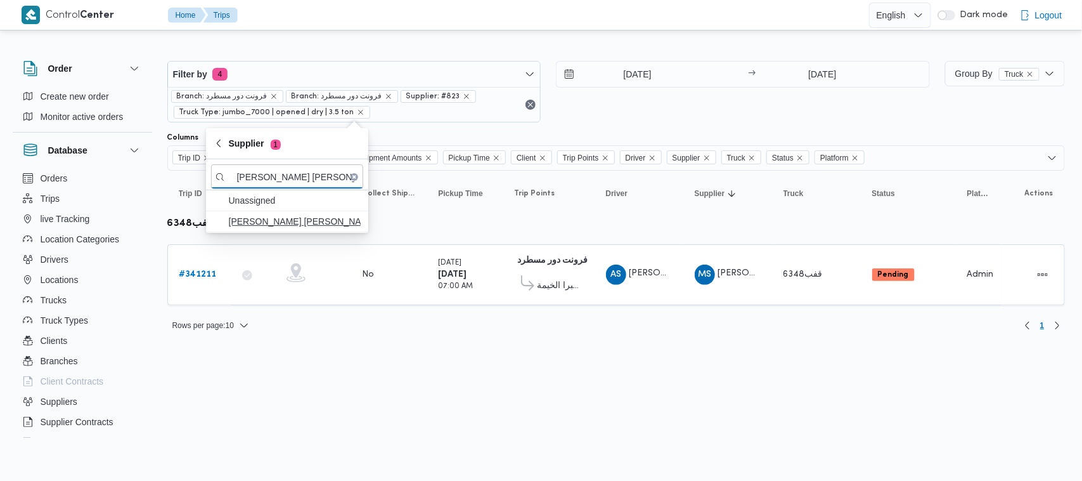
type input "[PERSON_NAME] [PERSON_NAME]"
click at [300, 222] on span "[PERSON_NAME] [PERSON_NAME]" at bounding box center [295, 221] width 132 height 15
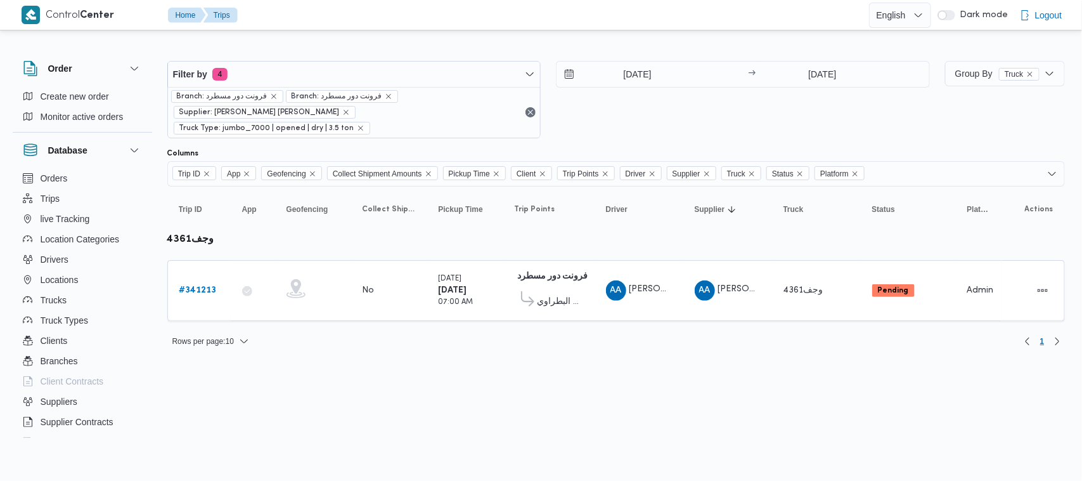
click at [607, 125] on div "Filter by 4 Branch: فرونت دور مسطرد Branch: فرونت دور مسطرد Supplier: احمد عزت …" at bounding box center [549, 99] width 778 height 93
click at [203, 286] on b "# 341213" at bounding box center [197, 290] width 37 height 8
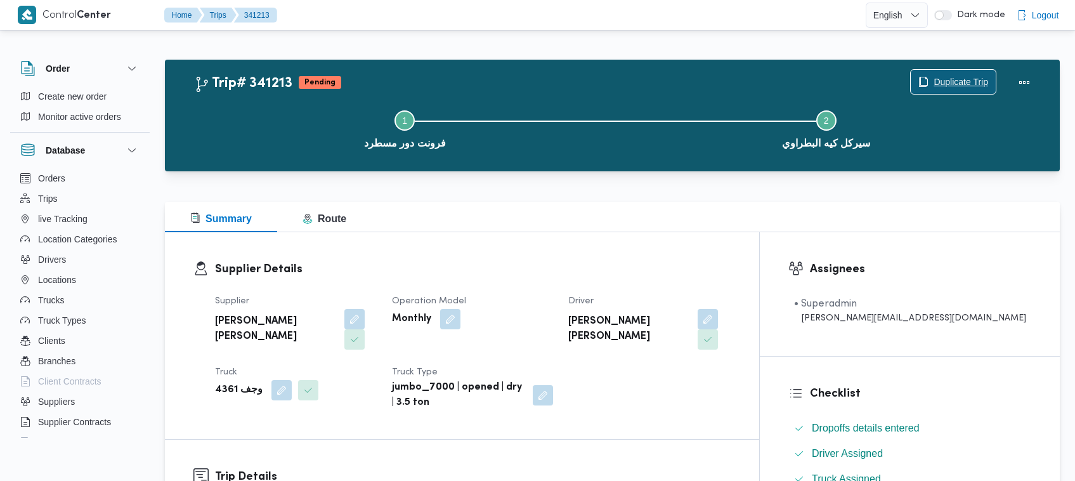
click at [961, 86] on span "Duplicate Trip" at bounding box center [960, 81] width 55 height 15
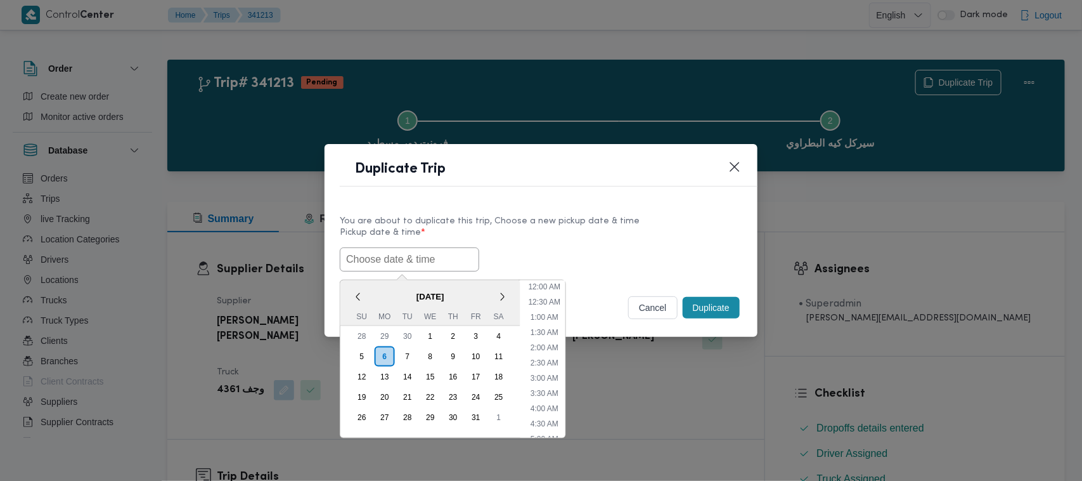
scroll to position [295, 0]
paste input "08/10/2025 7:00AM"
type input "08/10/2025 7:00AM"
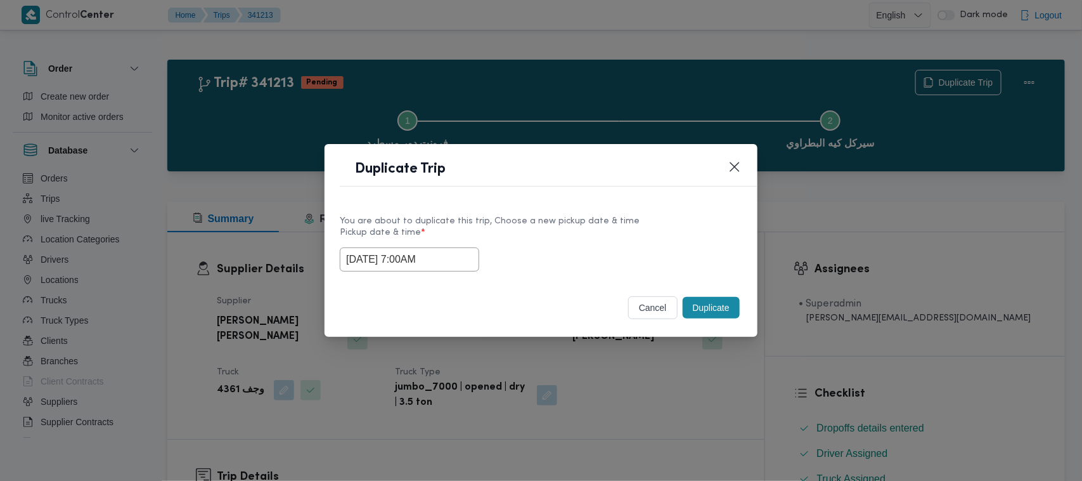
click at [689, 228] on label "Pickup date & time *" at bounding box center [541, 238] width 403 height 20
click at [729, 304] on button "Duplicate" at bounding box center [711, 308] width 57 height 22
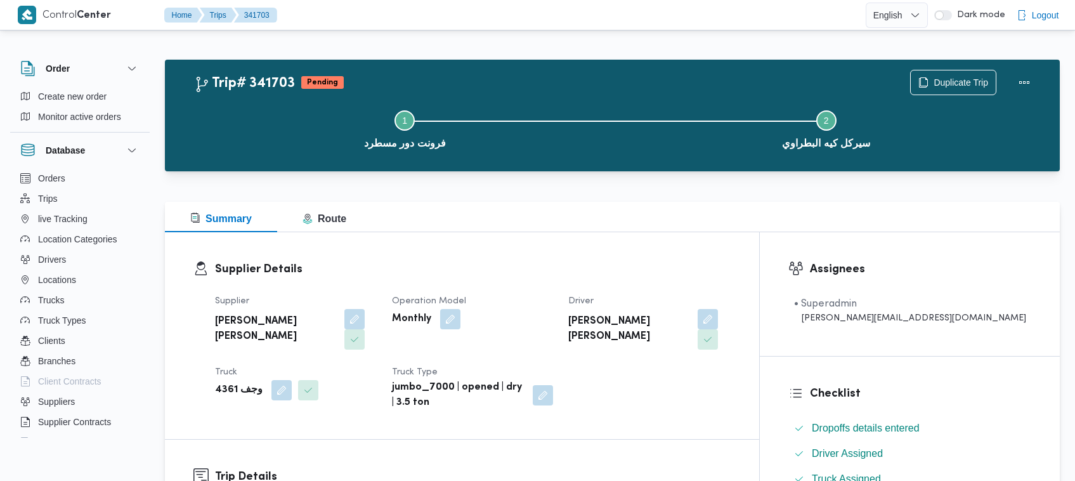
click at [935, 88] on div "Step 1 is incomplete 1 فرونت دور مسطرد Step 2 is incomplete 2 سيركل كيه البطراوي" at bounding box center [615, 128] width 858 height 81
click at [935, 81] on span "Duplicate Trip" at bounding box center [960, 81] width 55 height 15
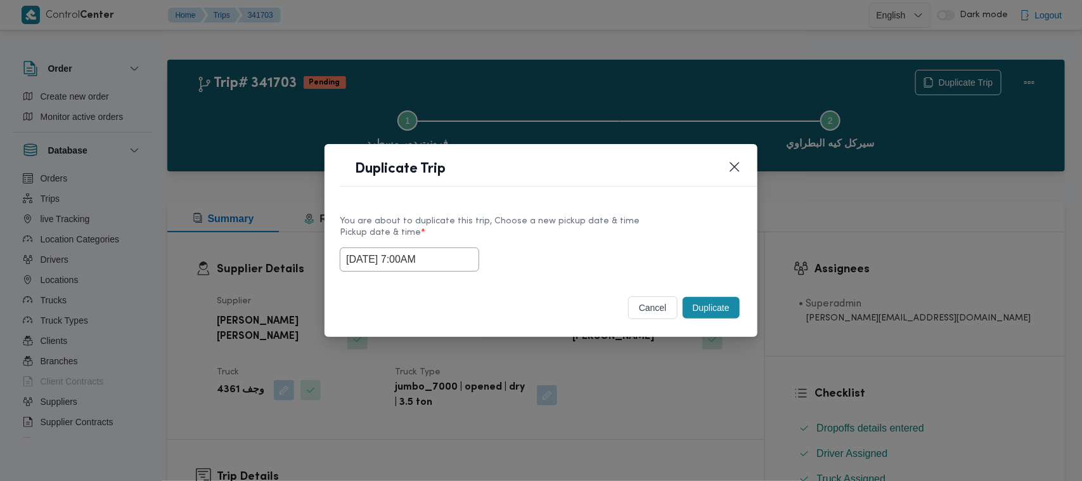
click at [453, 250] on input "08/10/2025 7:00AM" at bounding box center [410, 259] width 140 height 24
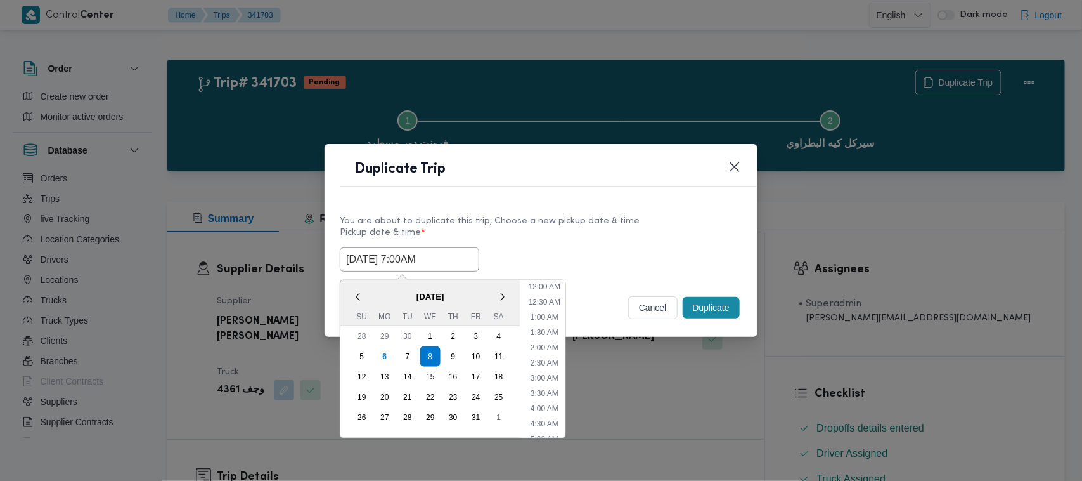
scroll to position [141, 0]
click at [445, 356] on div "9" at bounding box center [453, 356] width 24 height 24
type input "09/10/2025 7:00AM"
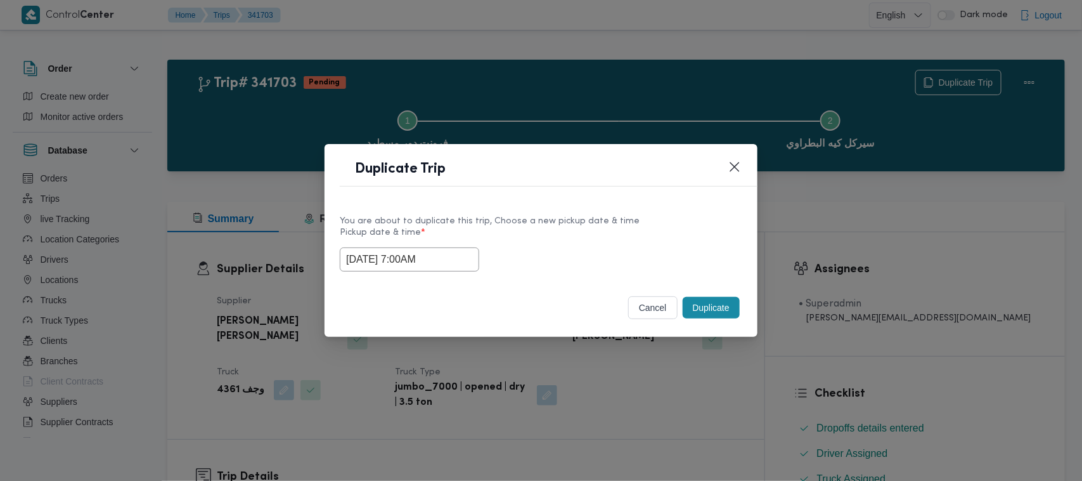
drag, startPoint x: 654, startPoint y: 217, endPoint x: 680, endPoint y: 254, distance: 44.2
click at [658, 217] on div "You are about to duplicate this trip, Choose a new pickup date & time" at bounding box center [541, 220] width 403 height 13
click at [710, 301] on button "Duplicate" at bounding box center [711, 308] width 57 height 22
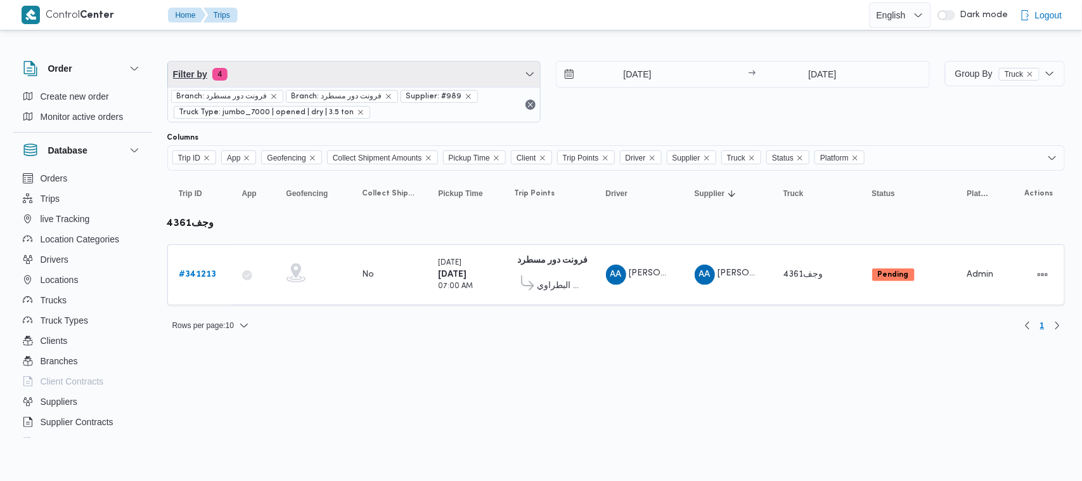
click at [339, 70] on span "Filter by 4" at bounding box center [354, 74] width 373 height 25
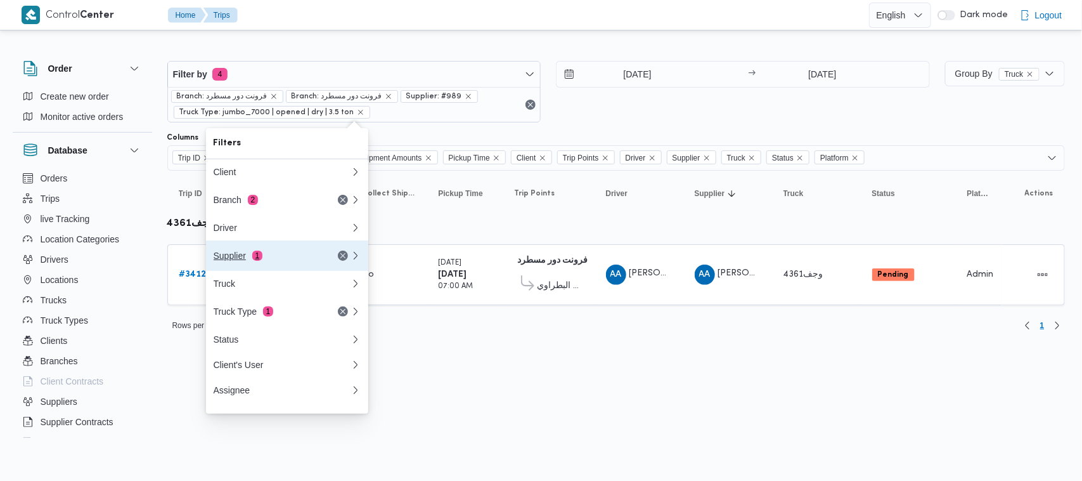
click at [276, 271] on button "Supplier 1" at bounding box center [287, 255] width 162 height 30
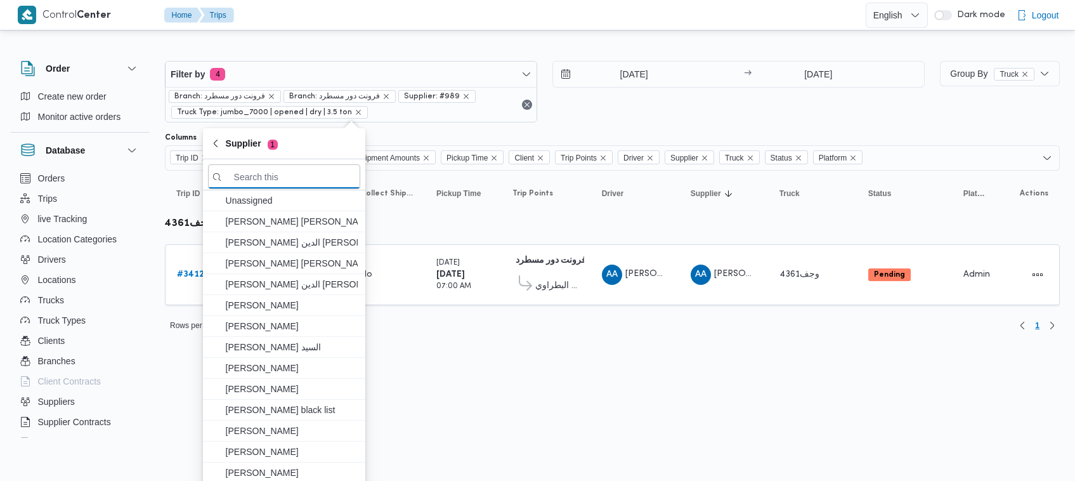
paste input "[PERSON_NAME]"
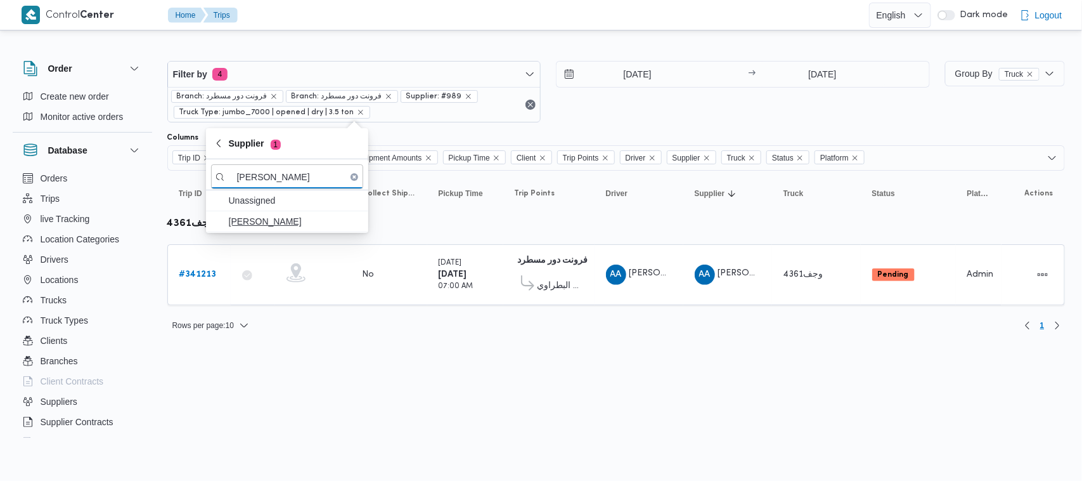
type input "[PERSON_NAME]"
click at [282, 219] on span "[PERSON_NAME]" at bounding box center [295, 221] width 132 height 15
click at [673, 105] on div "7/10/2025 → 7/10/2025" at bounding box center [743, 92] width 374 height 62
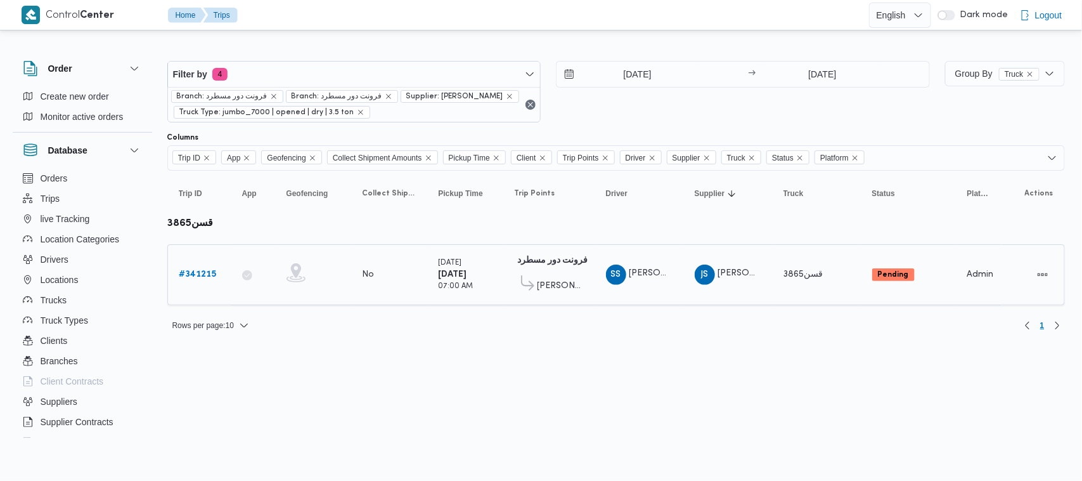
click at [187, 266] on div "# 341215" at bounding box center [199, 274] width 50 height 25
click at [188, 273] on b "# 341215" at bounding box center [197, 274] width 37 height 8
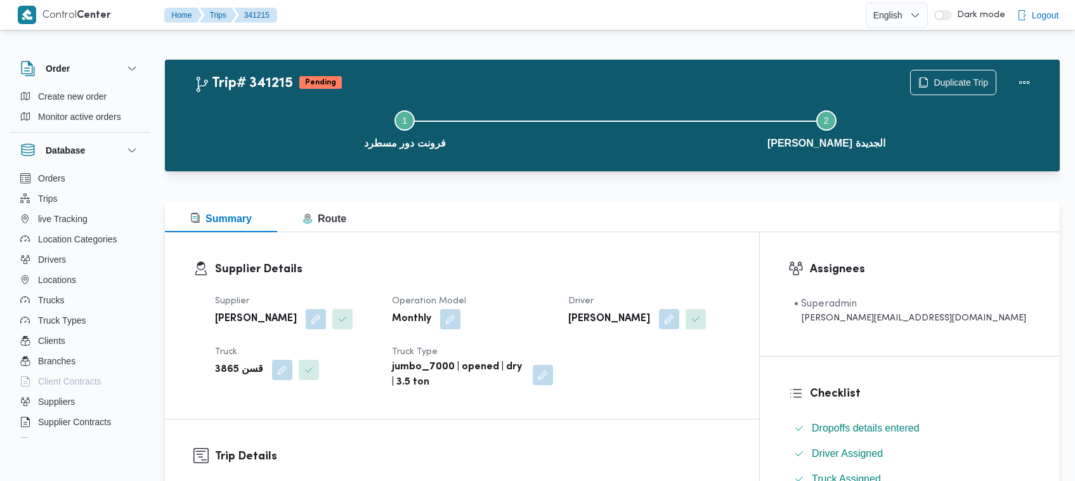
click at [517, 273] on h3 "Supplier Details" at bounding box center [473, 269] width 516 height 17
click at [965, 91] on span "Duplicate Trip" at bounding box center [953, 82] width 85 height 24
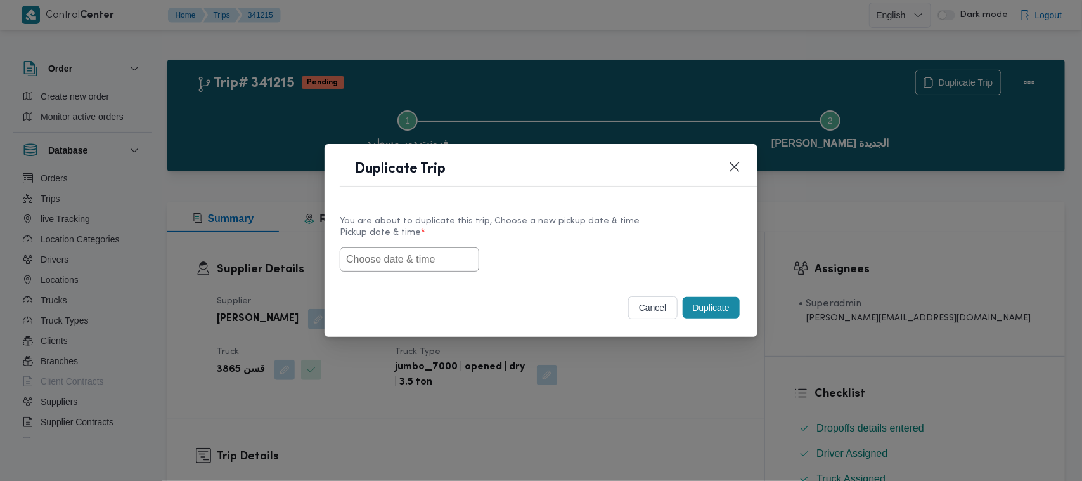
click at [388, 261] on input "text" at bounding box center [410, 259] width 140 height 24
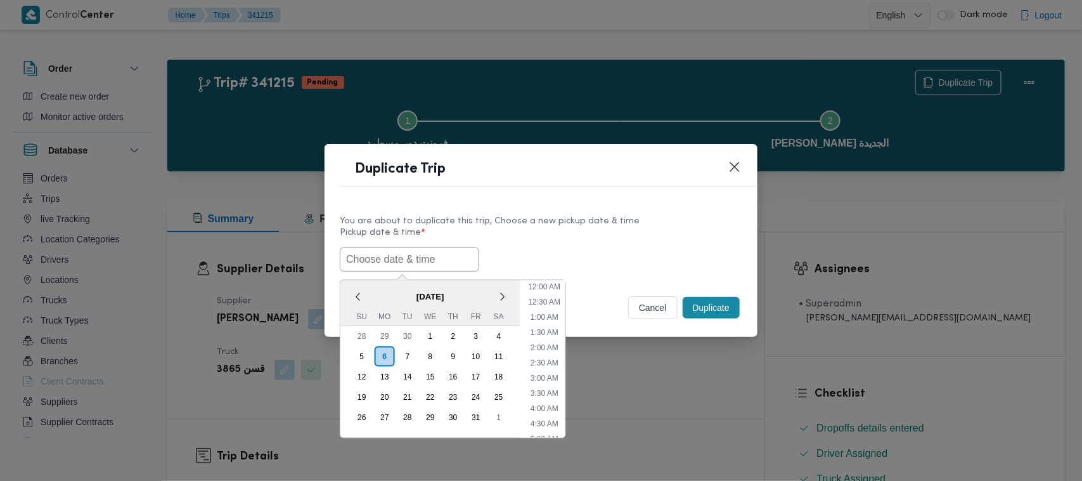
paste input "08/10/2025 7:00AM"
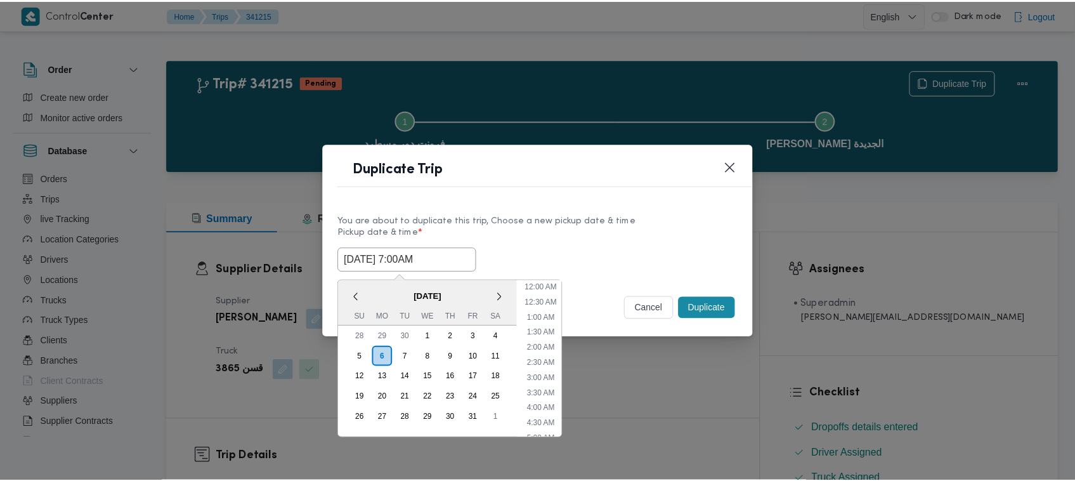
scroll to position [295, 0]
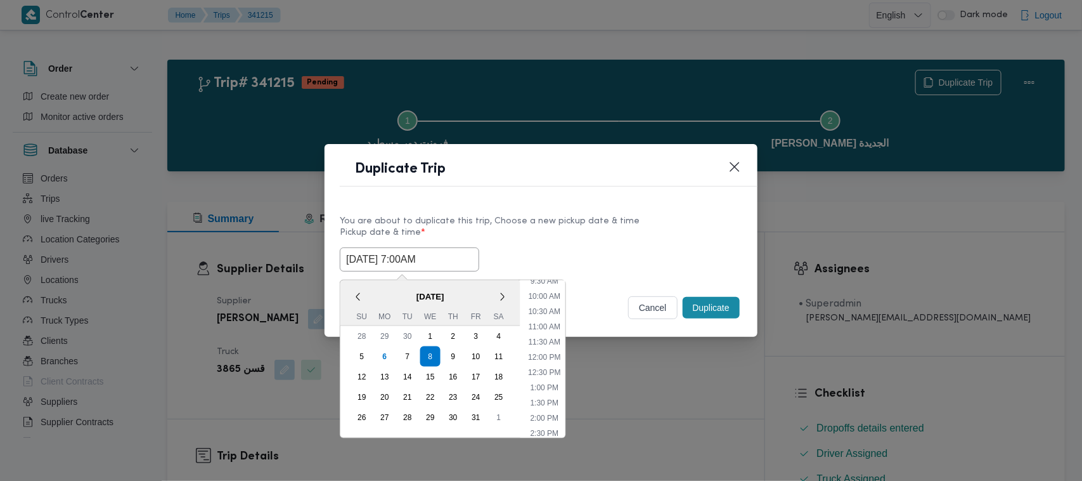
type input "08/10/2025 7:00AM"
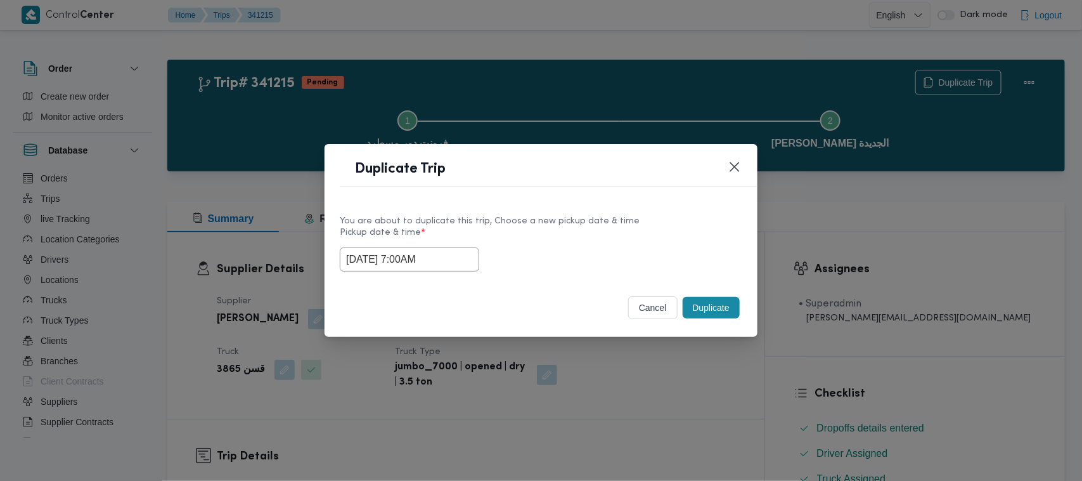
drag, startPoint x: 626, startPoint y: 233, endPoint x: 698, endPoint y: 276, distance: 83.1
click at [630, 233] on label "Pickup date & time *" at bounding box center [541, 238] width 403 height 20
click at [721, 306] on button "Duplicate" at bounding box center [711, 308] width 57 height 22
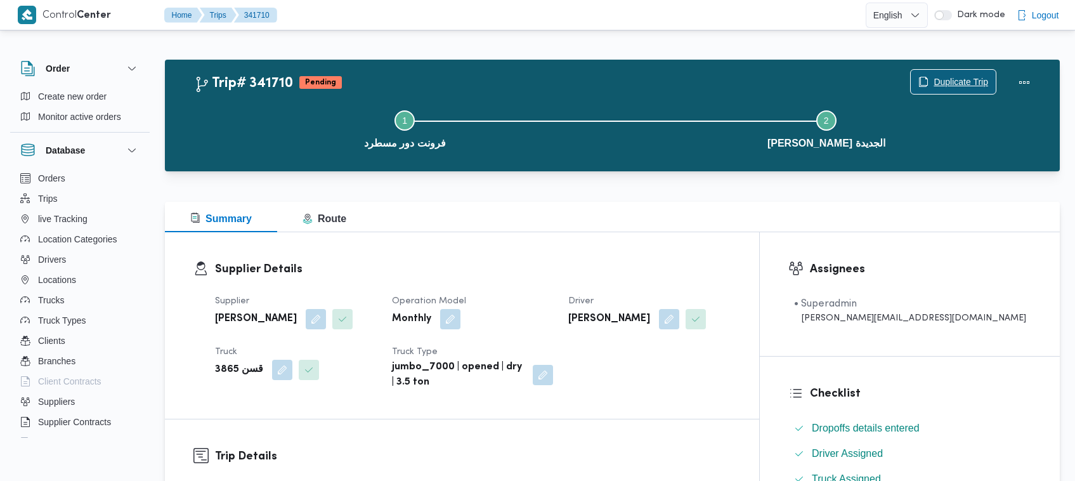
click at [942, 78] on span "Duplicate Trip" at bounding box center [960, 81] width 55 height 15
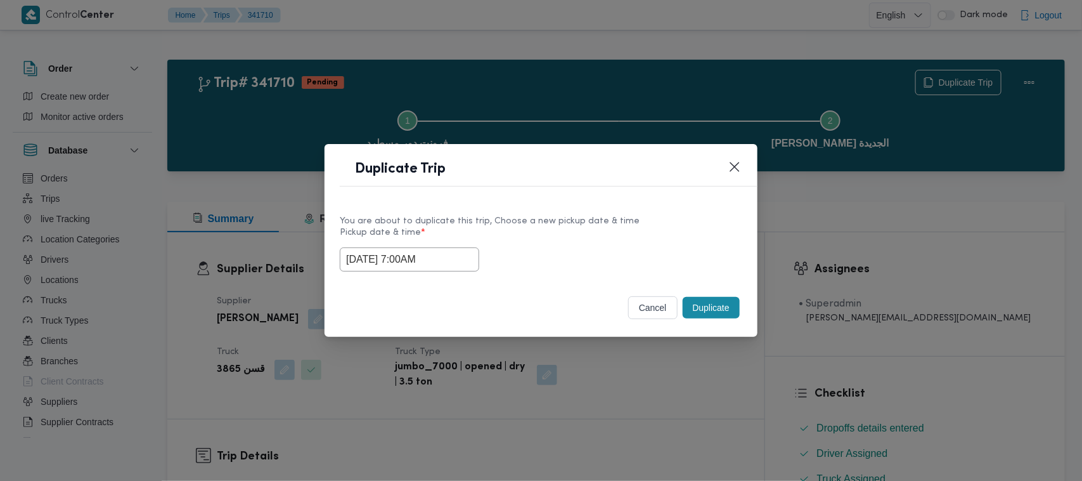
click at [461, 257] on input "08/10/2025 7:00AM" at bounding box center [410, 259] width 140 height 24
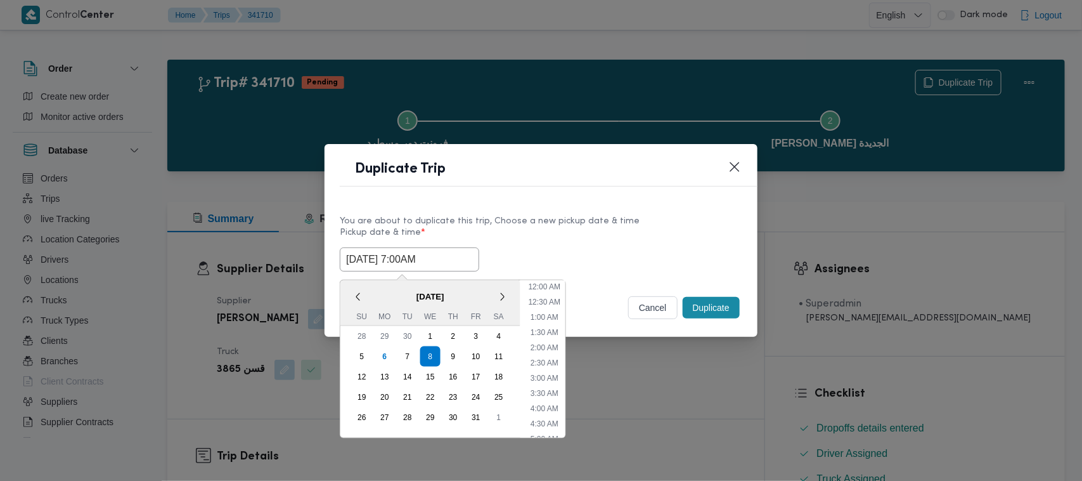
scroll to position [141, 0]
click at [449, 353] on div "9" at bounding box center [453, 356] width 24 height 24
type input "09/10/2025 7:00AM"
click at [597, 214] on div "You are about to duplicate this trip, Choose a new pickup date & time" at bounding box center [541, 220] width 403 height 13
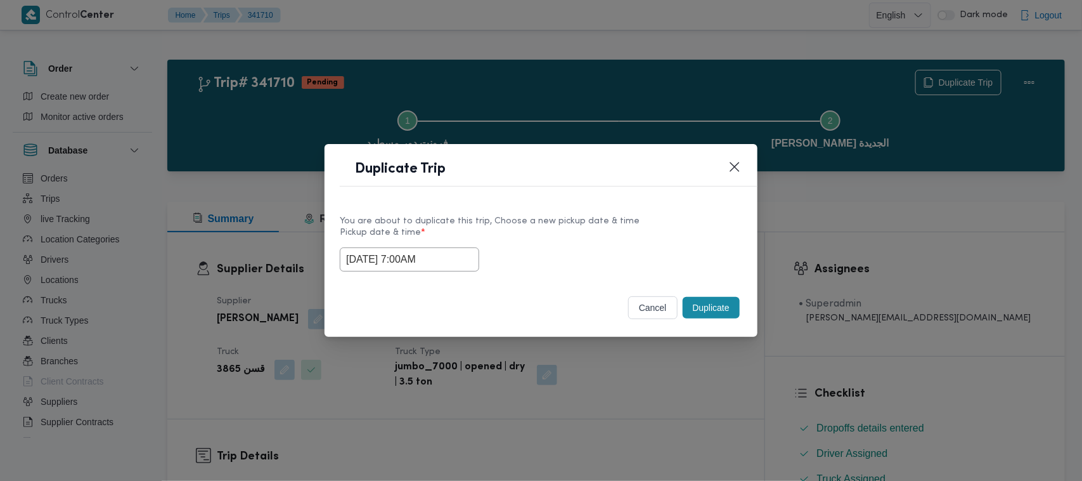
click at [714, 309] on button "Duplicate" at bounding box center [711, 308] width 57 height 22
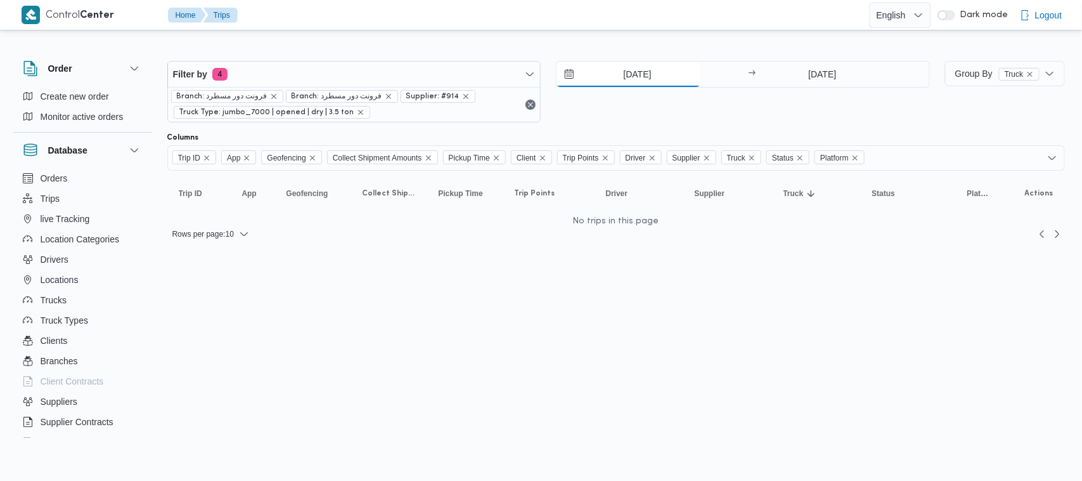
drag, startPoint x: 613, startPoint y: 76, endPoint x: 615, endPoint y: 82, distance: 6.6
click at [614, 79] on input "9/10/2025" at bounding box center [629, 74] width 144 height 25
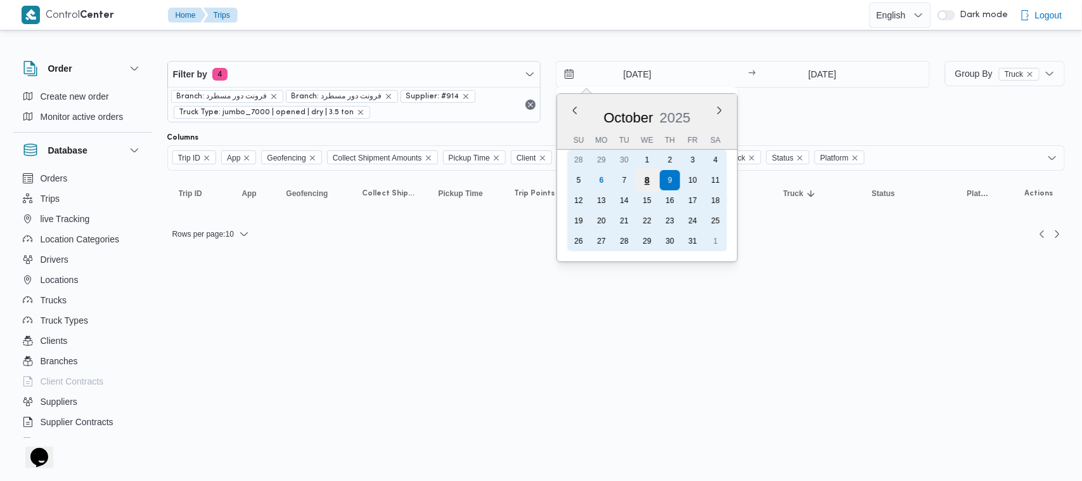
click at [649, 181] on div "8" at bounding box center [647, 180] width 24 height 24
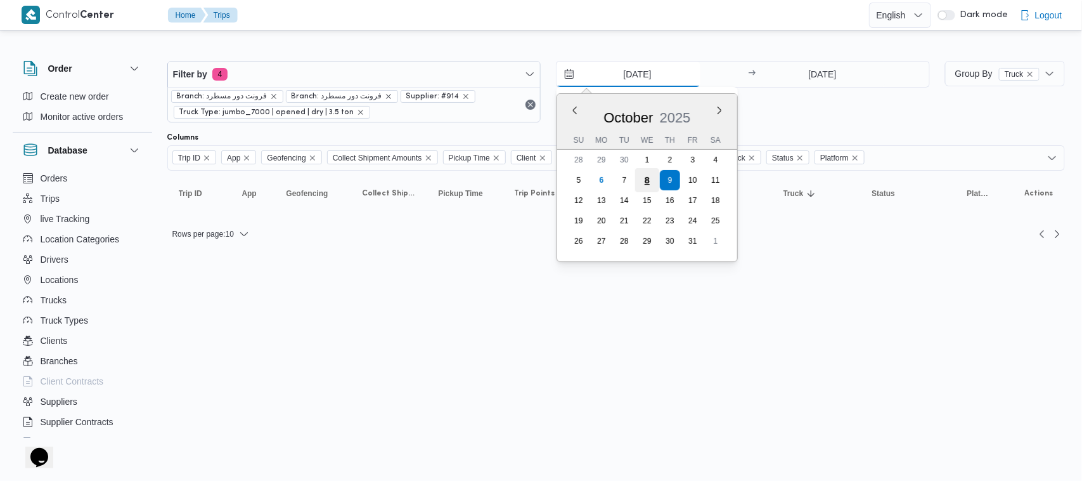
type input "8/10/2025"
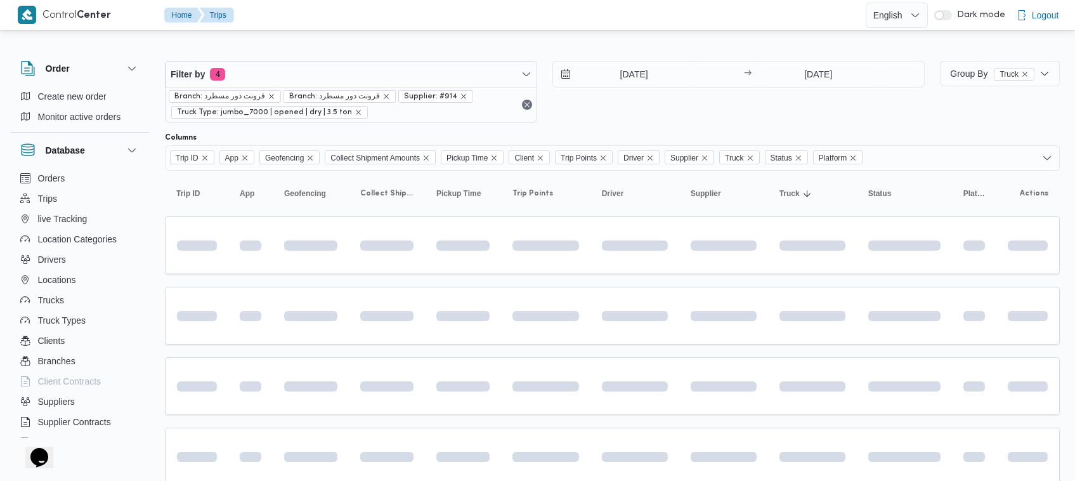
click at [628, 108] on div "[DATE] → [DATE]" at bounding box center [738, 92] width 372 height 62
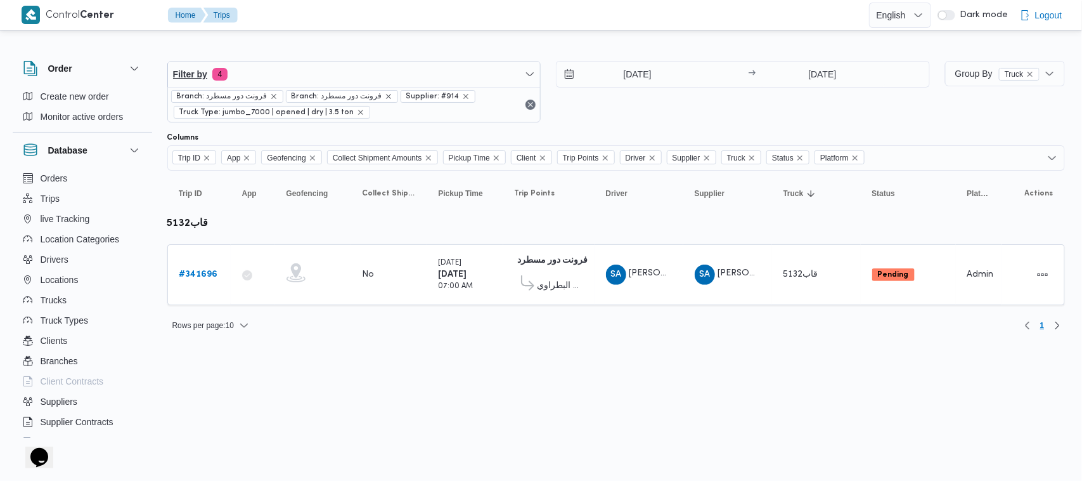
drag, startPoint x: 334, startPoint y: 57, endPoint x: 331, endPoint y: 68, distance: 11.8
click at [331, 60] on div "Filter by 4 Branch: فرونت دور مسطرد Branch: فرونت دور مسطرد Supplier: #914 Truc…" at bounding box center [549, 91] width 778 height 77
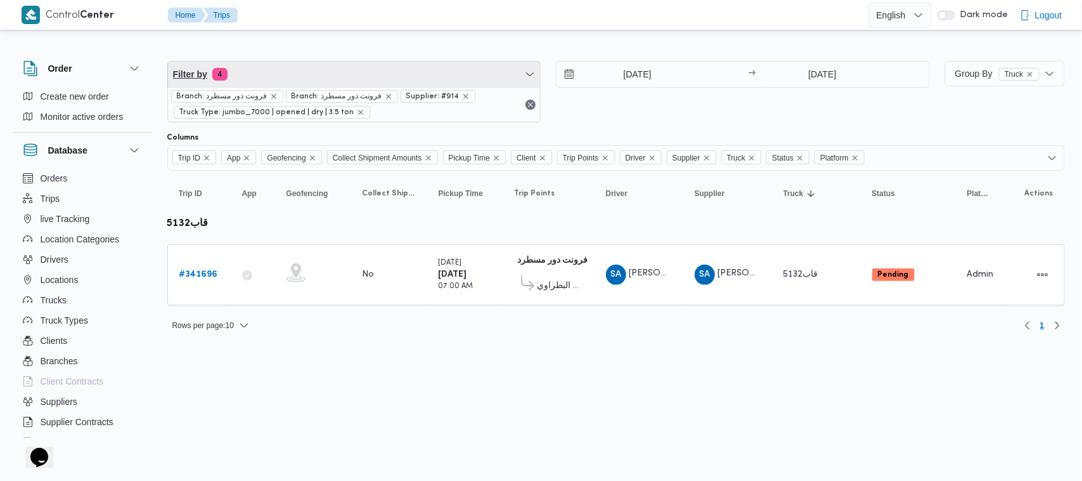
click at [331, 70] on span "Filter by 4" at bounding box center [354, 74] width 373 height 25
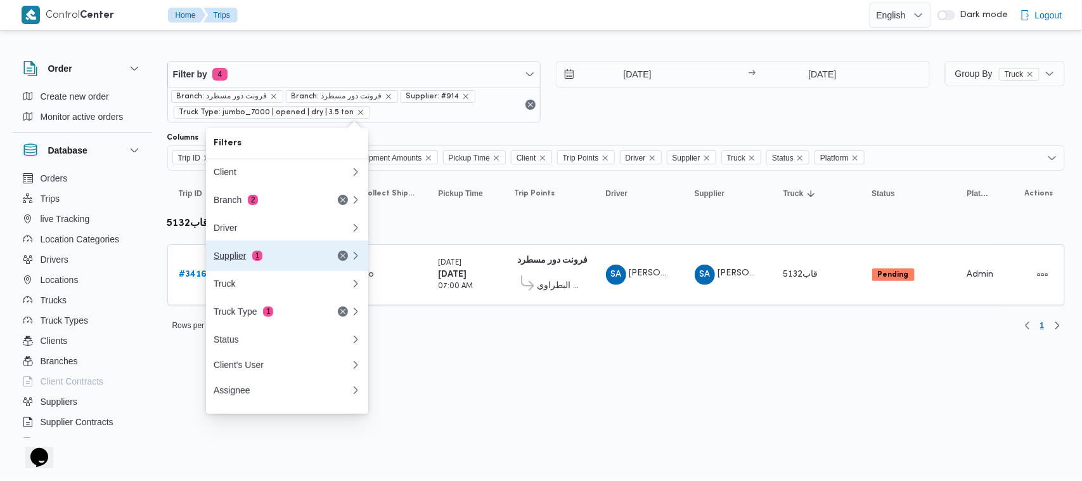
click at [271, 249] on button "Supplier 1" at bounding box center [287, 255] width 162 height 30
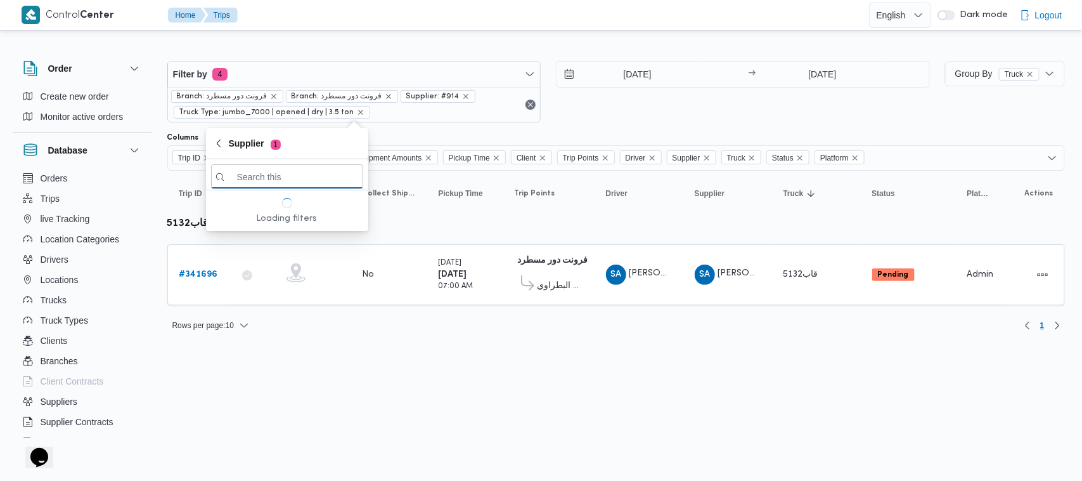
paste input "[PERSON_NAME]"
type input "[PERSON_NAME]"
click at [280, 222] on span "[PERSON_NAME]" at bounding box center [295, 221] width 132 height 15
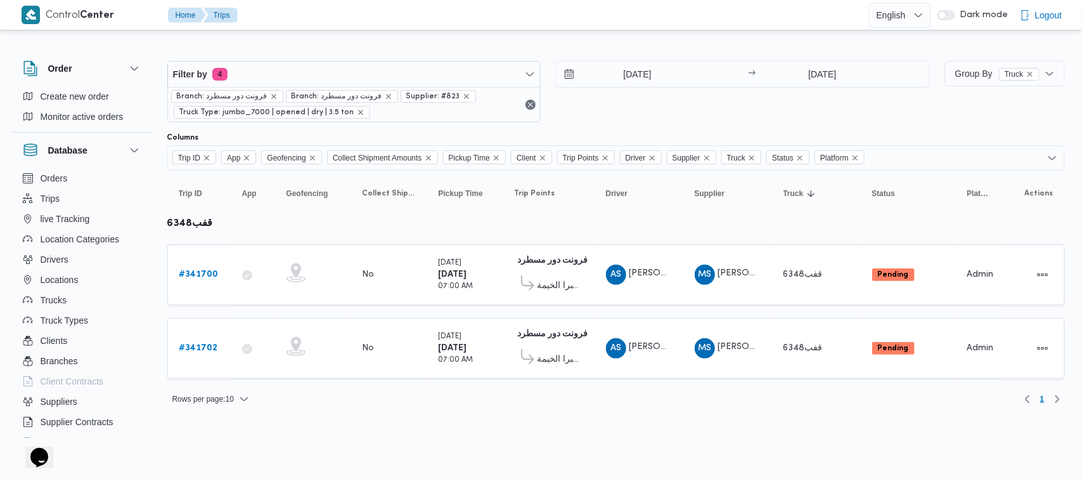
click at [696, 119] on div "[DATE] → [DATE]" at bounding box center [743, 92] width 374 height 62
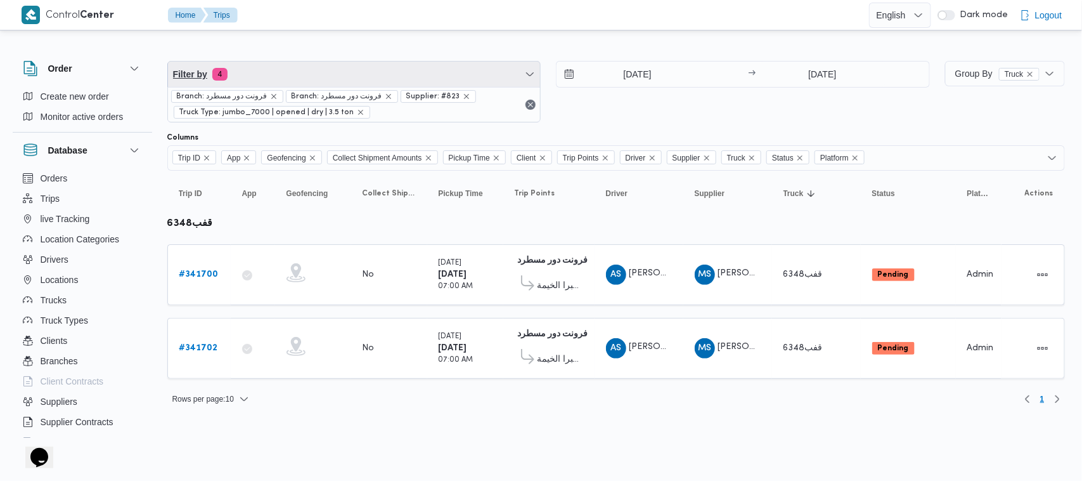
click at [385, 75] on span "Filter by 4" at bounding box center [354, 74] width 373 height 25
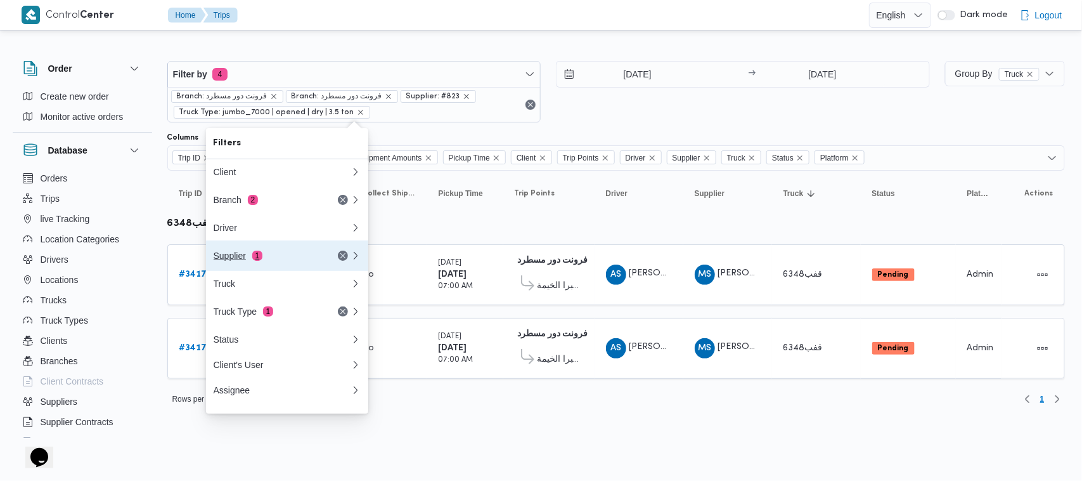
click at [289, 254] on div "Supplier 1" at bounding box center [267, 255] width 107 height 10
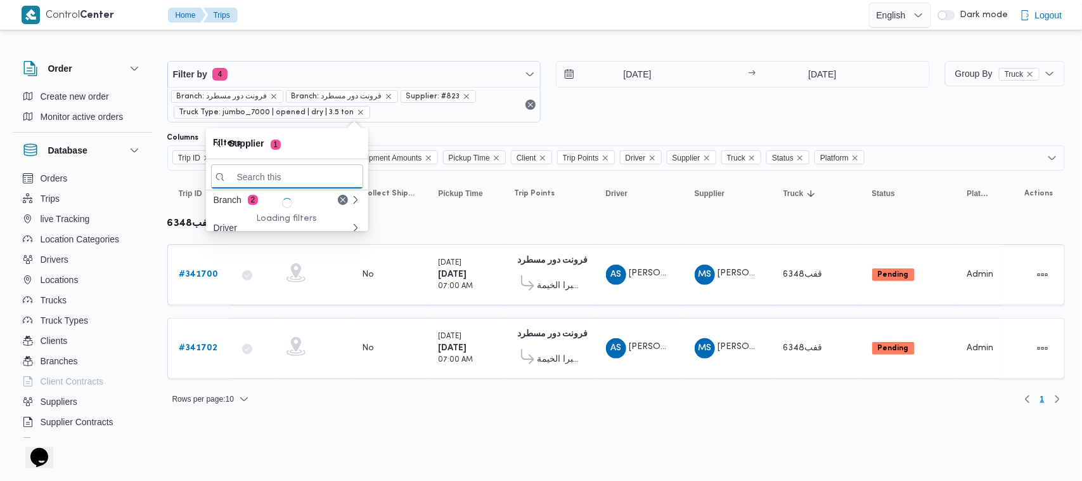
paste input "[PERSON_NAME] [PERSON_NAME]"
type input "[PERSON_NAME] [PERSON_NAME]"
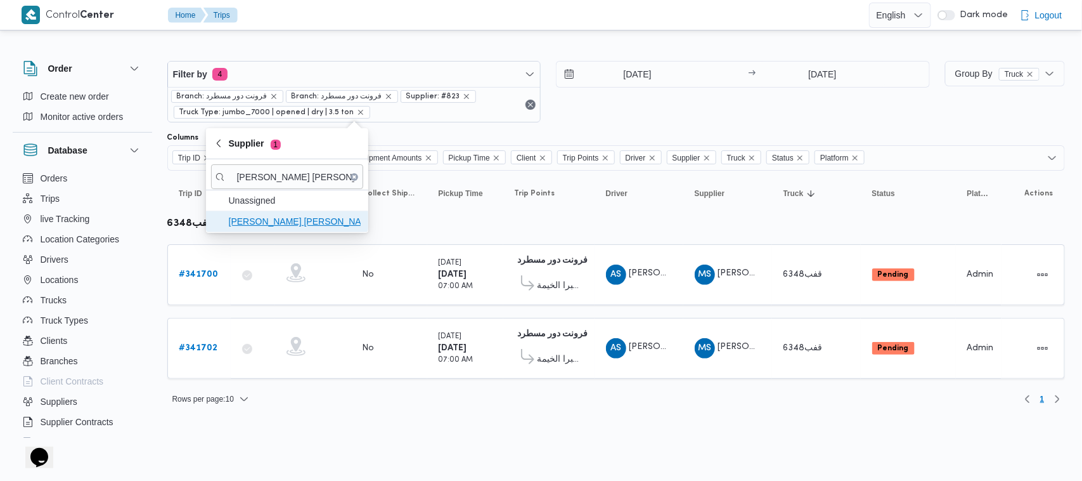
click at [262, 223] on span "[PERSON_NAME] [PERSON_NAME]" at bounding box center [295, 221] width 132 height 15
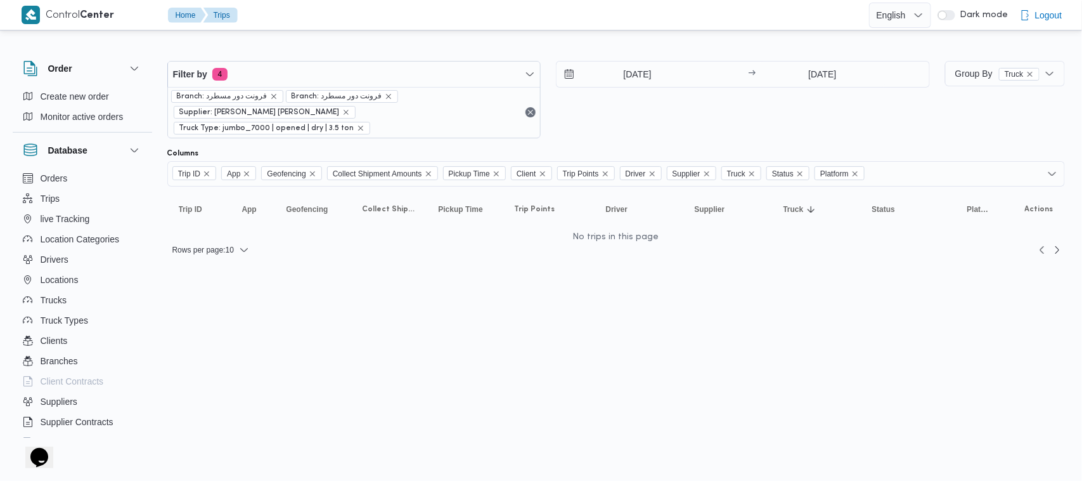
click at [677, 110] on div "[DATE] → [DATE]" at bounding box center [743, 99] width 374 height 77
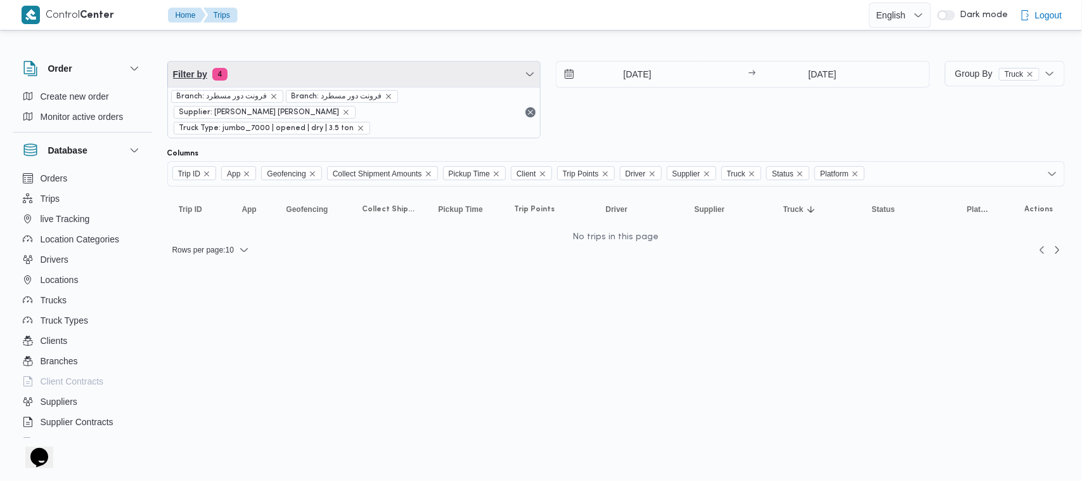
click at [297, 77] on span "Filter by 4" at bounding box center [354, 74] width 373 height 25
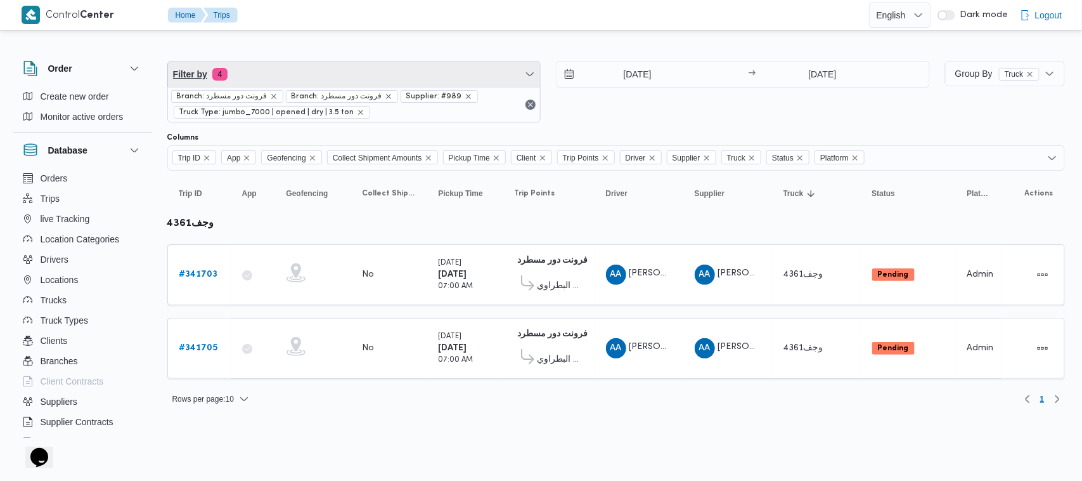
click at [420, 64] on span "Filter by 4" at bounding box center [354, 74] width 373 height 25
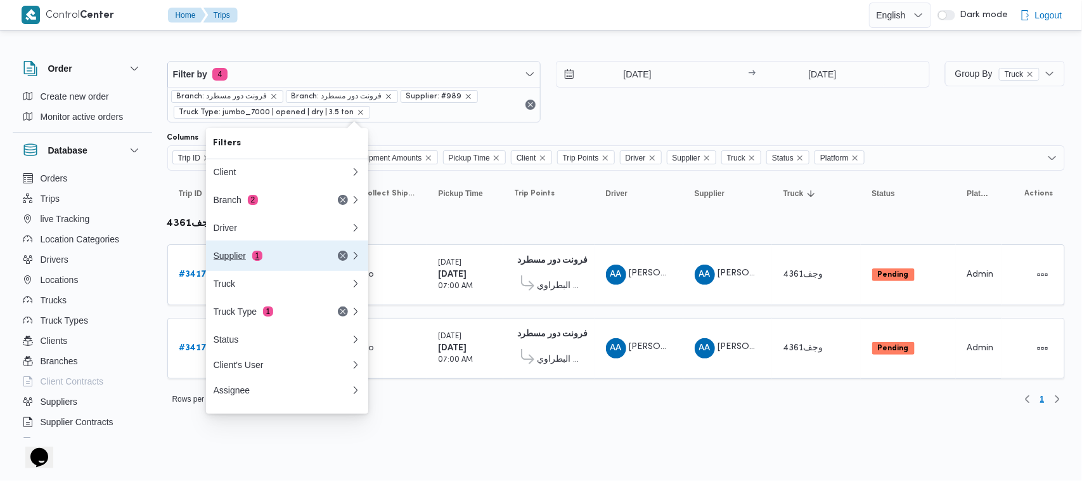
click at [295, 258] on div "Supplier 1" at bounding box center [267, 255] width 107 height 10
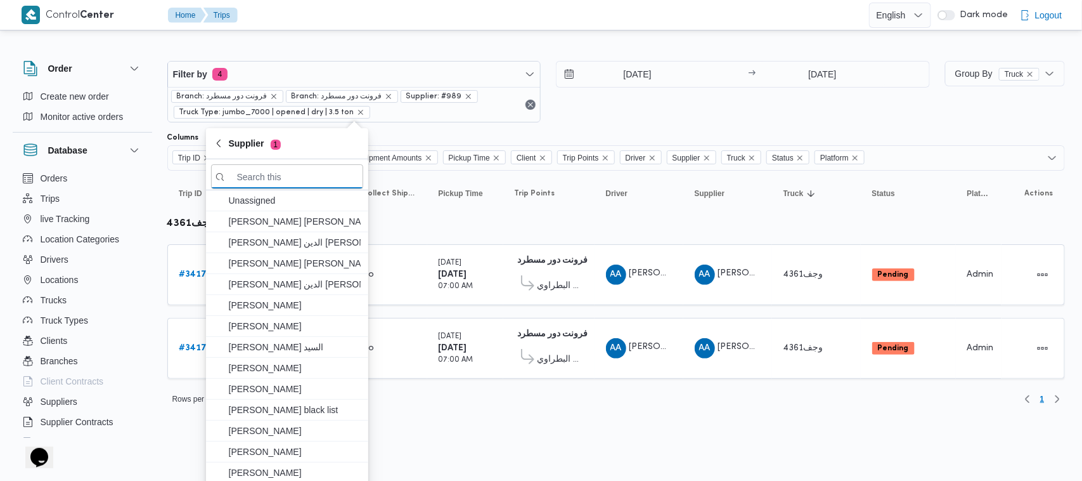
paste input "[PERSON_NAME]"
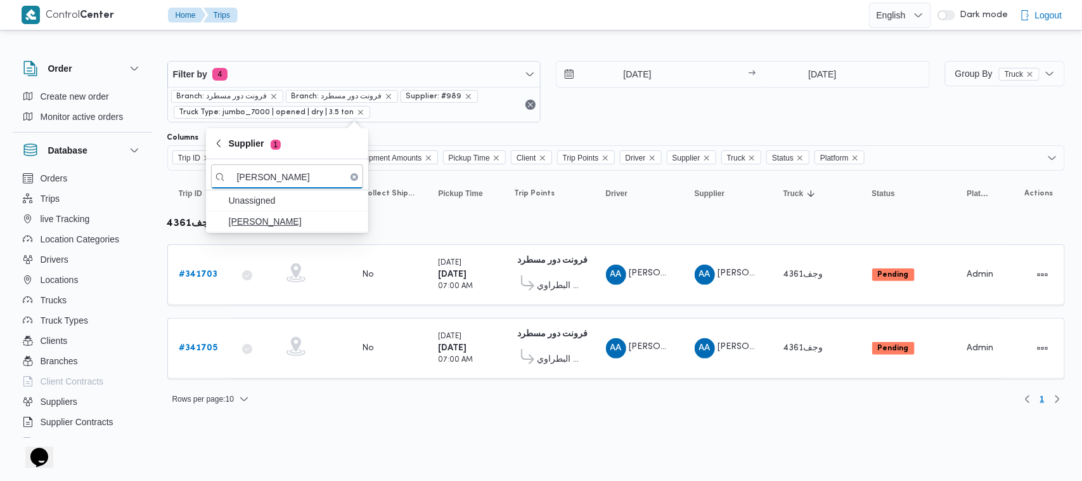
type input "[PERSON_NAME]"
click at [278, 220] on span "[PERSON_NAME]" at bounding box center [295, 221] width 132 height 15
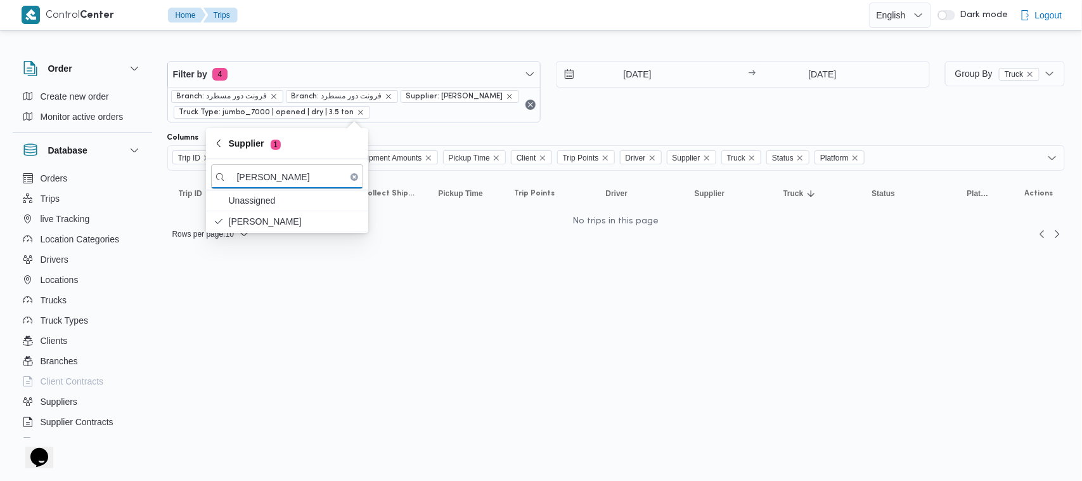
click at [671, 110] on div "[DATE] → [DATE]" at bounding box center [743, 92] width 374 height 62
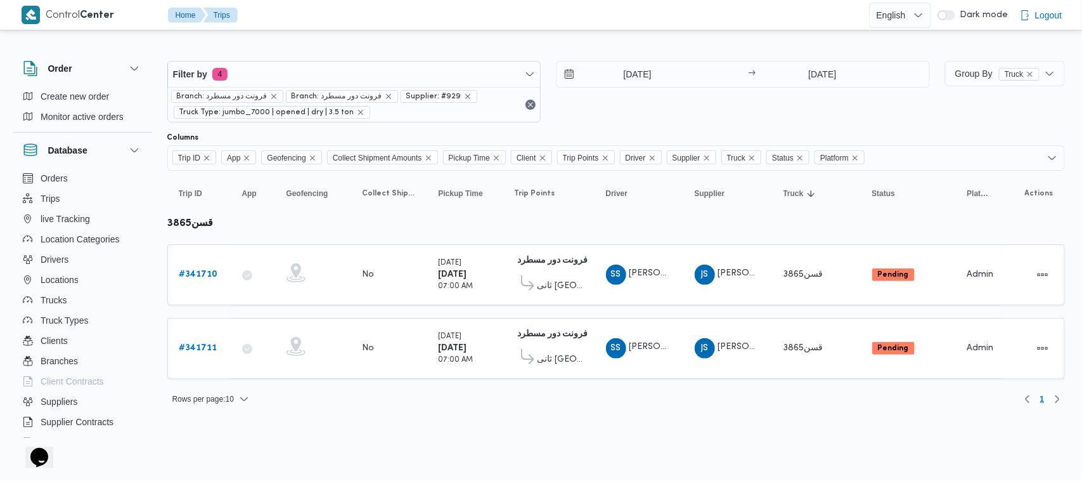
click at [406, 420] on div "Filter by 4 Branch: فرونت دور مسطرد Branch: فرونت دور مسطرد Supplier: #929 Truc…" at bounding box center [534, 227] width 1078 height 389
